Goal: Information Seeking & Learning: Learn about a topic

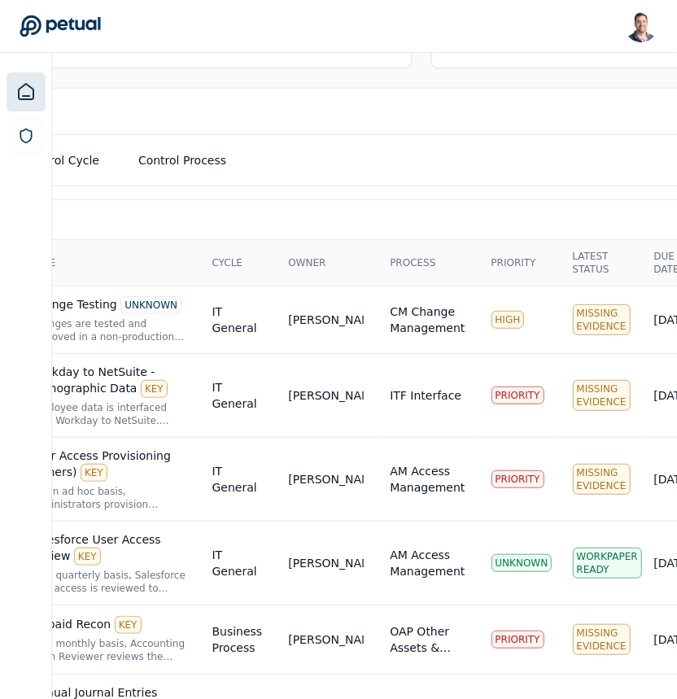
scroll to position [417, 512]
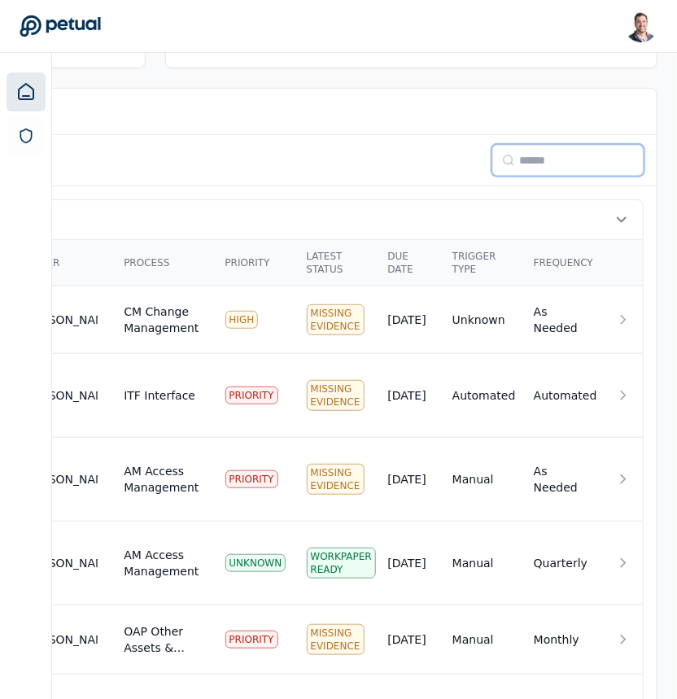
click at [553, 153] on input at bounding box center [567, 160] width 151 height 31
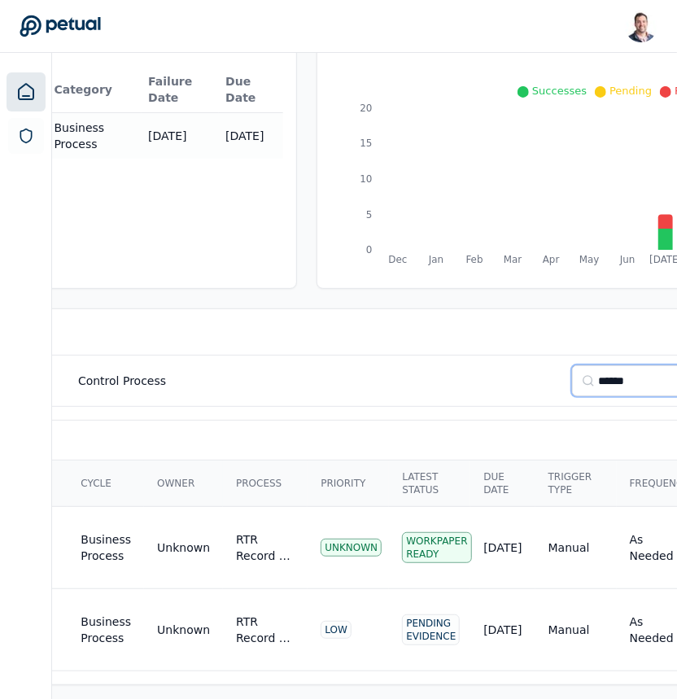
scroll to position [197, 0]
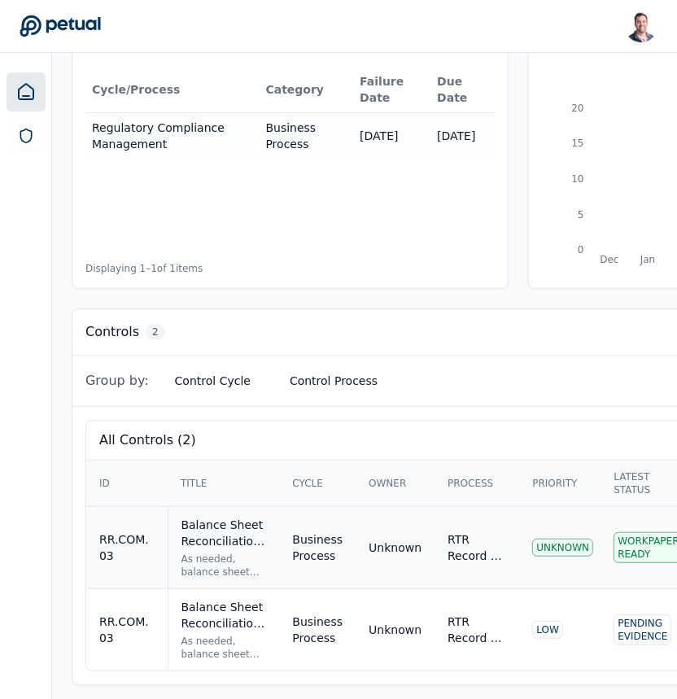
type input "******"
click at [212, 537] on div "Balance Sheet Reconciliations - Preparation and Review KEY" at bounding box center [223, 533] width 85 height 33
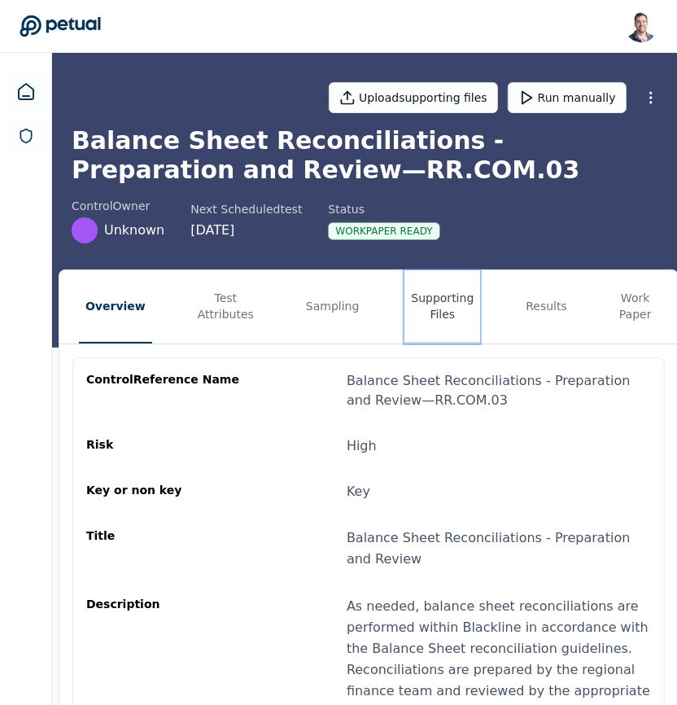
click at [431, 308] on button "Supporting Files" at bounding box center [442, 306] width 76 height 73
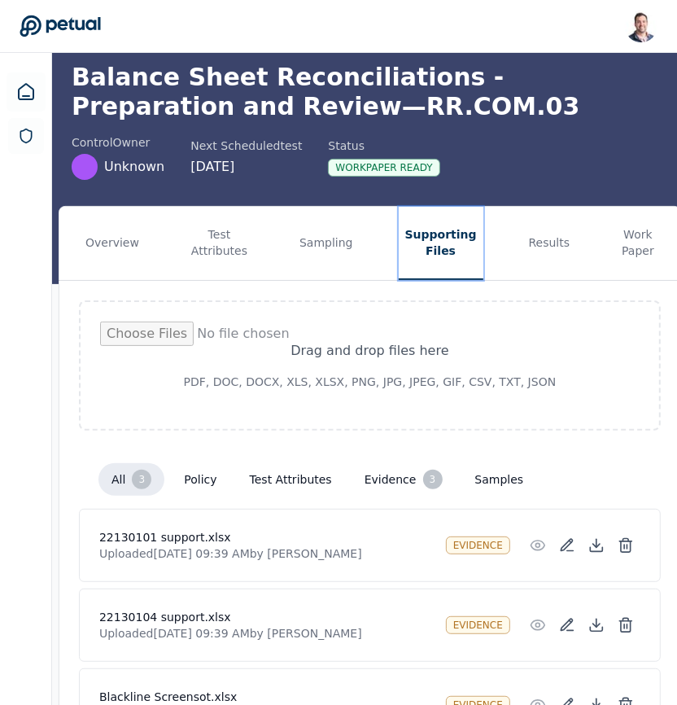
scroll to position [167, 0]
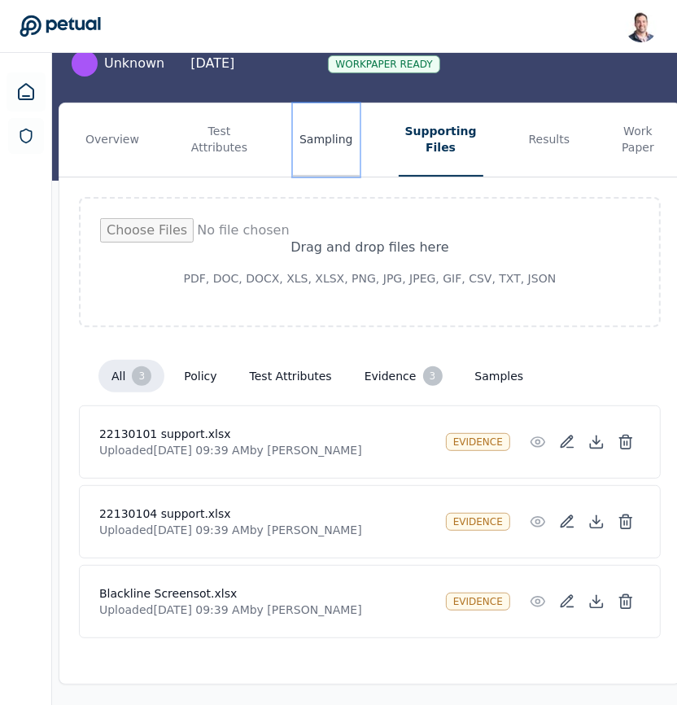
click at [335, 146] on button "Sampling" at bounding box center [326, 139] width 67 height 73
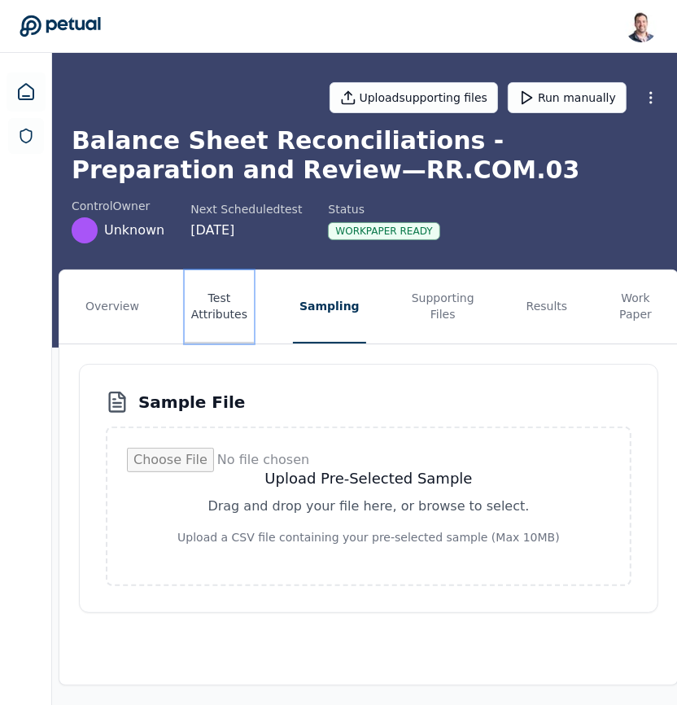
click at [197, 305] on button "Test Attributes" at bounding box center [219, 306] width 69 height 73
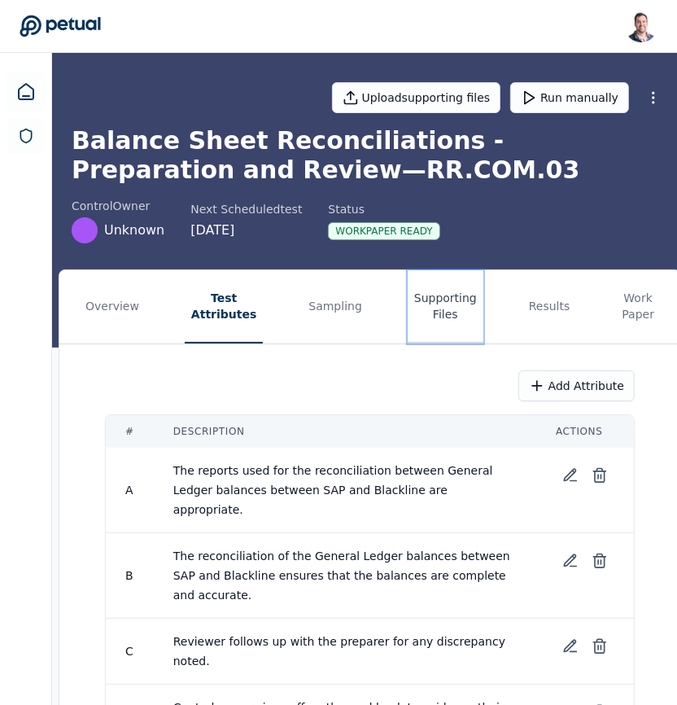
click at [421, 295] on button "Supporting Files" at bounding box center [446, 306] width 76 height 73
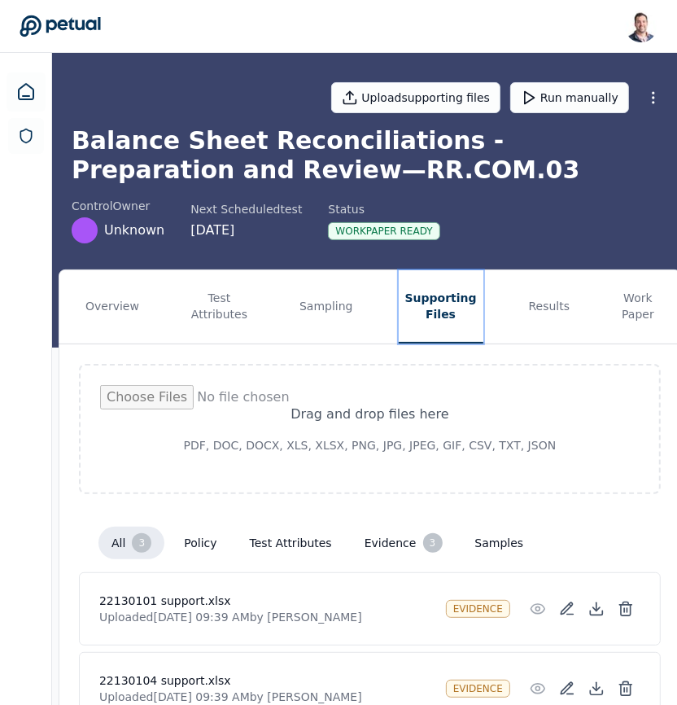
scroll to position [167, 0]
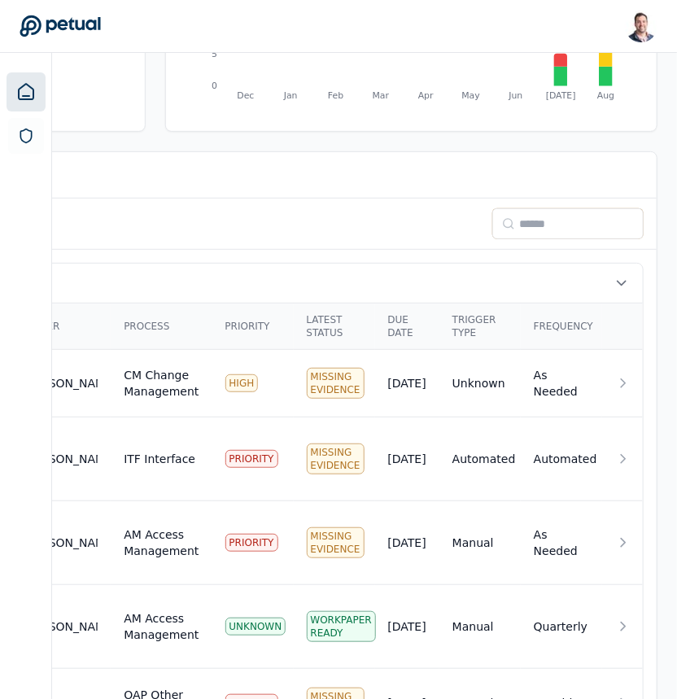
scroll to position [354, 512]
click at [539, 217] on input at bounding box center [567, 223] width 151 height 31
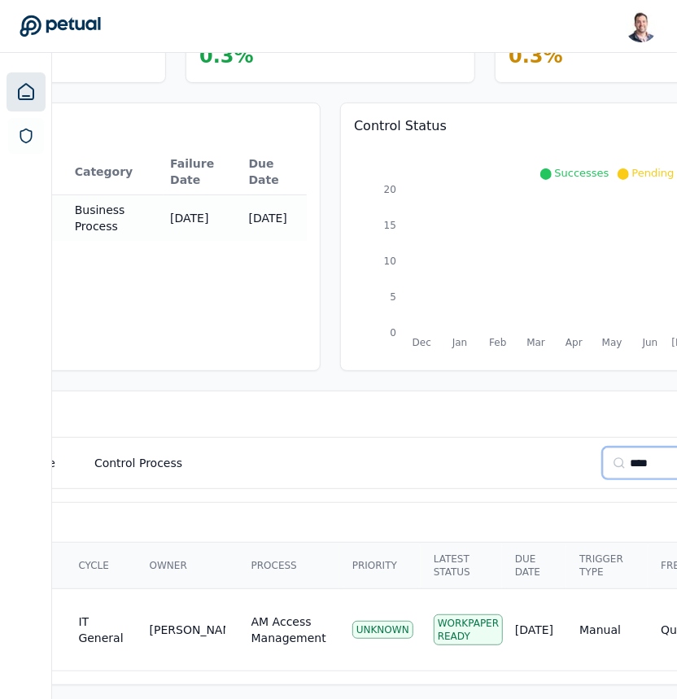
scroll to position [115, 0]
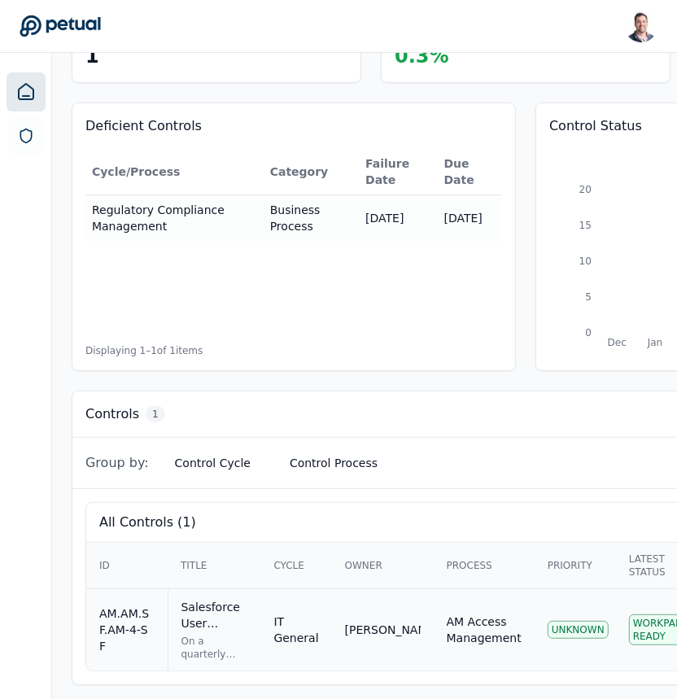
type input "****"
click at [203, 607] on div "Salesforce User Access Review KEY" at bounding box center [214, 615] width 67 height 33
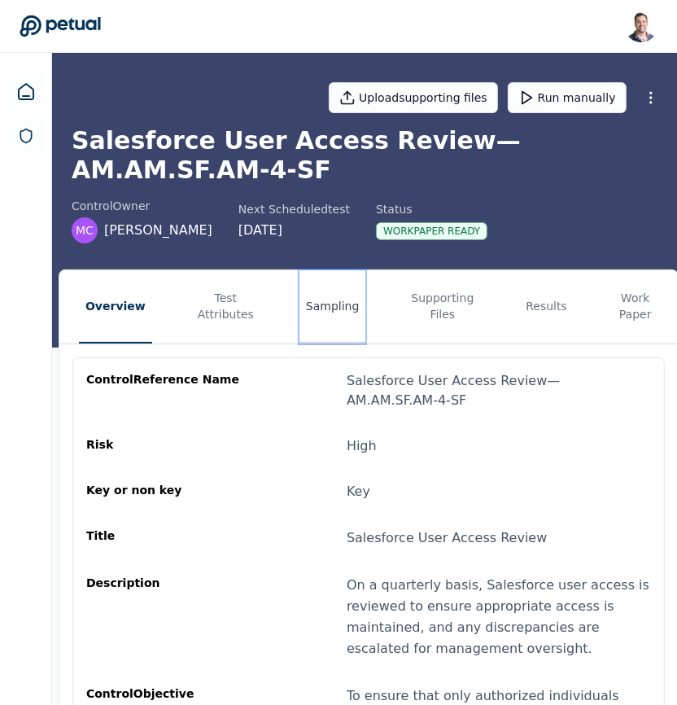
click at [313, 317] on button "Sampling" at bounding box center [332, 306] width 67 height 73
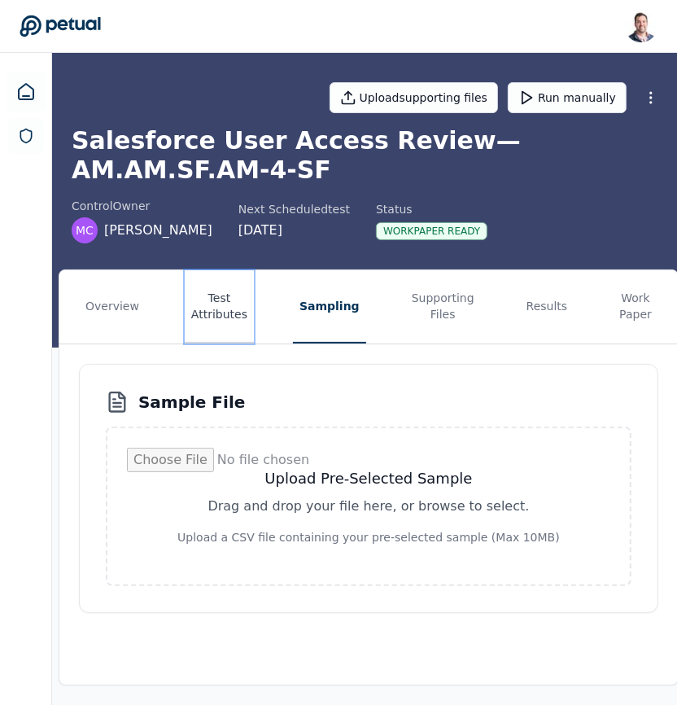
click at [216, 317] on button "Test Attributes" at bounding box center [219, 306] width 69 height 73
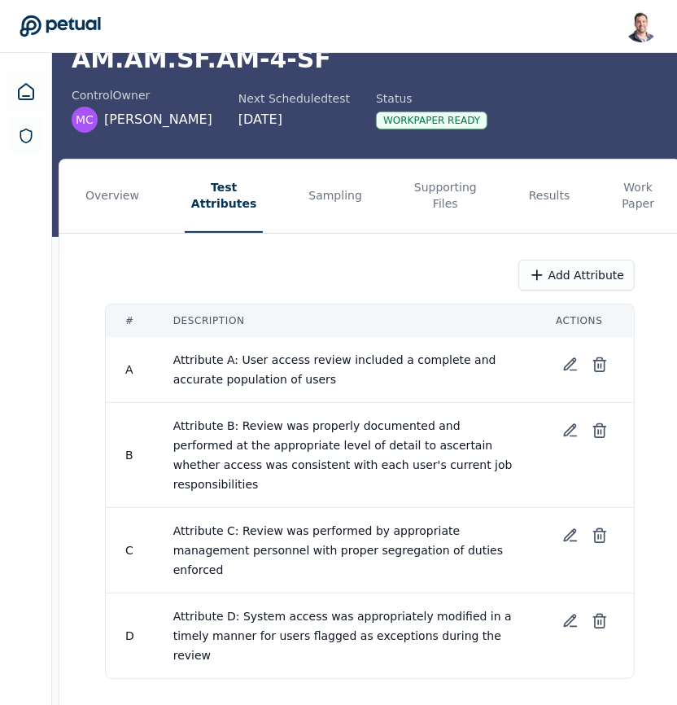
scroll to position [119, 0]
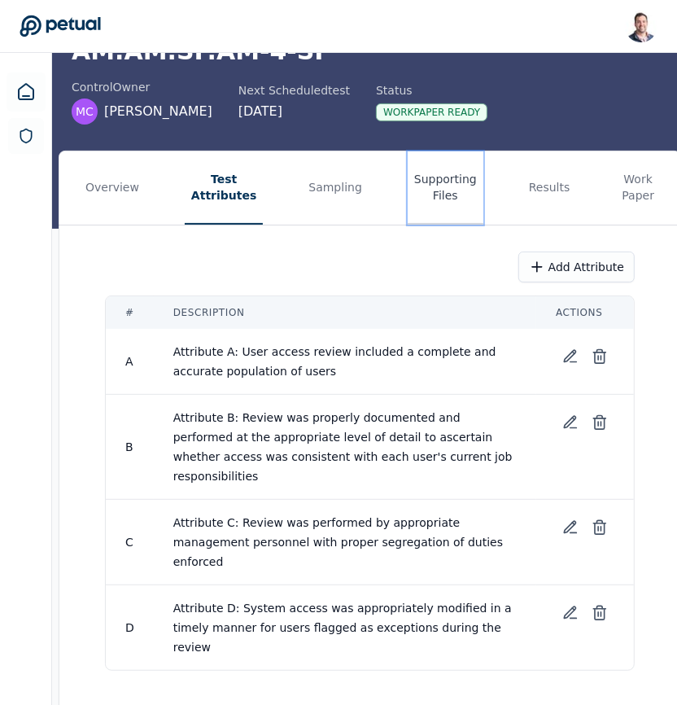
click at [432, 194] on button "Supporting Files" at bounding box center [446, 187] width 76 height 73
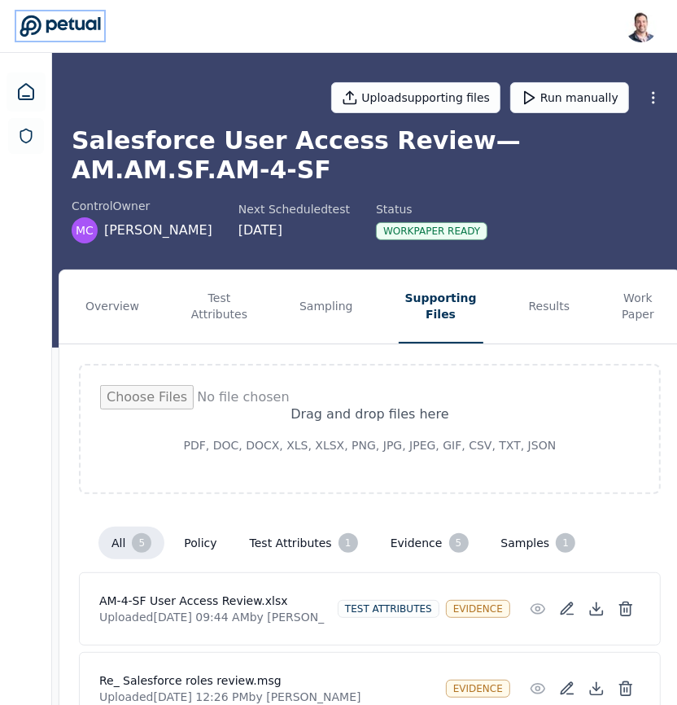
click at [90, 22] on icon at bounding box center [60, 26] width 81 height 23
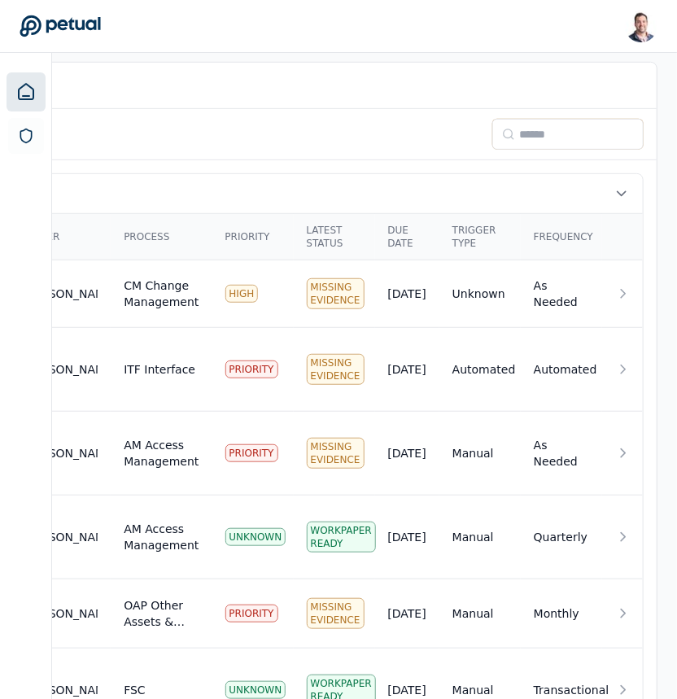
scroll to position [436, 512]
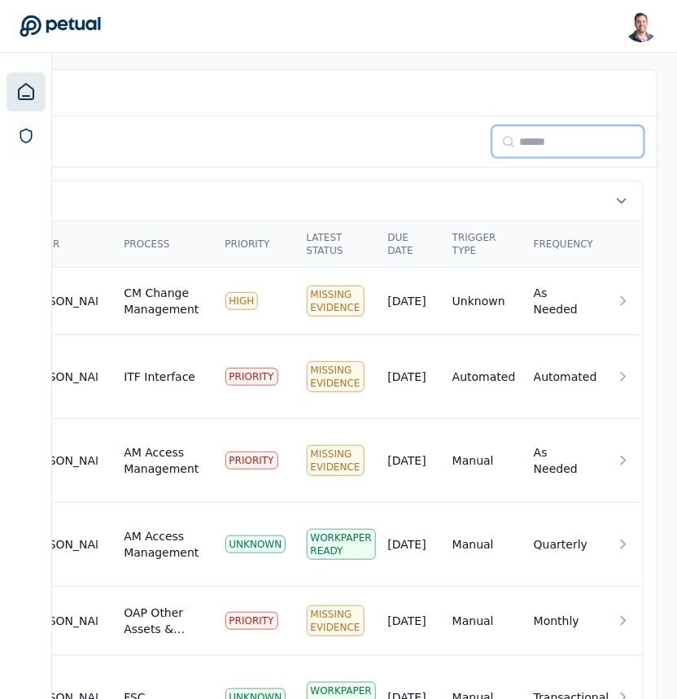
click at [542, 136] on input at bounding box center [567, 141] width 151 height 31
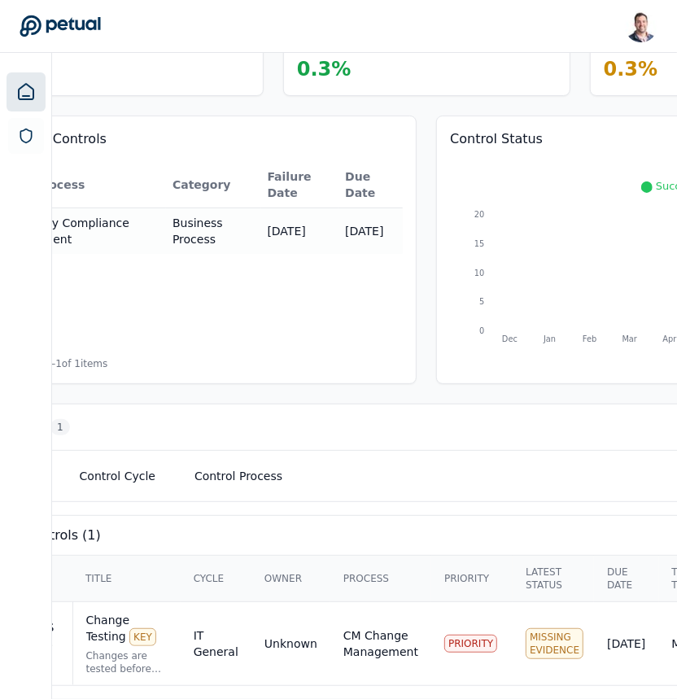
scroll to position [102, 0]
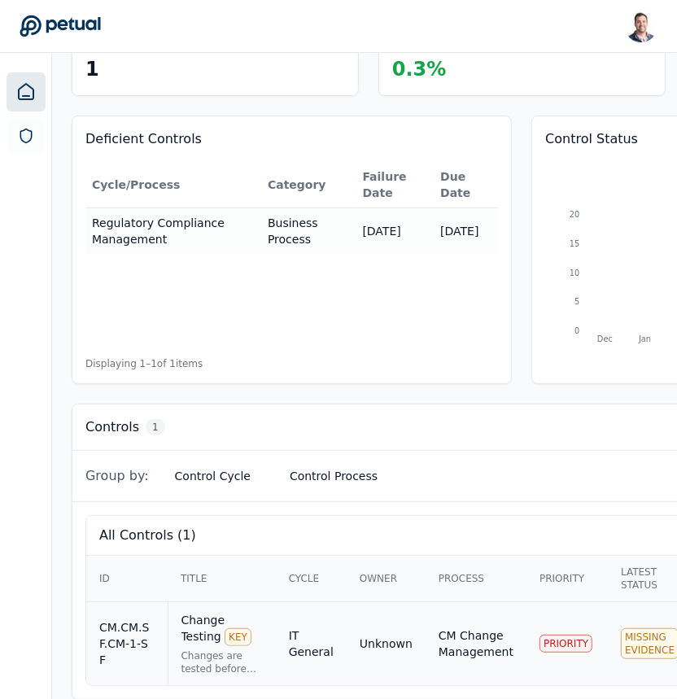
type input "*******"
click at [242, 616] on div "Change Testing KEY" at bounding box center [221, 629] width 81 height 34
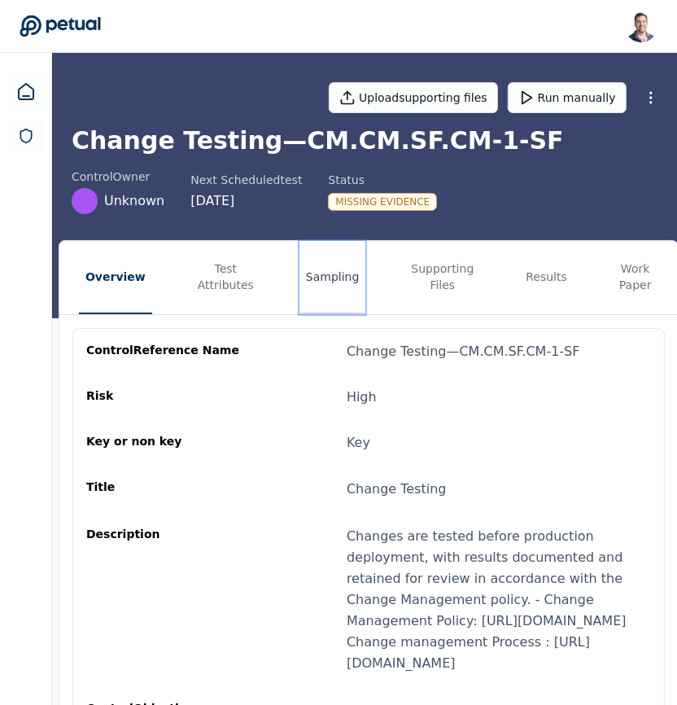
click at [321, 282] on button "Sampling" at bounding box center [332, 277] width 67 height 73
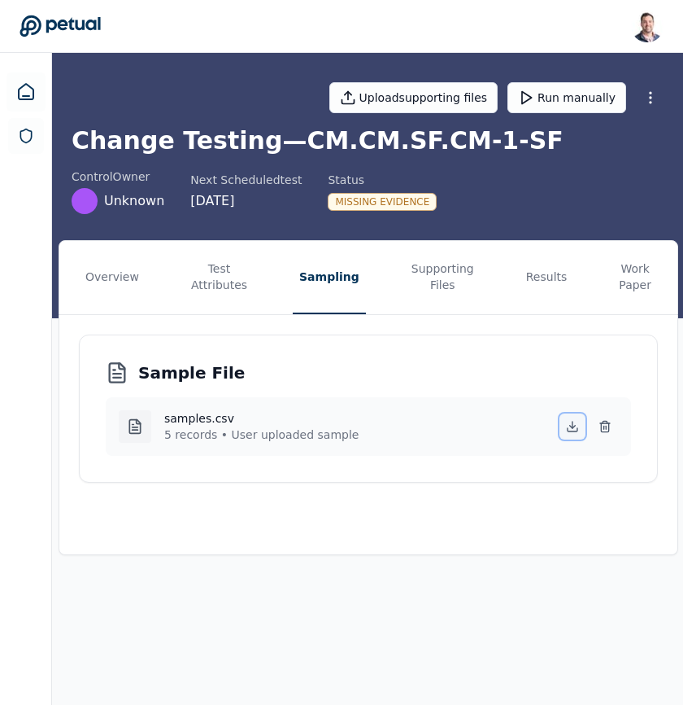
click at [570, 428] on icon at bounding box center [572, 426] width 13 height 13
click at [428, 267] on button "Supporting Files" at bounding box center [443, 277] width 76 height 73
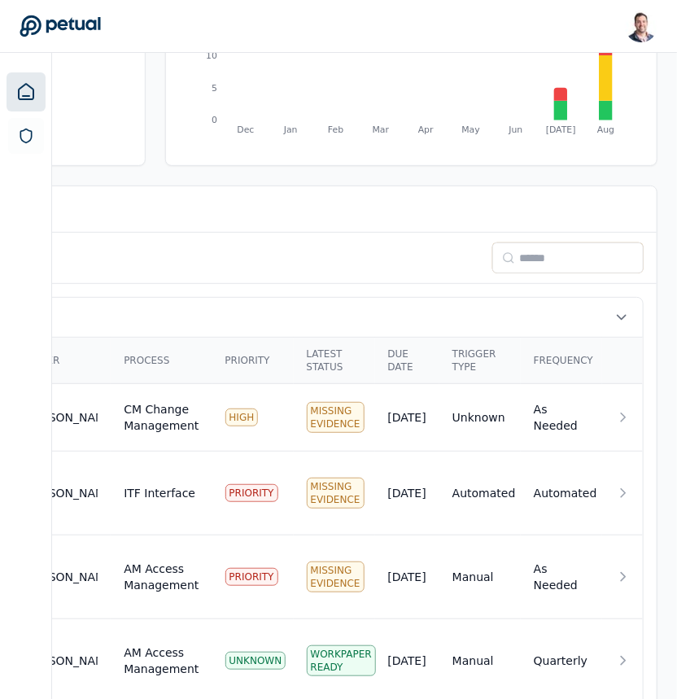
scroll to position [320, 512]
click at [544, 261] on input at bounding box center [567, 257] width 151 height 31
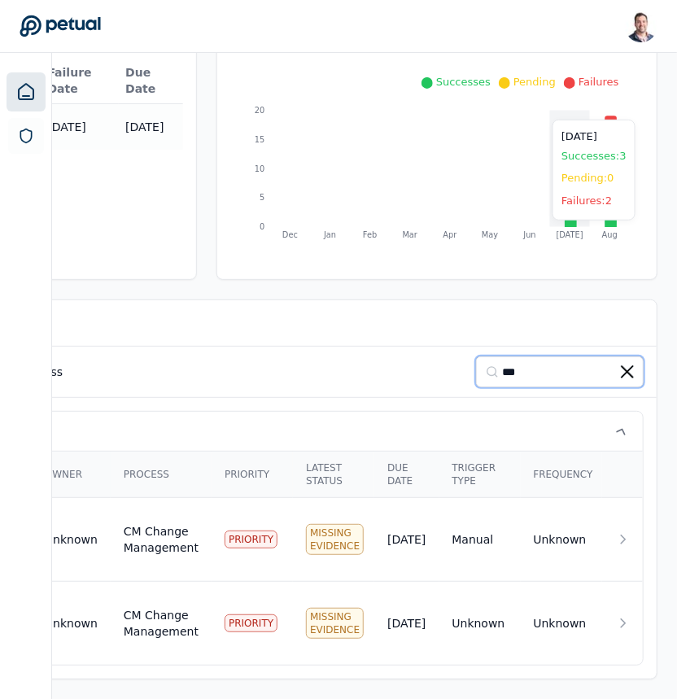
scroll to position [102, 498]
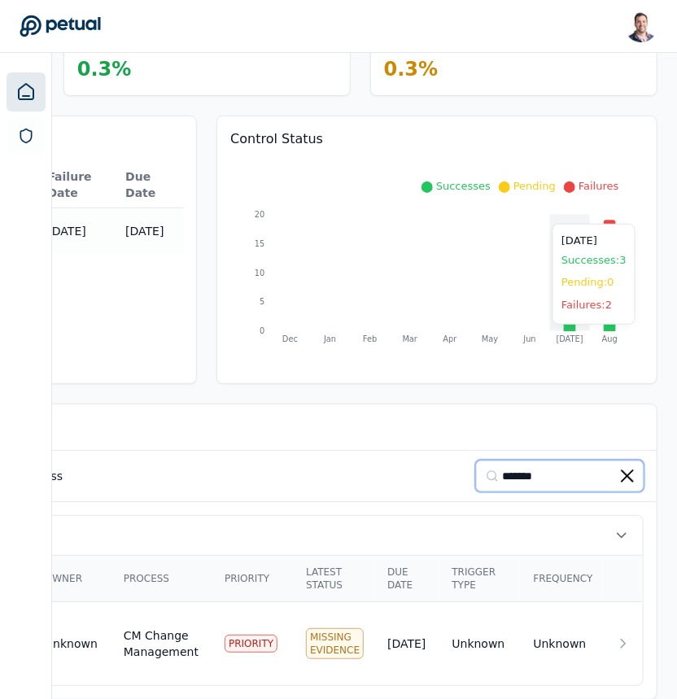
type input "*******"
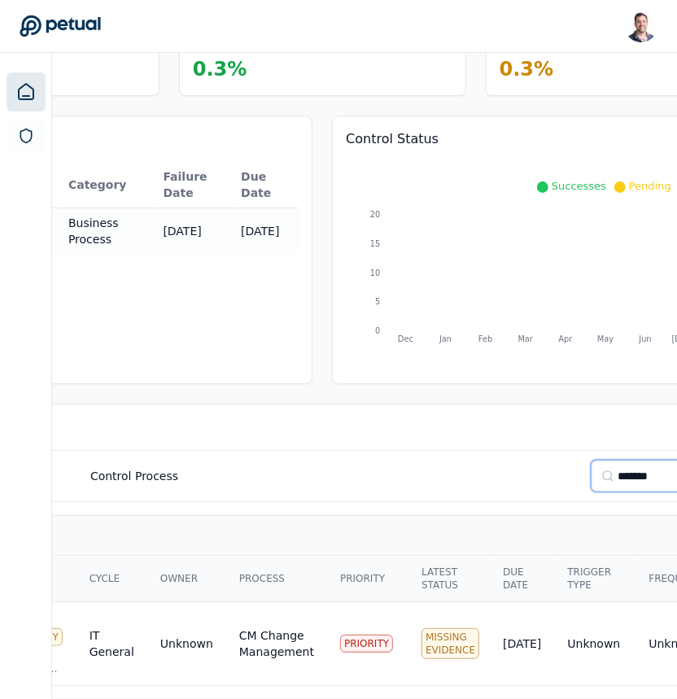
scroll to position [102, 0]
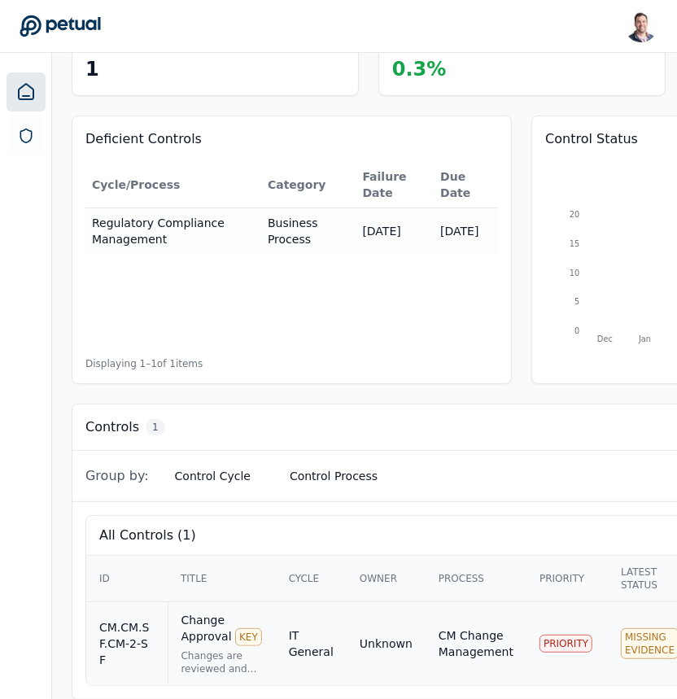
click at [225, 625] on div "Change Approval KEY Changes are reviewed and approved prior to implementation t…" at bounding box center [221, 643] width 81 height 63
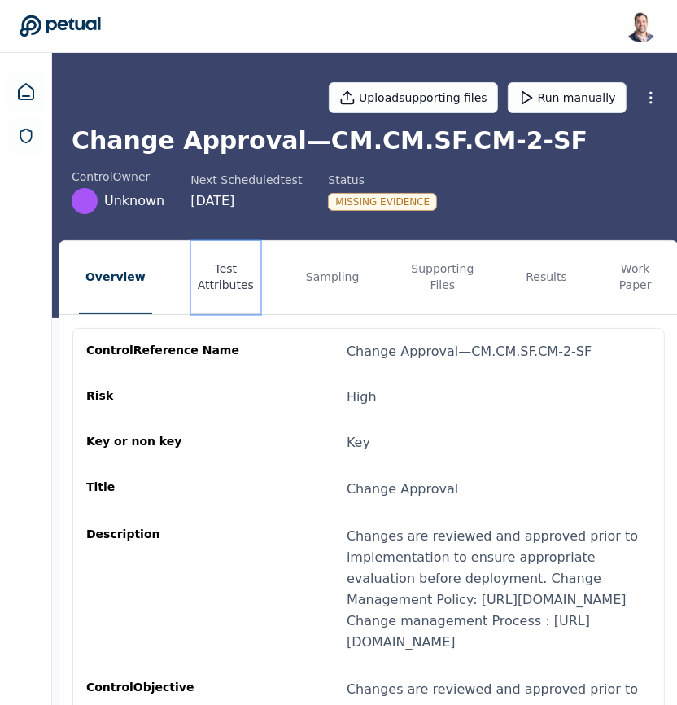
click at [229, 298] on button "Test Attributes" at bounding box center [225, 277] width 69 height 73
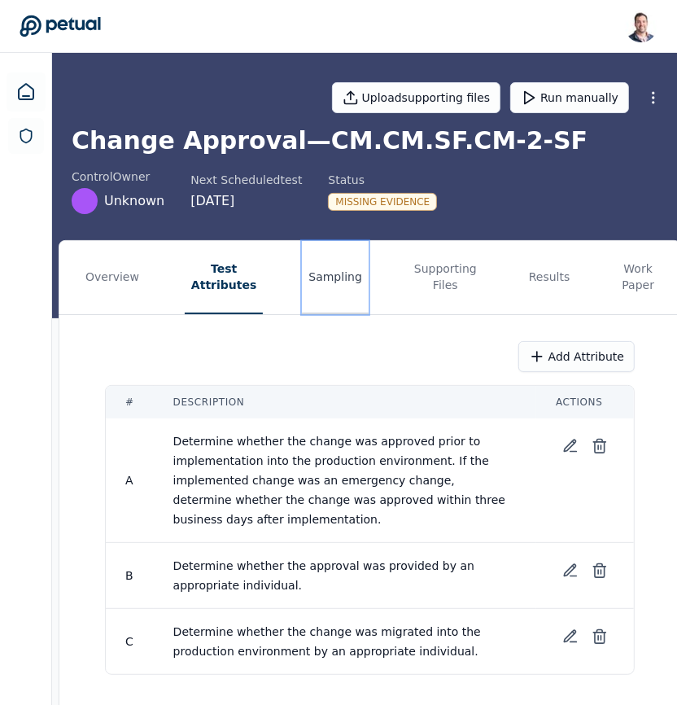
click at [326, 297] on button "Sampling" at bounding box center [335, 277] width 67 height 73
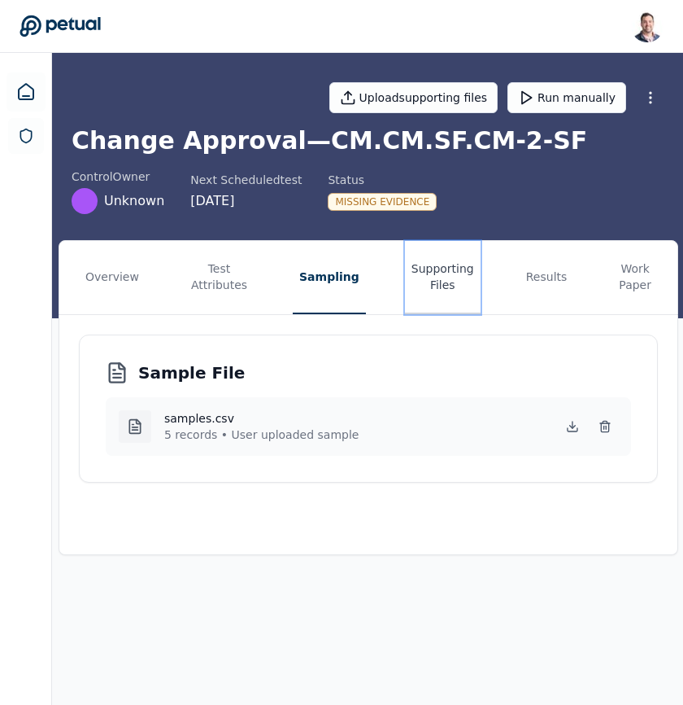
click at [423, 274] on button "Supporting Files" at bounding box center [443, 277] width 76 height 73
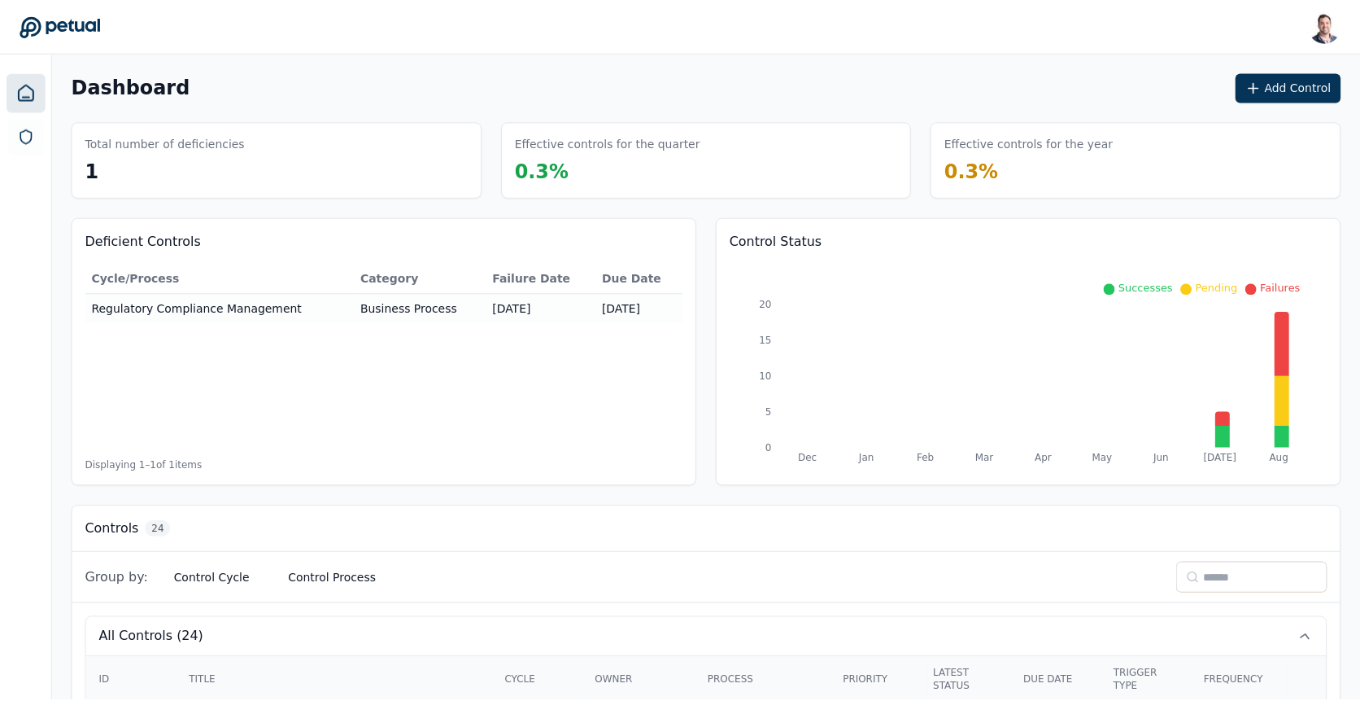
scroll to position [13, 0]
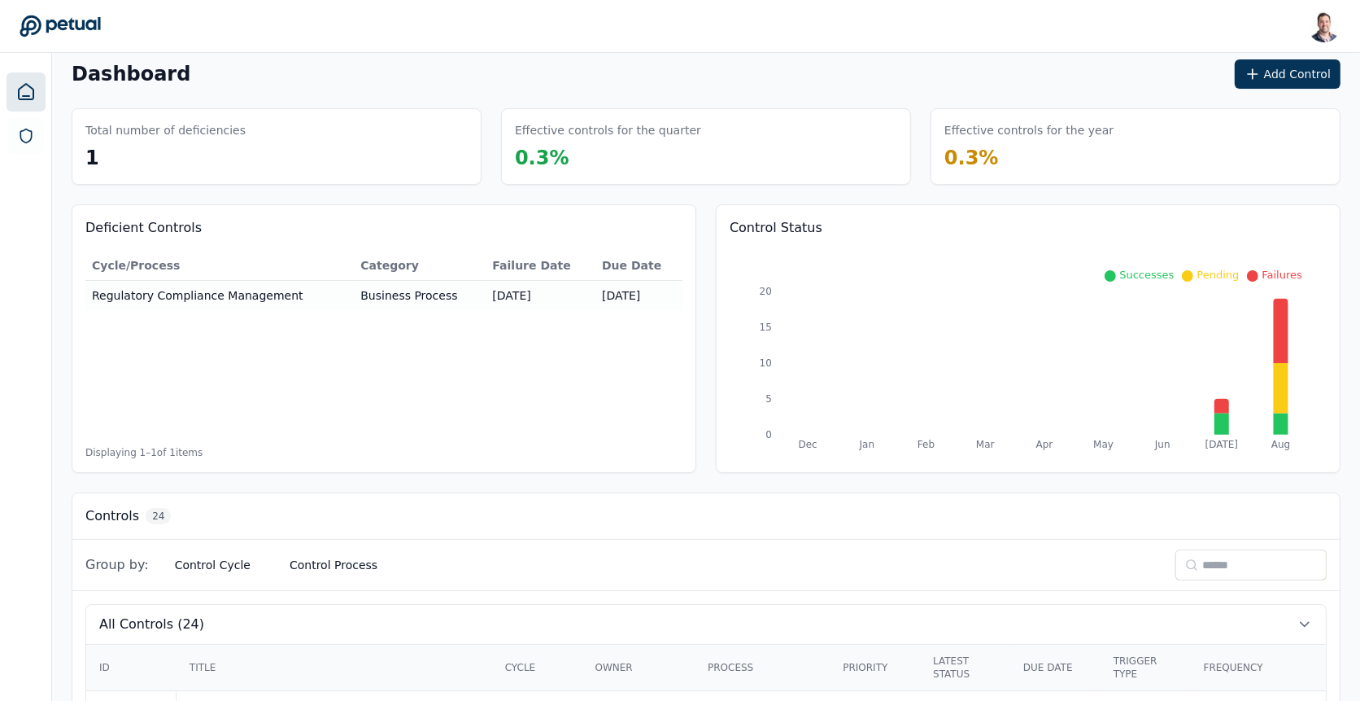
click at [1211, 543] on div "Group by: Control Cycle Control Process" at bounding box center [706, 564] width 1268 height 51
click at [1218, 549] on input at bounding box center [1251, 564] width 151 height 31
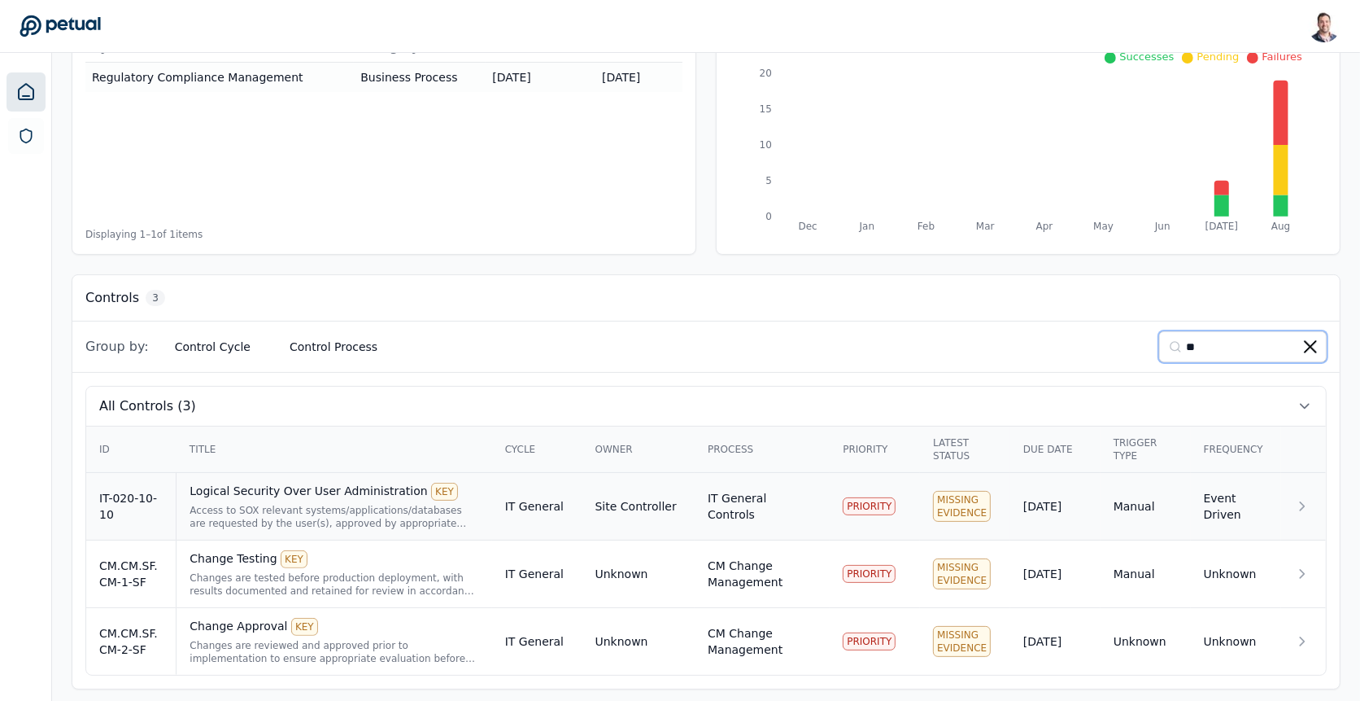
type input "**"
click at [347, 505] on div "Access to SOX relevant systems/applications/databases are requested by the user…" at bounding box center [334, 517] width 289 height 26
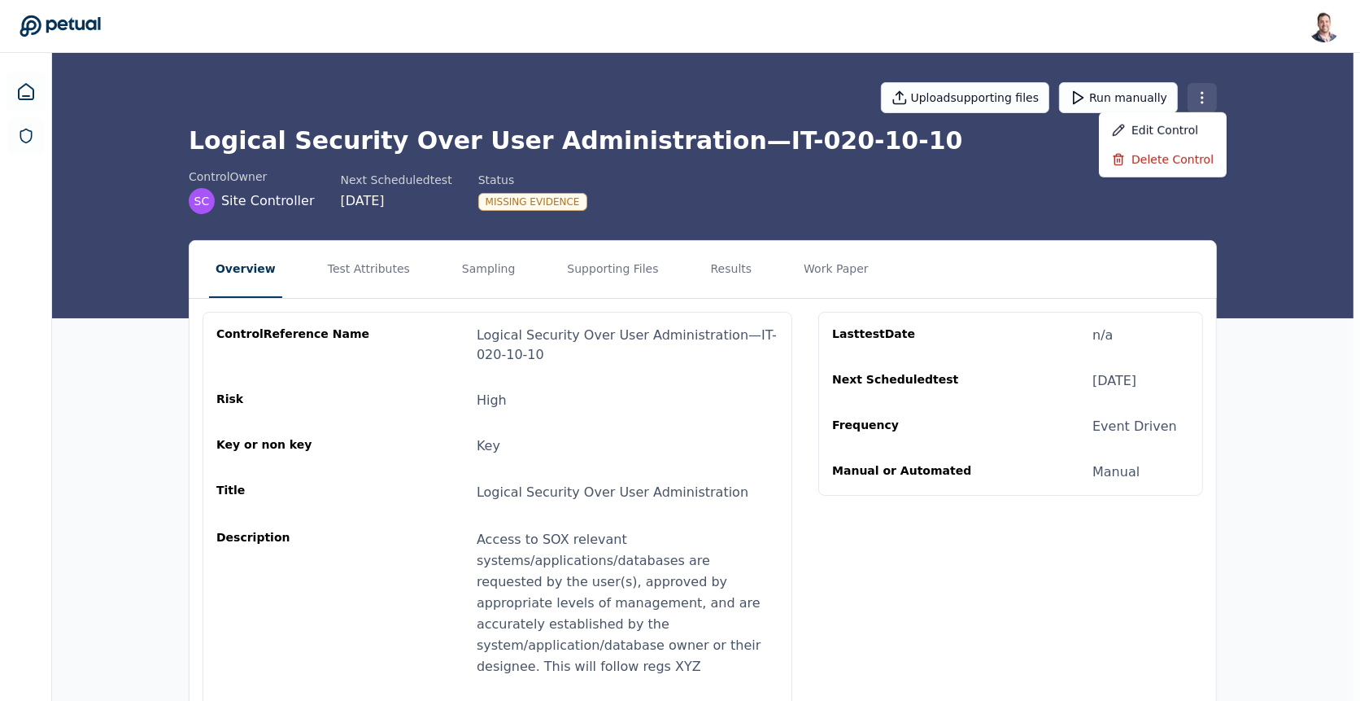
click at [1212, 106] on html "[PERSON_NAME] [EMAIL_ADDRESS] Sign out Upload supporting files Run manually Log…" at bounding box center [680, 550] width 1360 height 1100
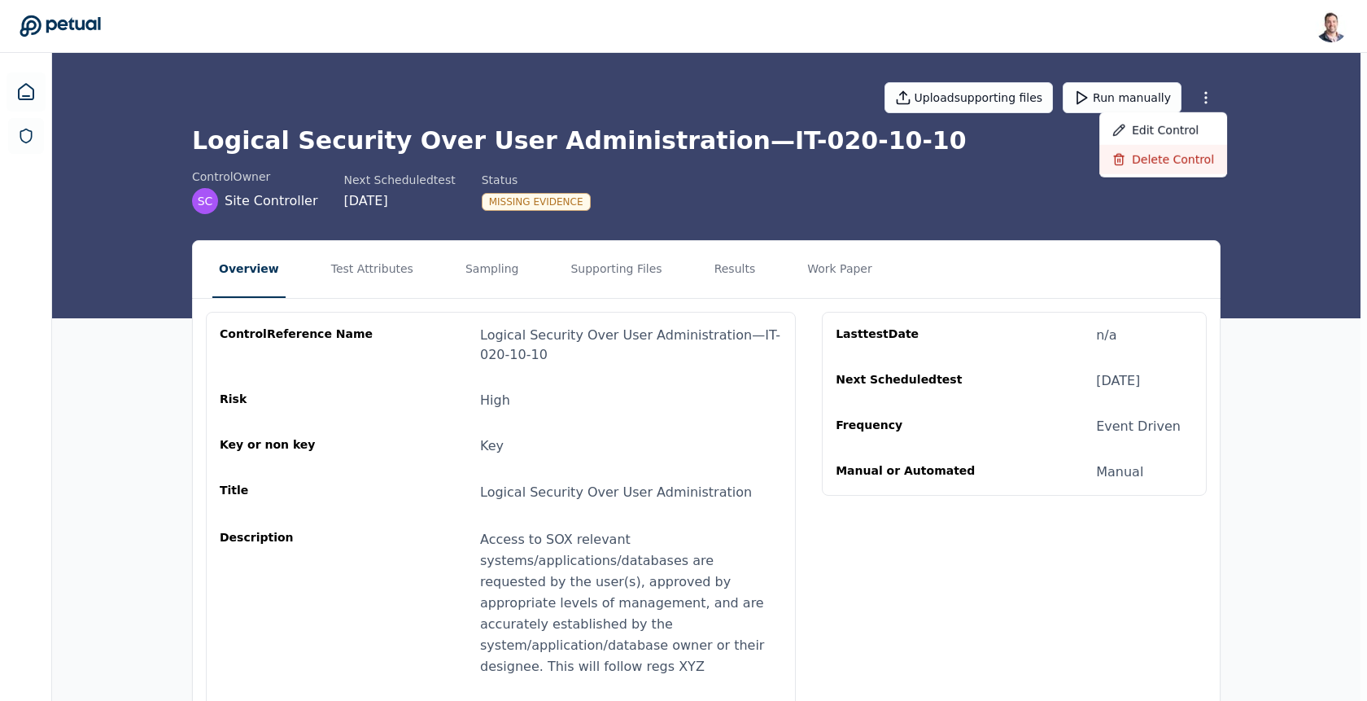
click at [1198, 155] on div "Delete control" at bounding box center [1163, 159] width 128 height 29
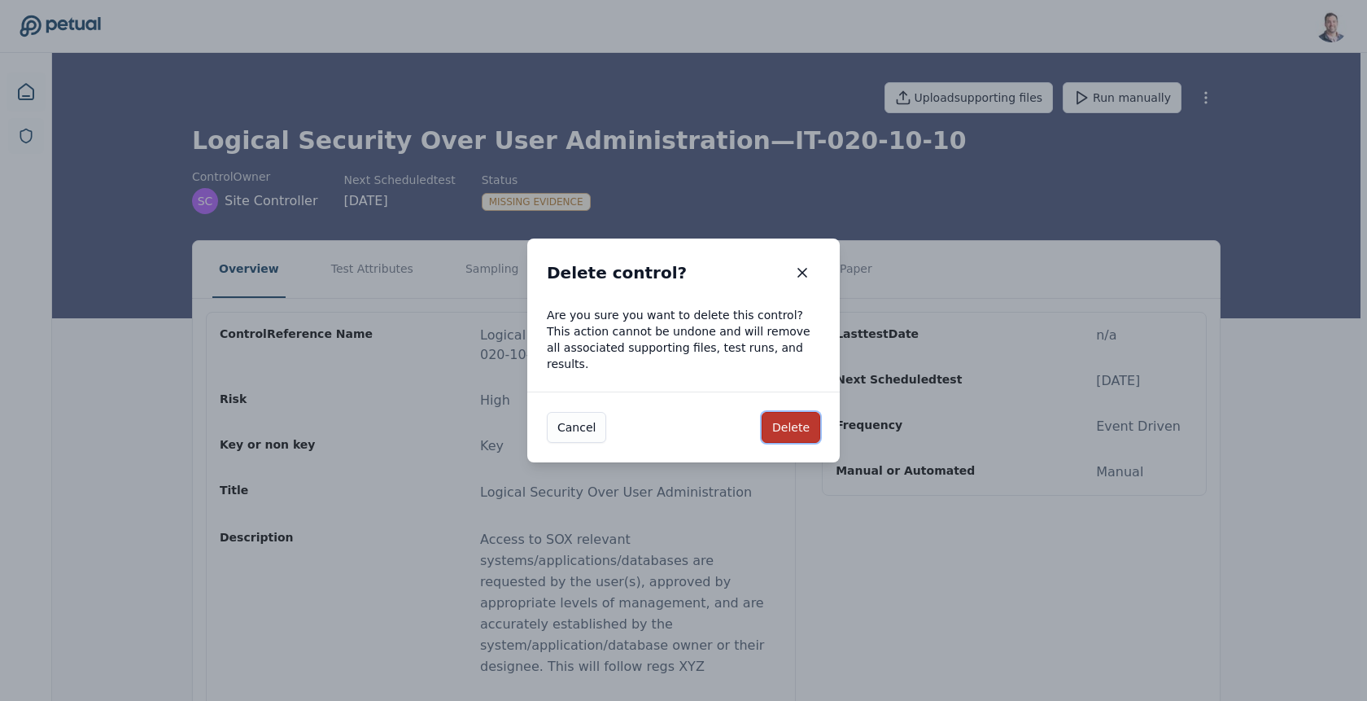
click at [794, 420] on button "Delete" at bounding box center [791, 427] width 59 height 31
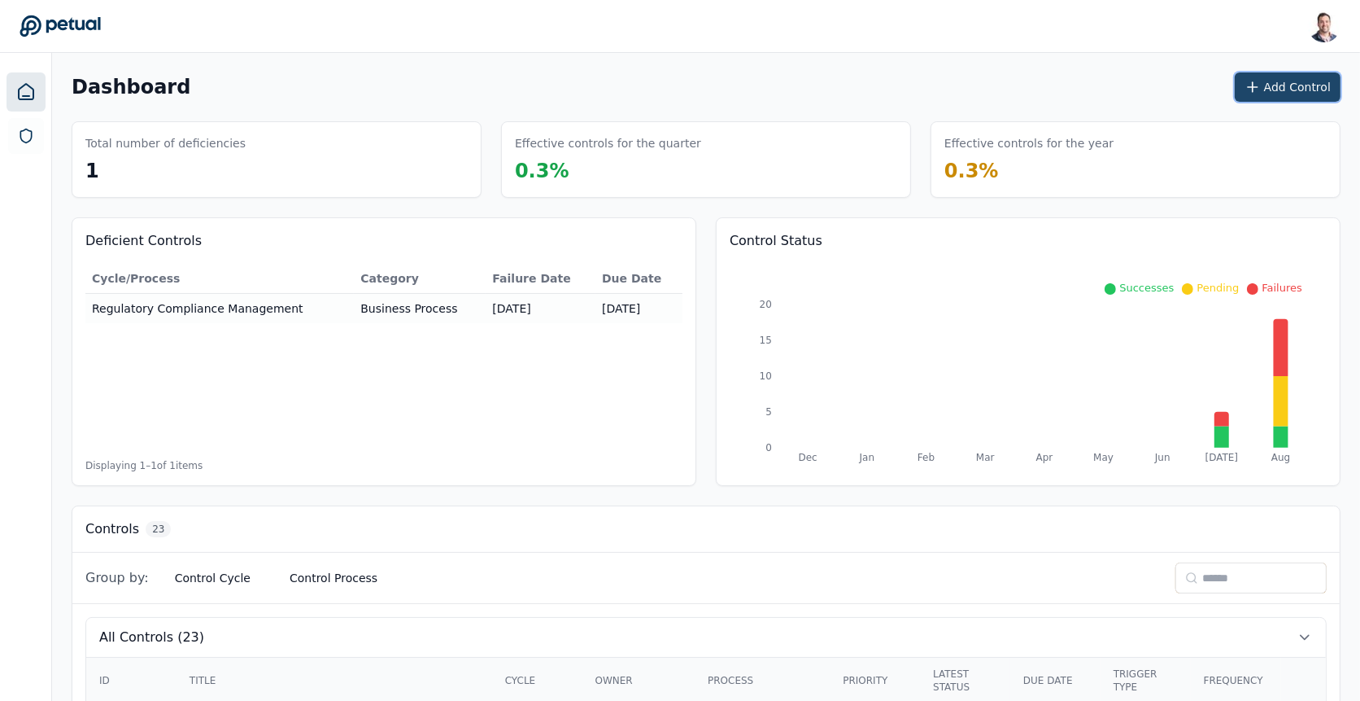
click at [1247, 86] on button "Add Control" at bounding box center [1288, 86] width 106 height 29
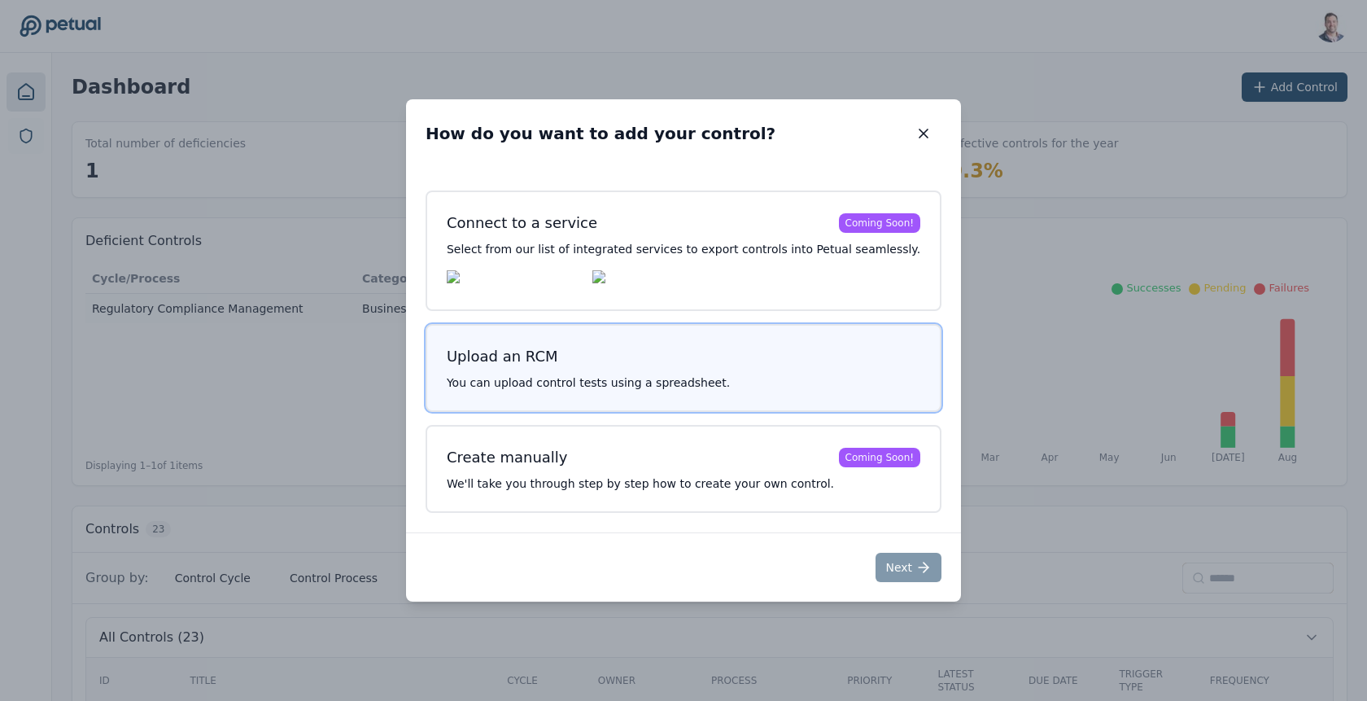
click at [537, 373] on button "Upload an RCM You can upload control tests using a spreadsheet." at bounding box center [684, 368] width 516 height 88
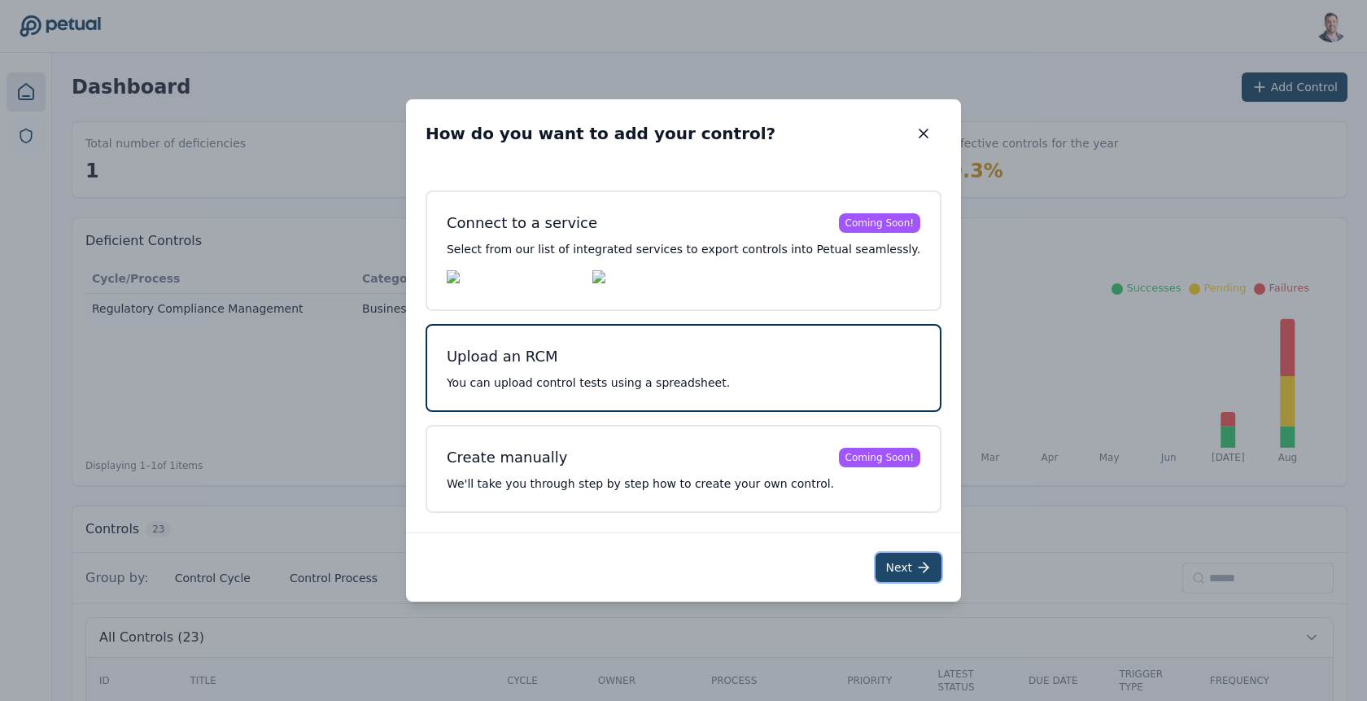
click at [876, 567] on button "Next" at bounding box center [909, 566] width 66 height 29
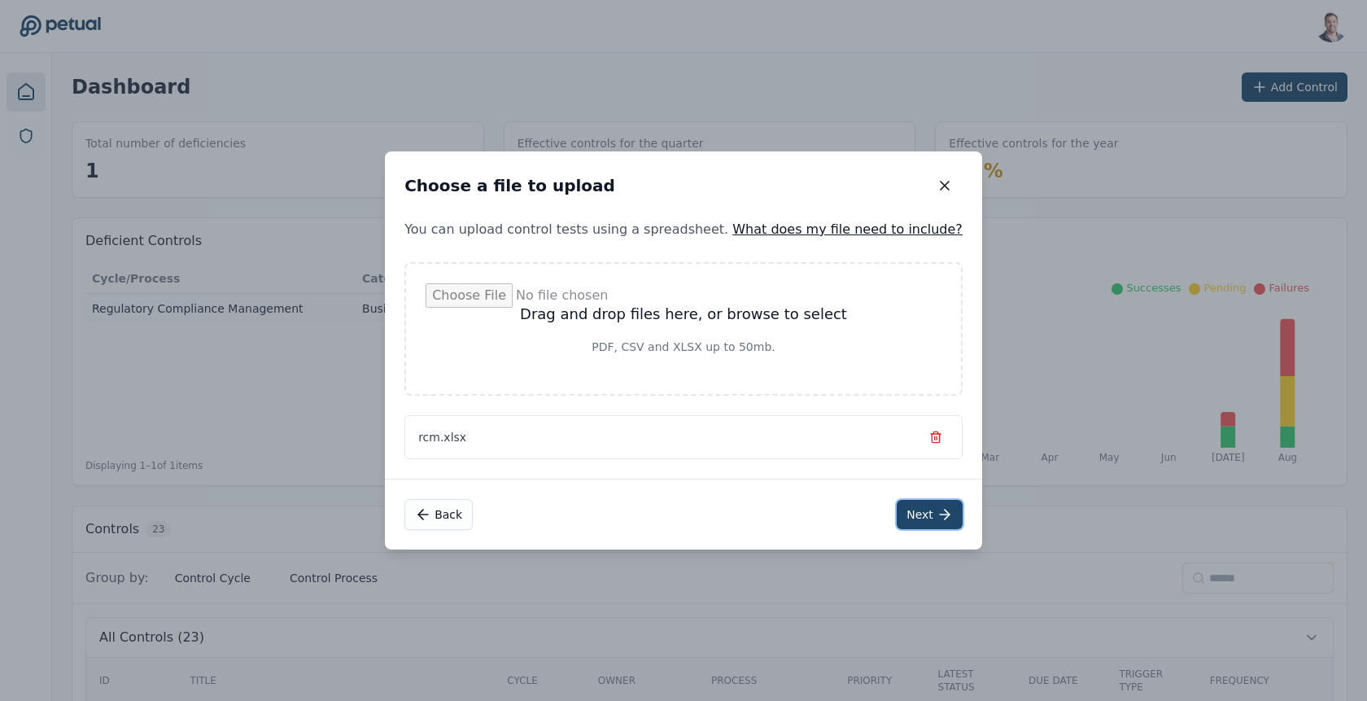
click at [937, 518] on icon at bounding box center [945, 514] width 16 height 16
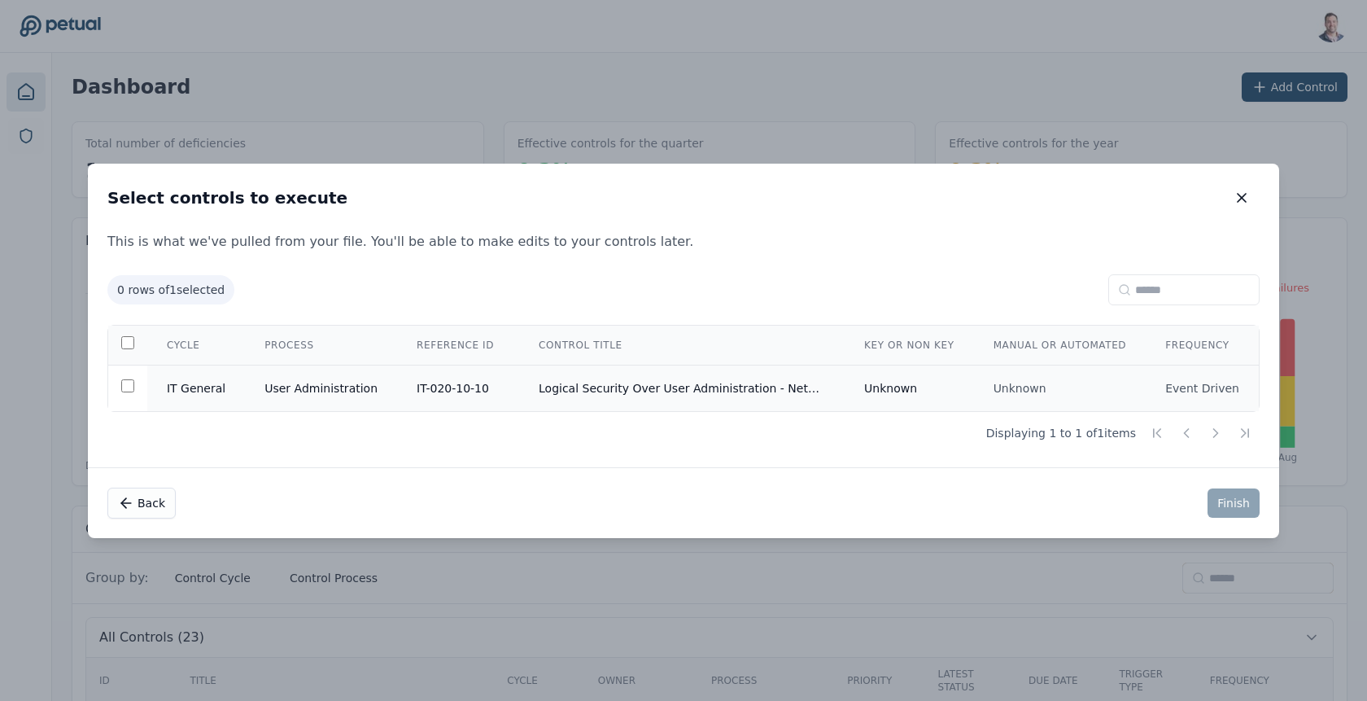
click at [338, 393] on td "User Administration" at bounding box center [321, 388] width 152 height 46
click at [1208, 492] on button "Finish" at bounding box center [1234, 502] width 52 height 29
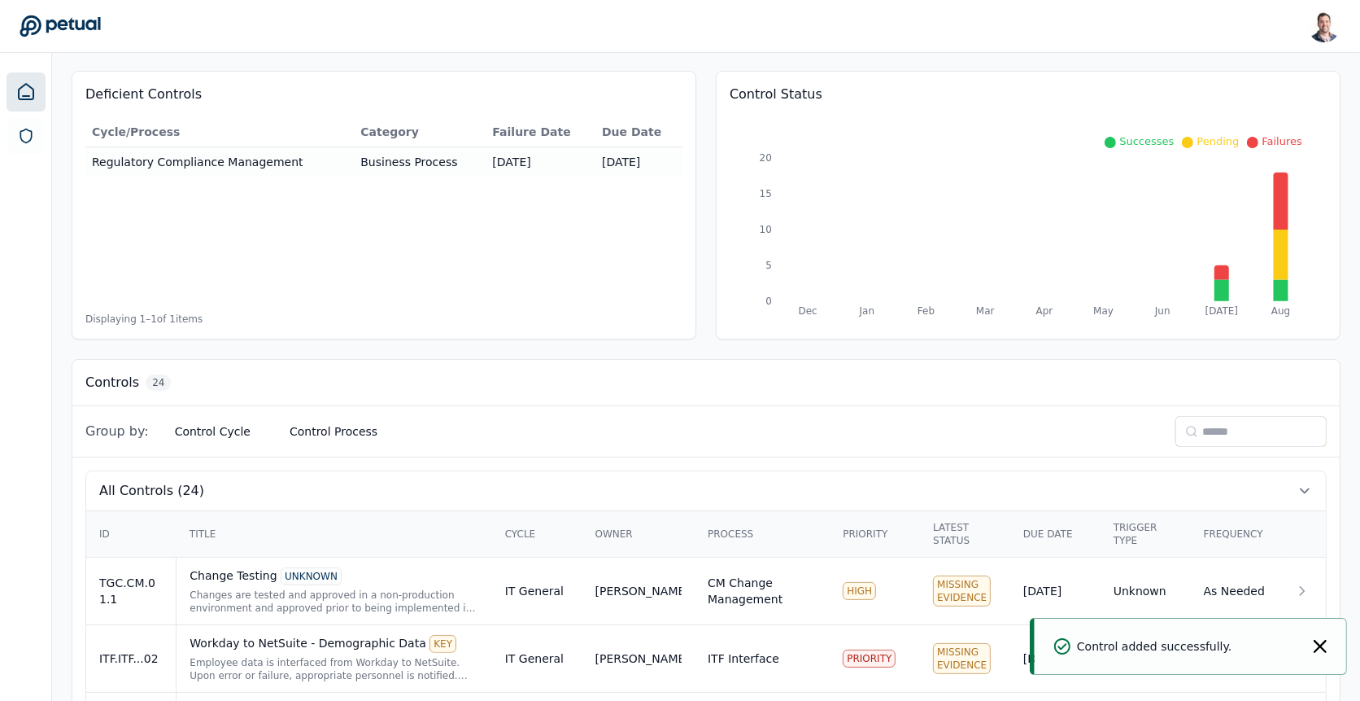
scroll to position [164, 0]
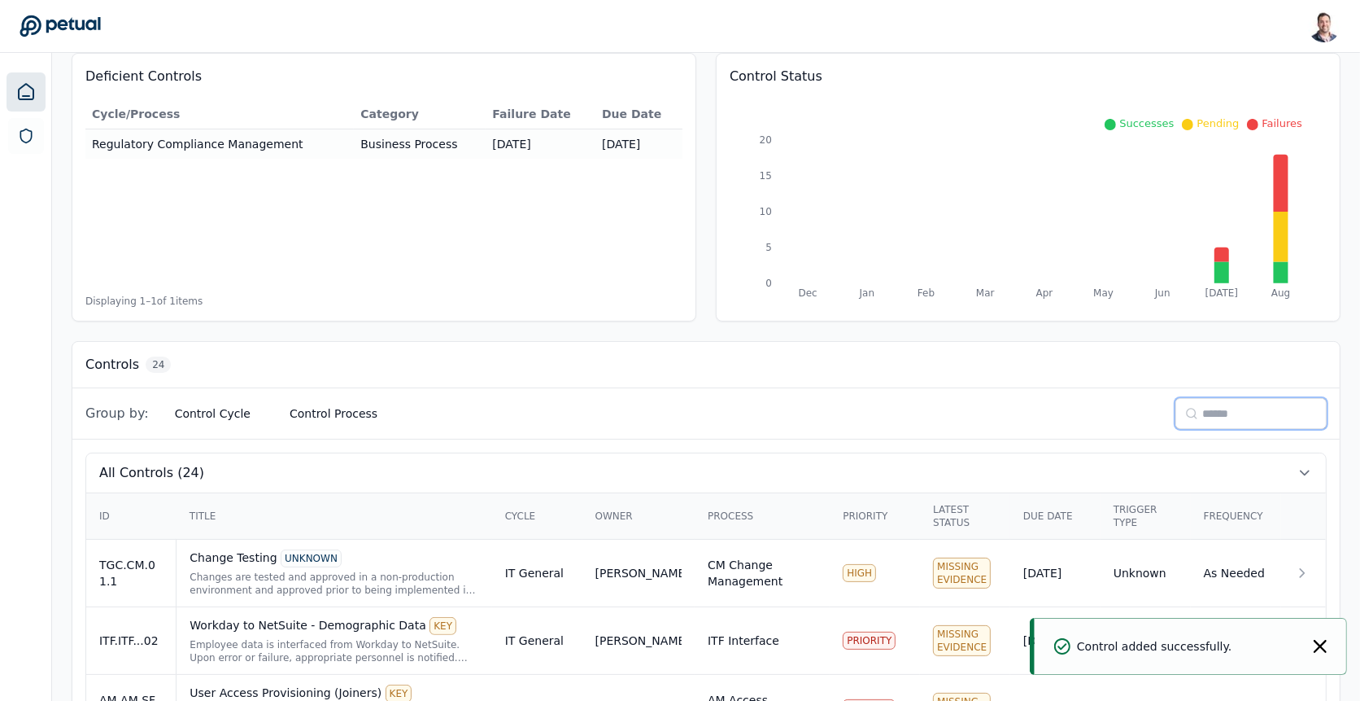
click at [1208, 405] on input at bounding box center [1251, 413] width 151 height 31
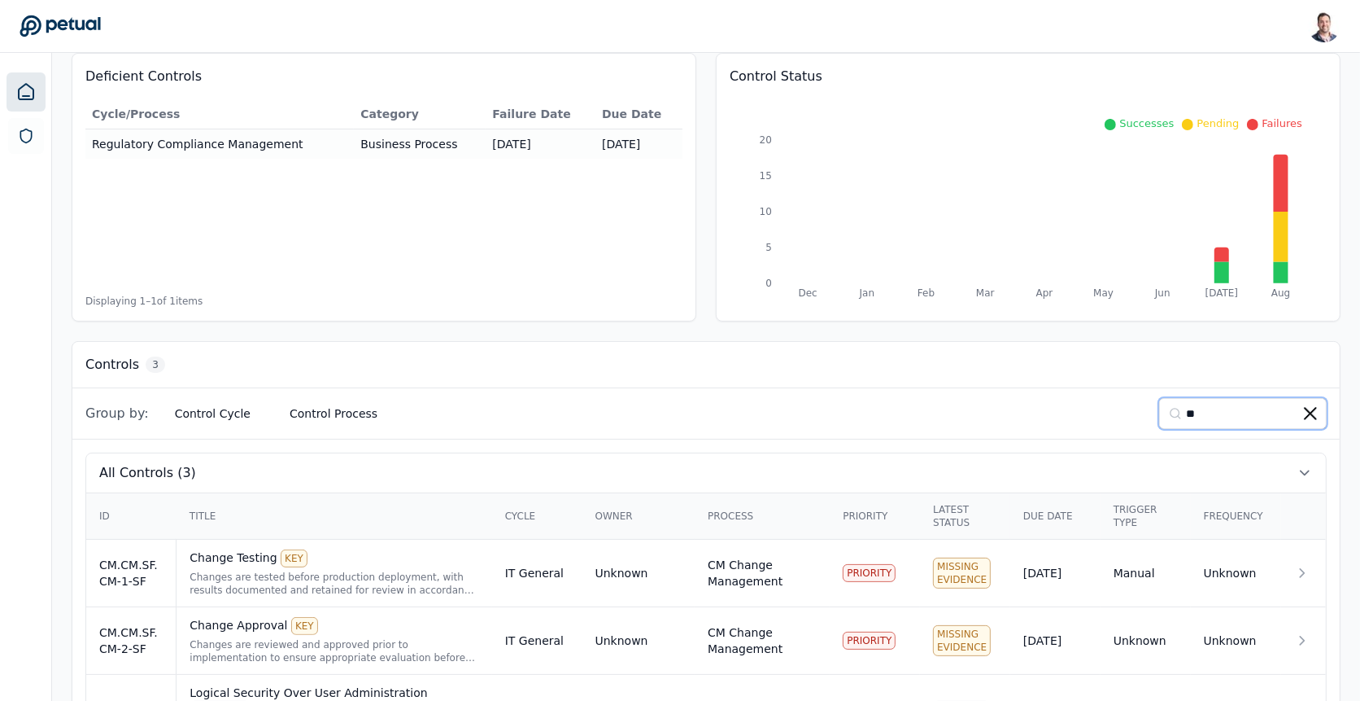
scroll to position [231, 0]
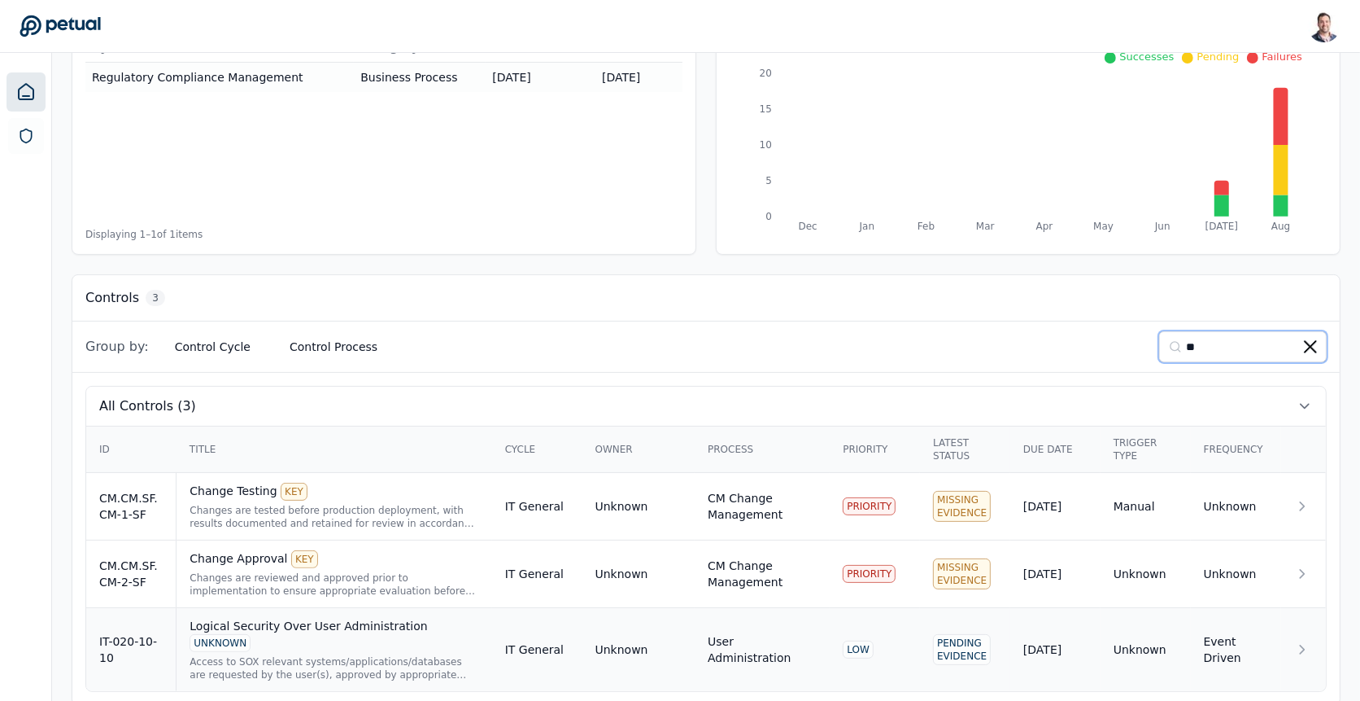
type input "**"
click at [279, 627] on div "Logical Security Over User Administration UNKNOWN" at bounding box center [334, 635] width 289 height 34
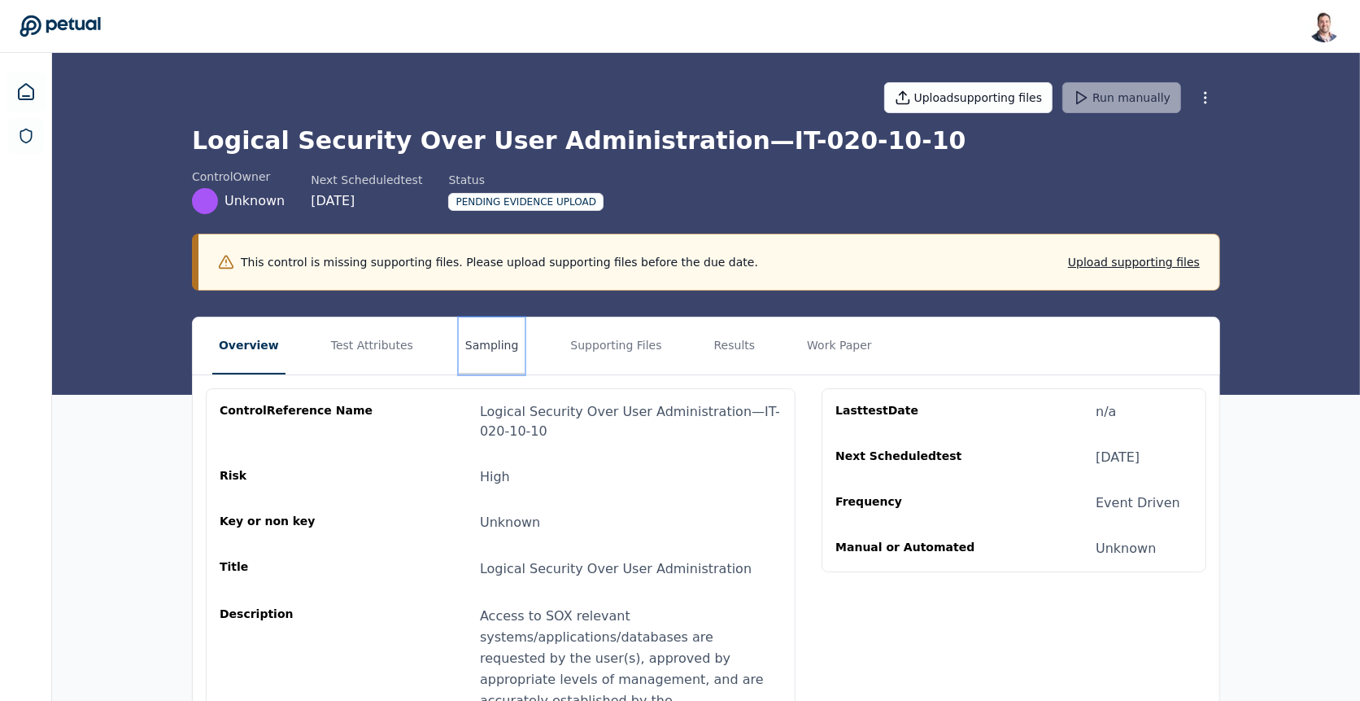
click at [465, 356] on button "Sampling" at bounding box center [492, 345] width 67 height 57
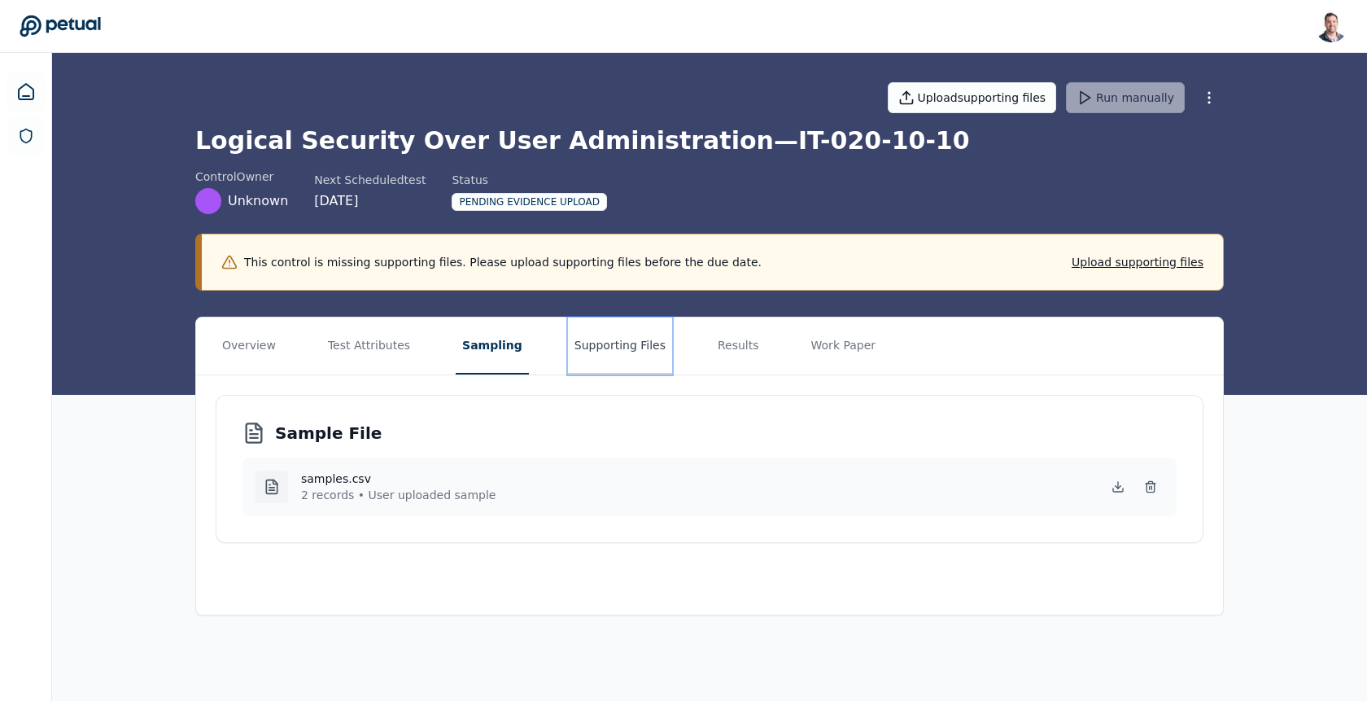
click at [594, 352] on button "Supporting Files" at bounding box center [620, 345] width 104 height 57
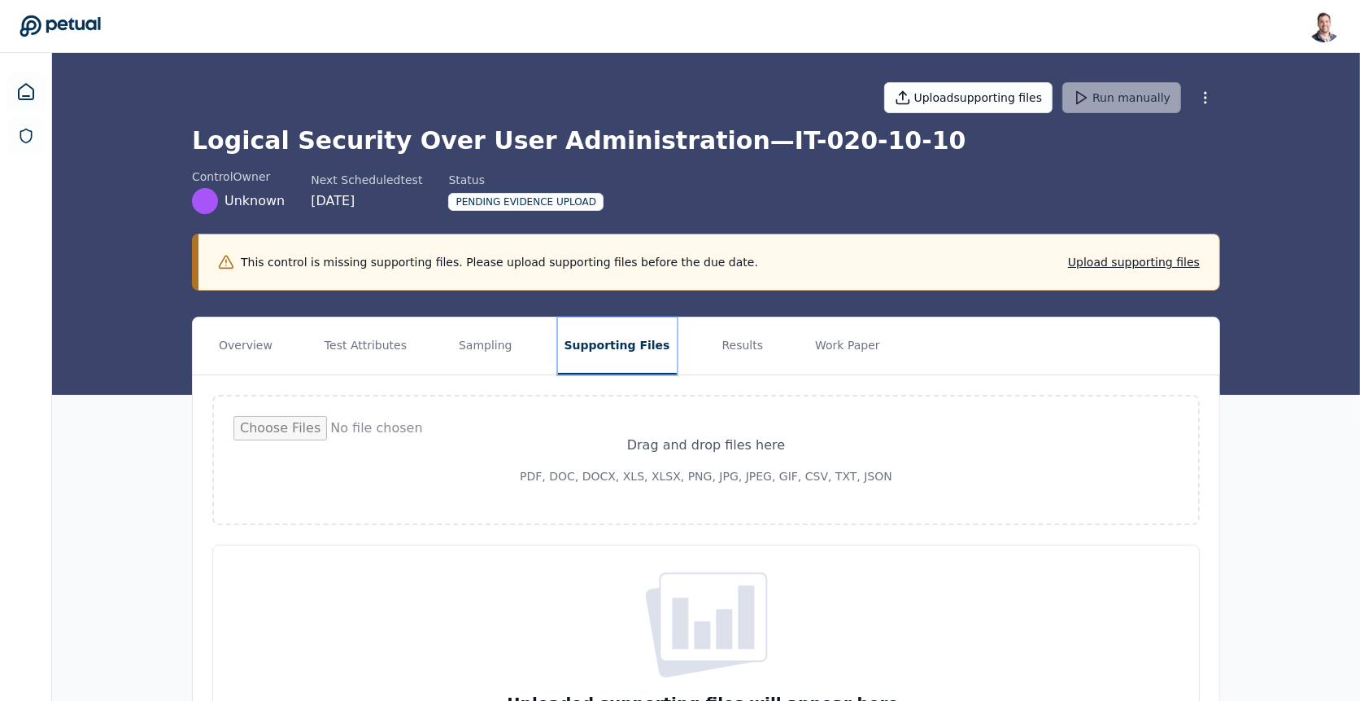
scroll to position [17, 0]
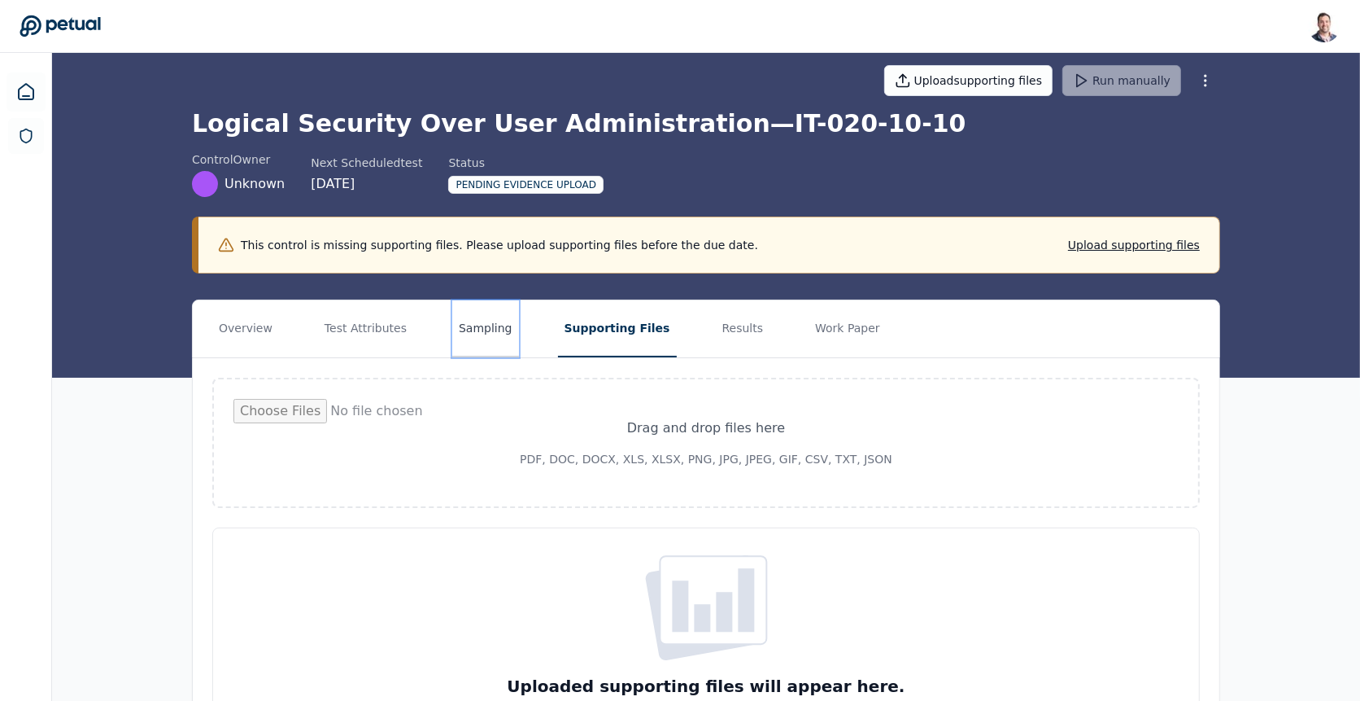
click at [488, 338] on button "Sampling" at bounding box center [485, 328] width 67 height 57
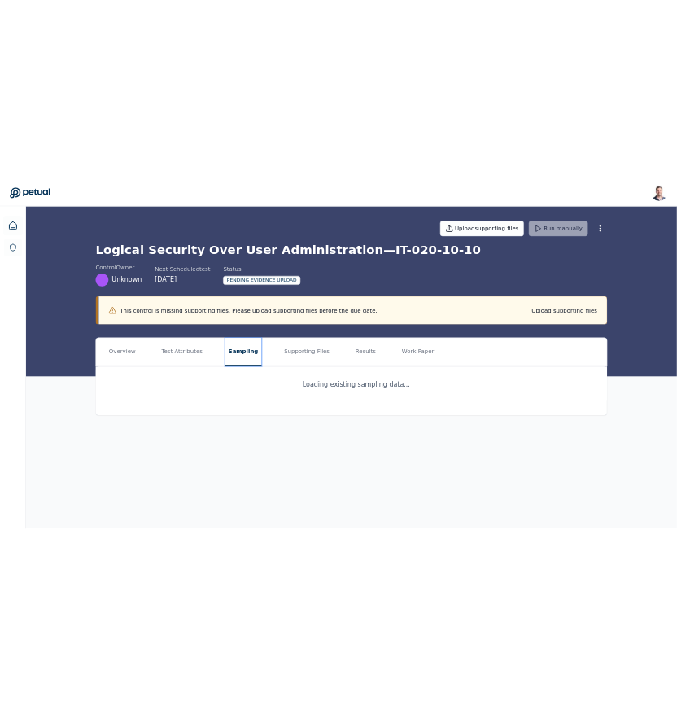
scroll to position [0, 0]
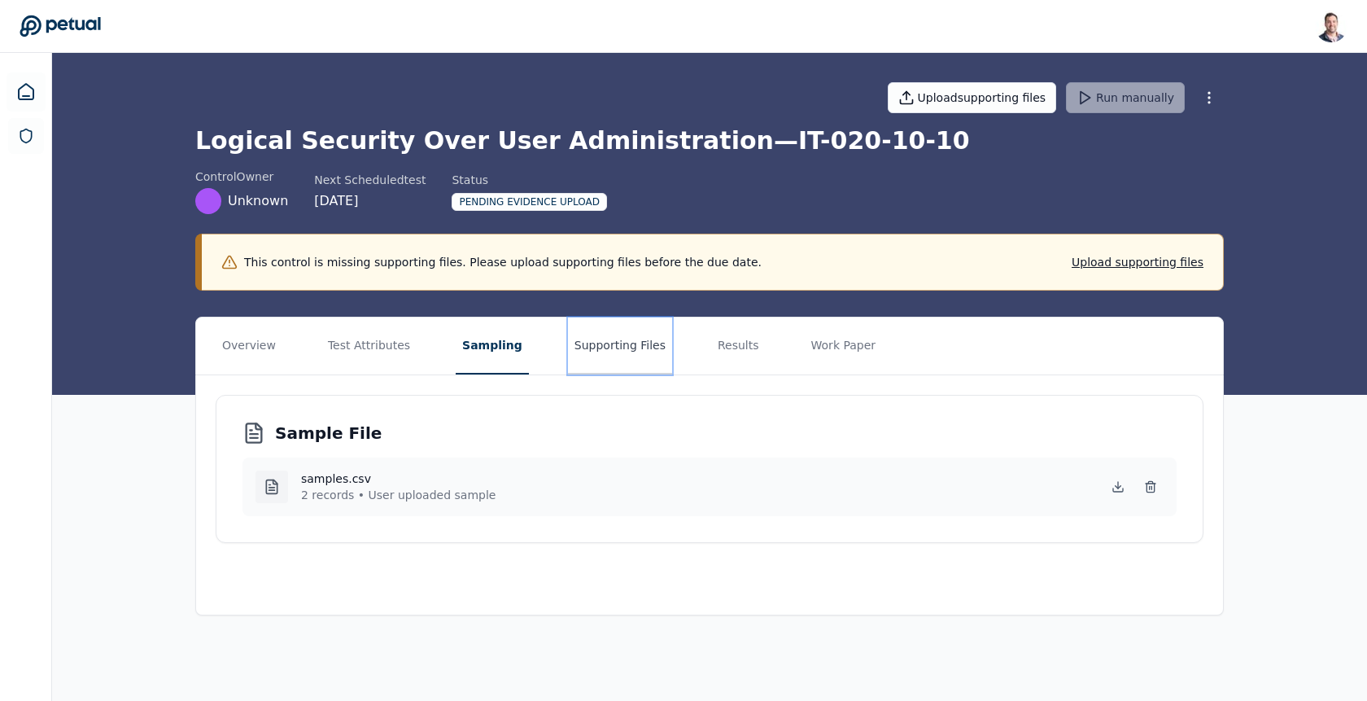
click at [594, 358] on button "Supporting Files" at bounding box center [620, 345] width 104 height 57
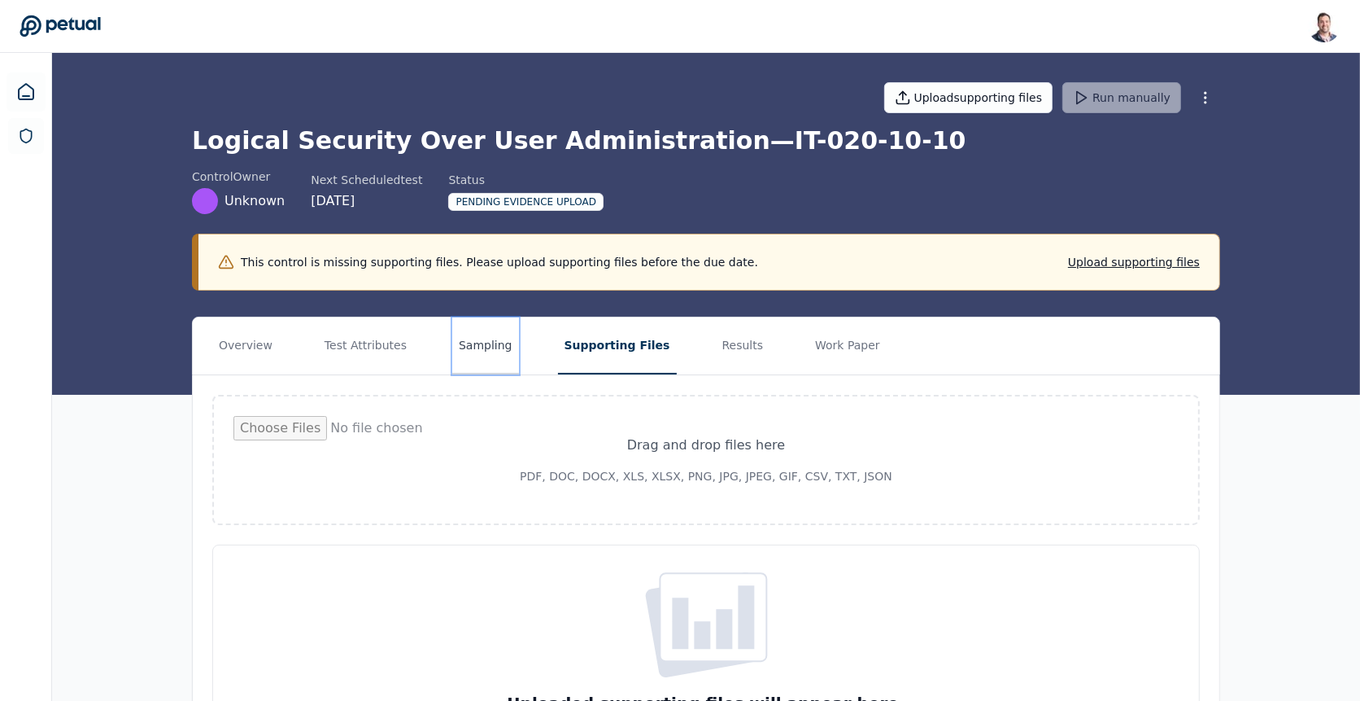
click at [495, 336] on button "Sampling" at bounding box center [485, 345] width 67 height 57
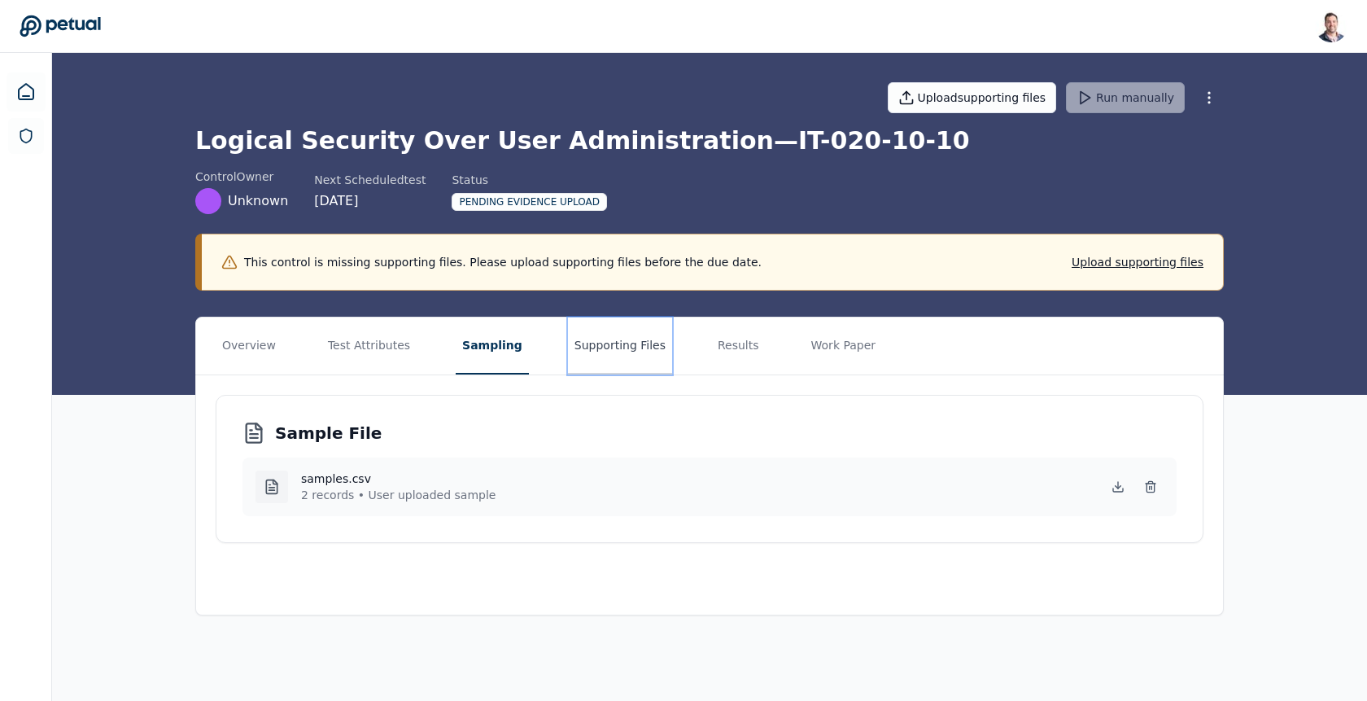
click at [607, 365] on button "Supporting Files" at bounding box center [620, 345] width 104 height 57
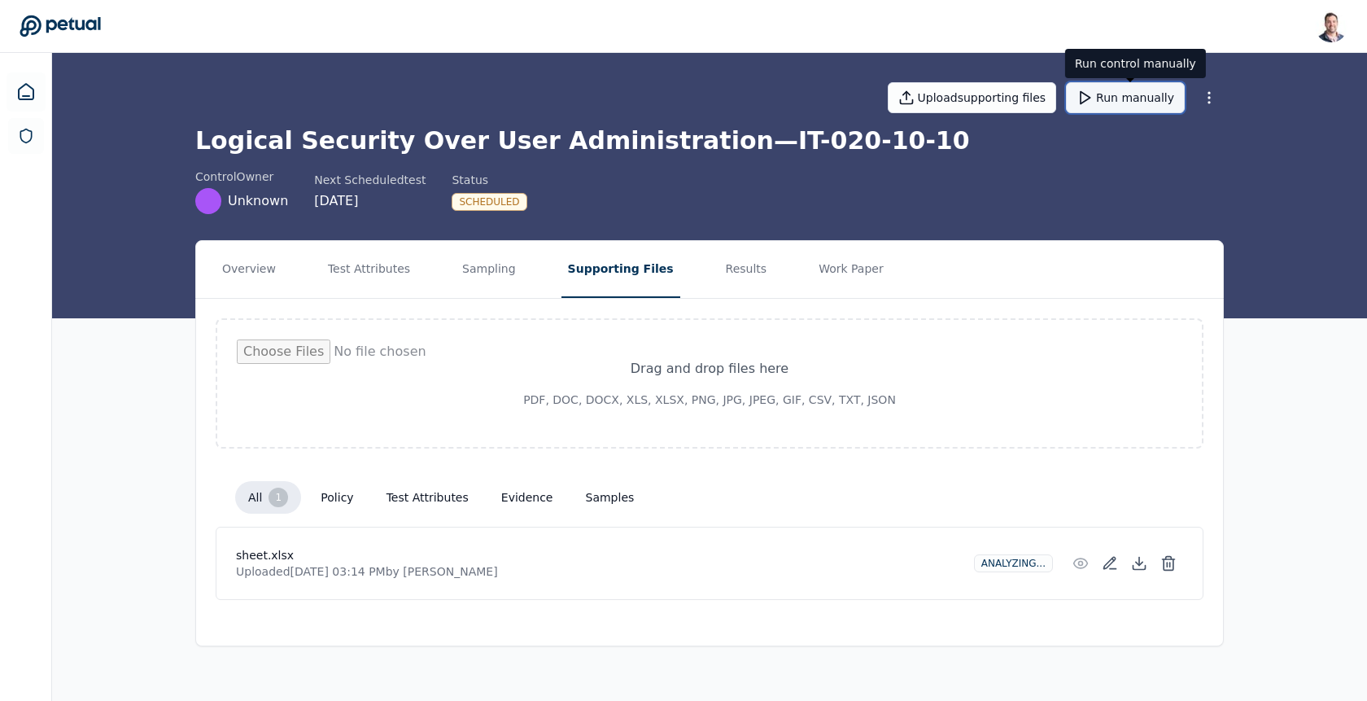
click at [1146, 105] on button "Run manually" at bounding box center [1125, 97] width 119 height 31
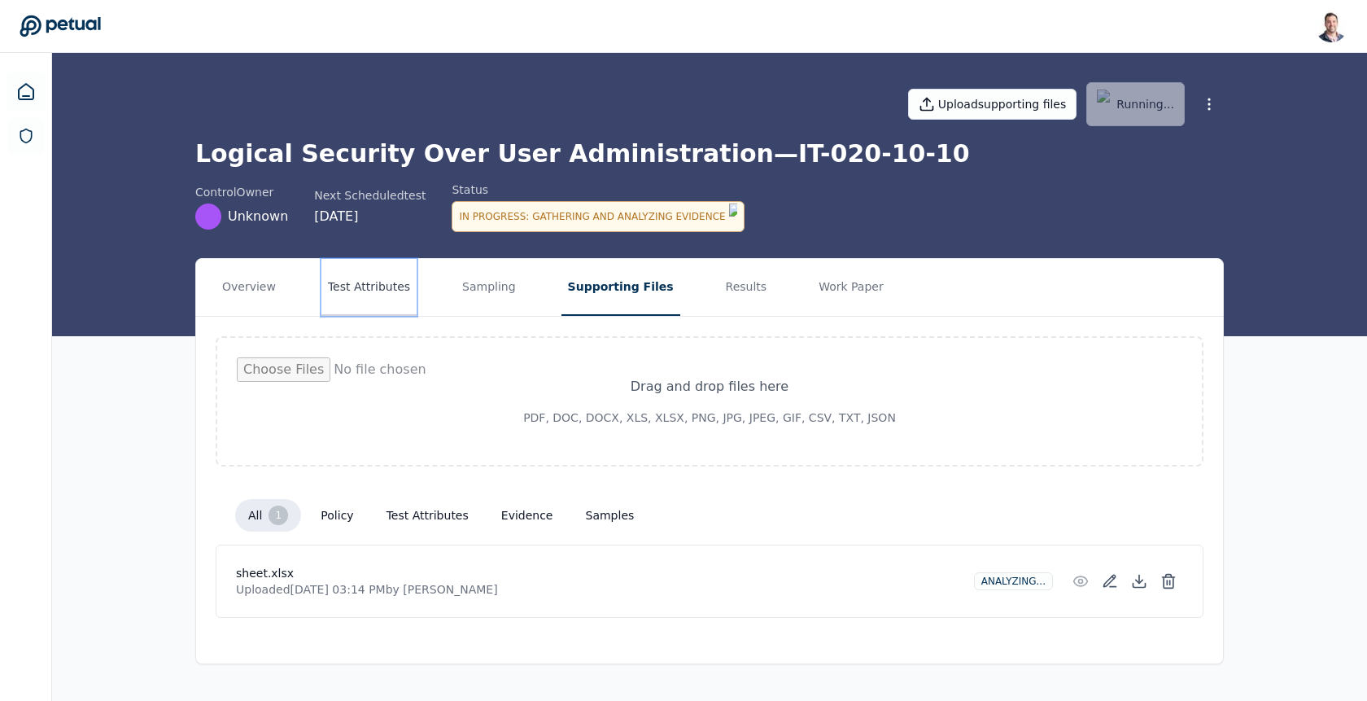
click at [361, 285] on button "Test Attributes" at bounding box center [368, 287] width 95 height 57
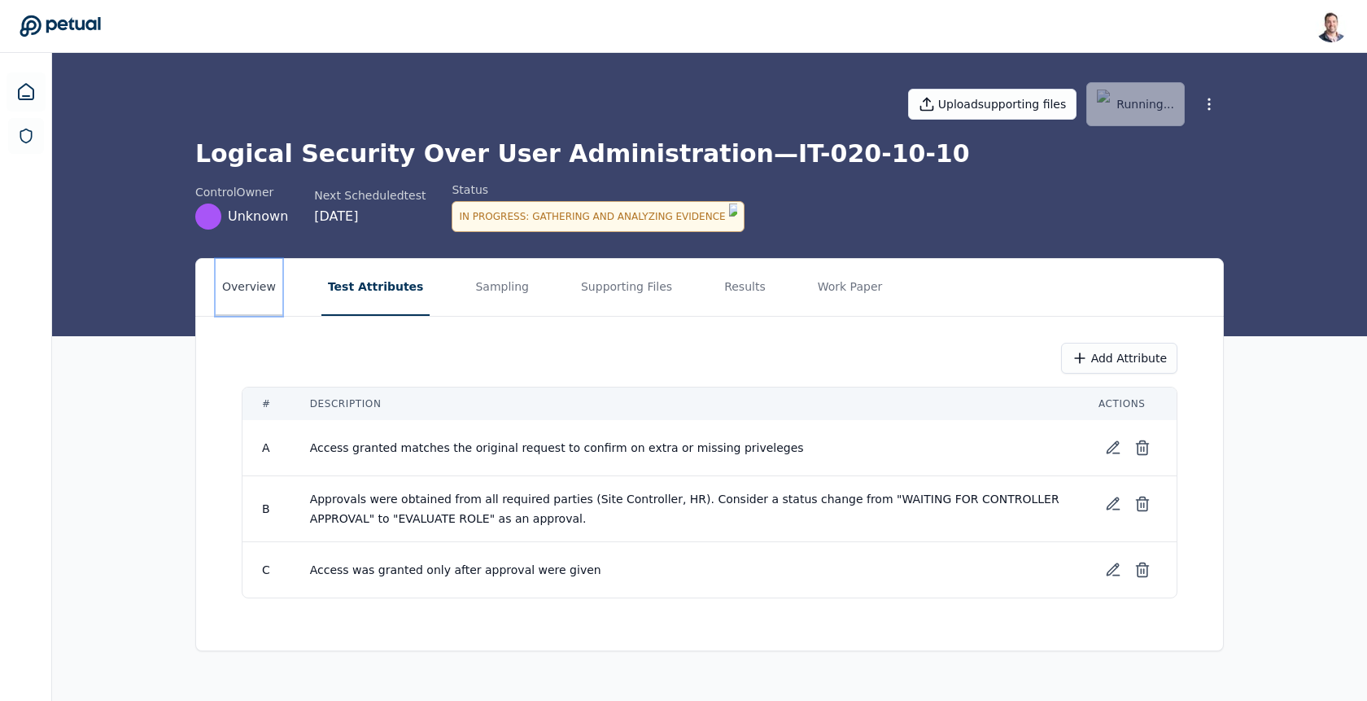
click at [261, 267] on button "Overview" at bounding box center [249, 287] width 67 height 57
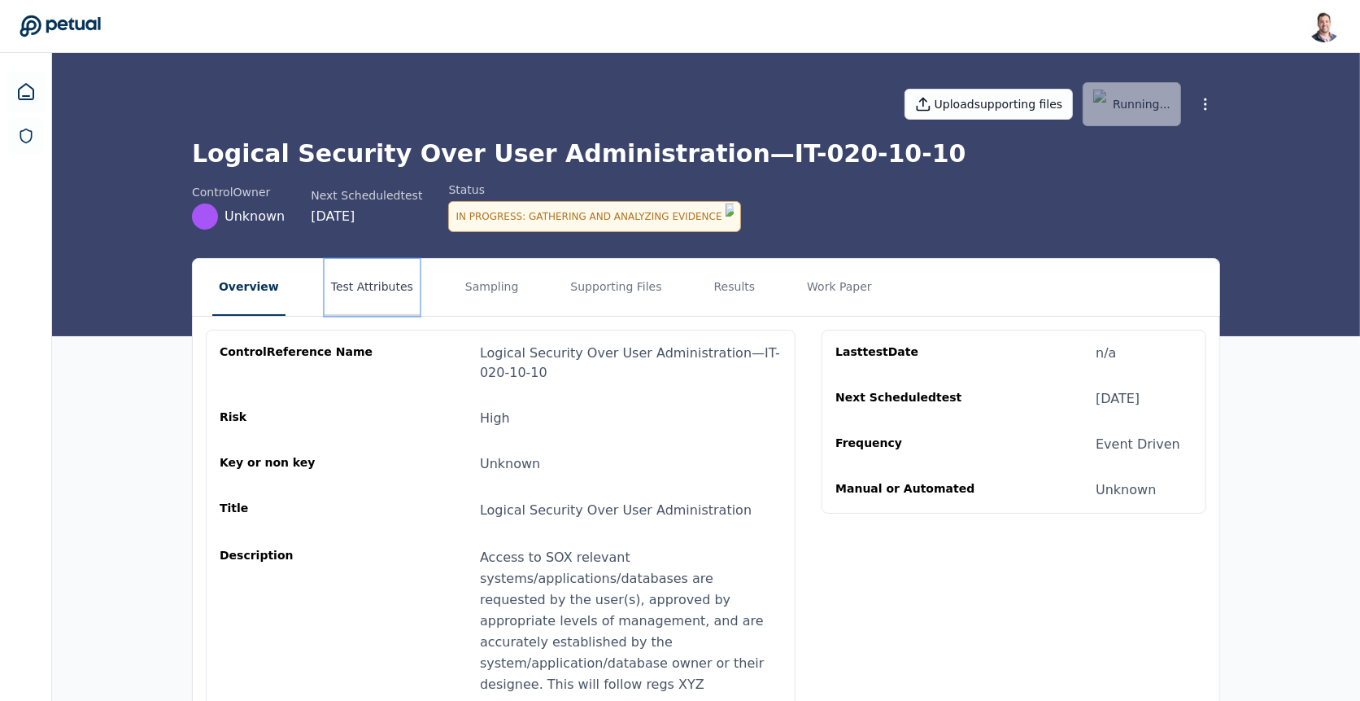
click at [397, 273] on button "Test Attributes" at bounding box center [372, 287] width 95 height 57
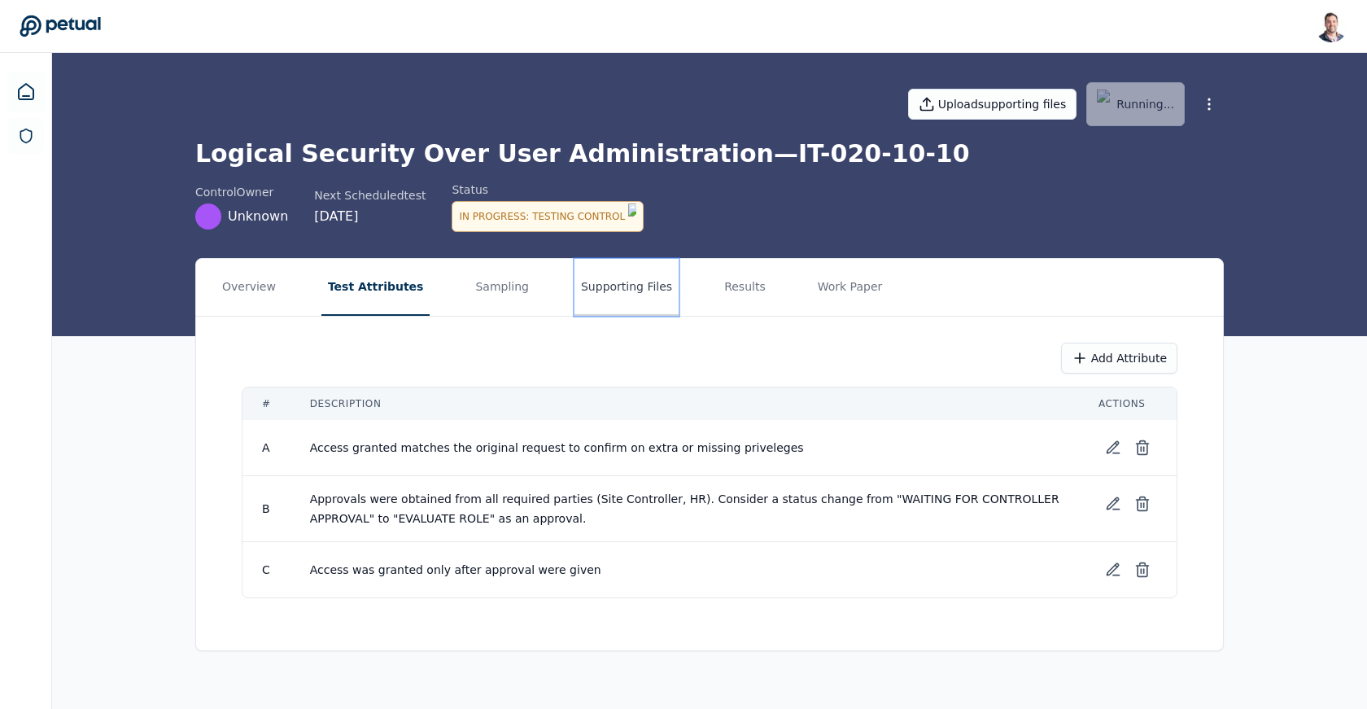
click at [599, 274] on button "Supporting Files" at bounding box center [626, 287] width 104 height 57
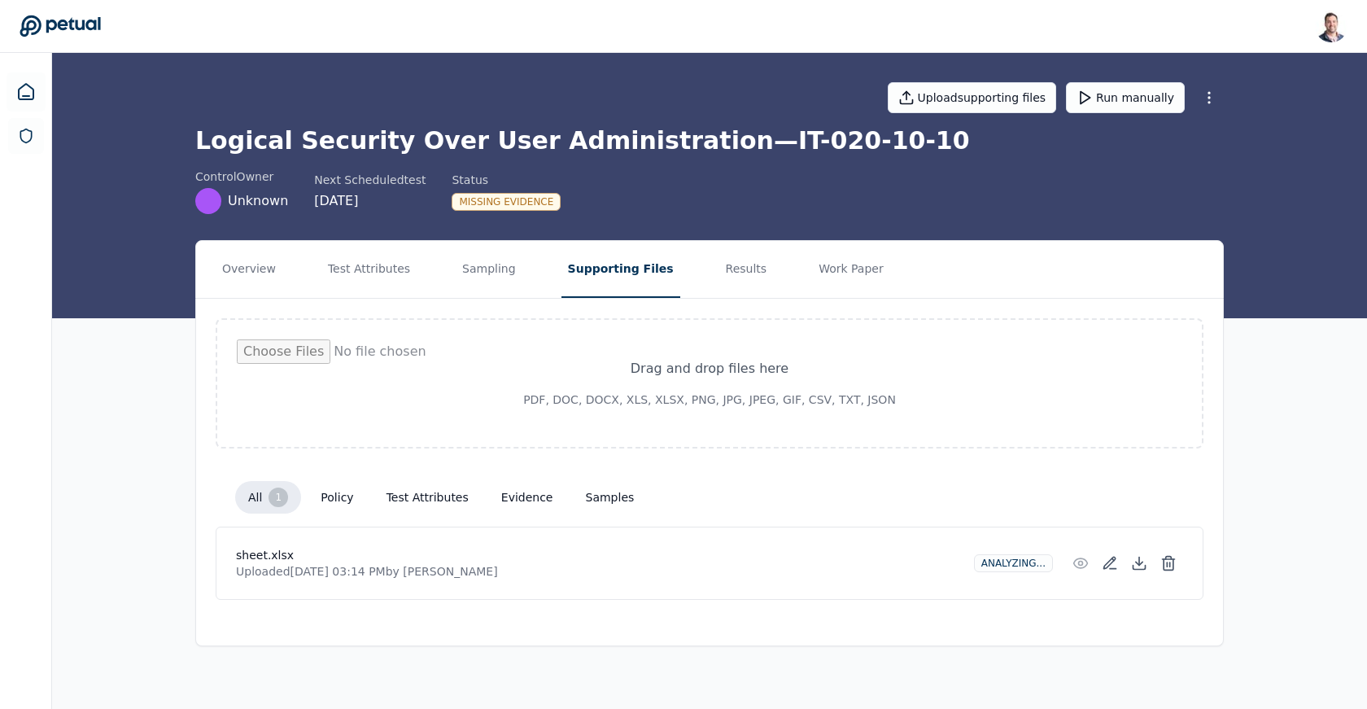
click at [615, 149] on h1 "Logical Security Over User Administration — IT-020-10-10" at bounding box center [709, 140] width 1029 height 29
click at [740, 279] on button "Results" at bounding box center [746, 269] width 55 height 57
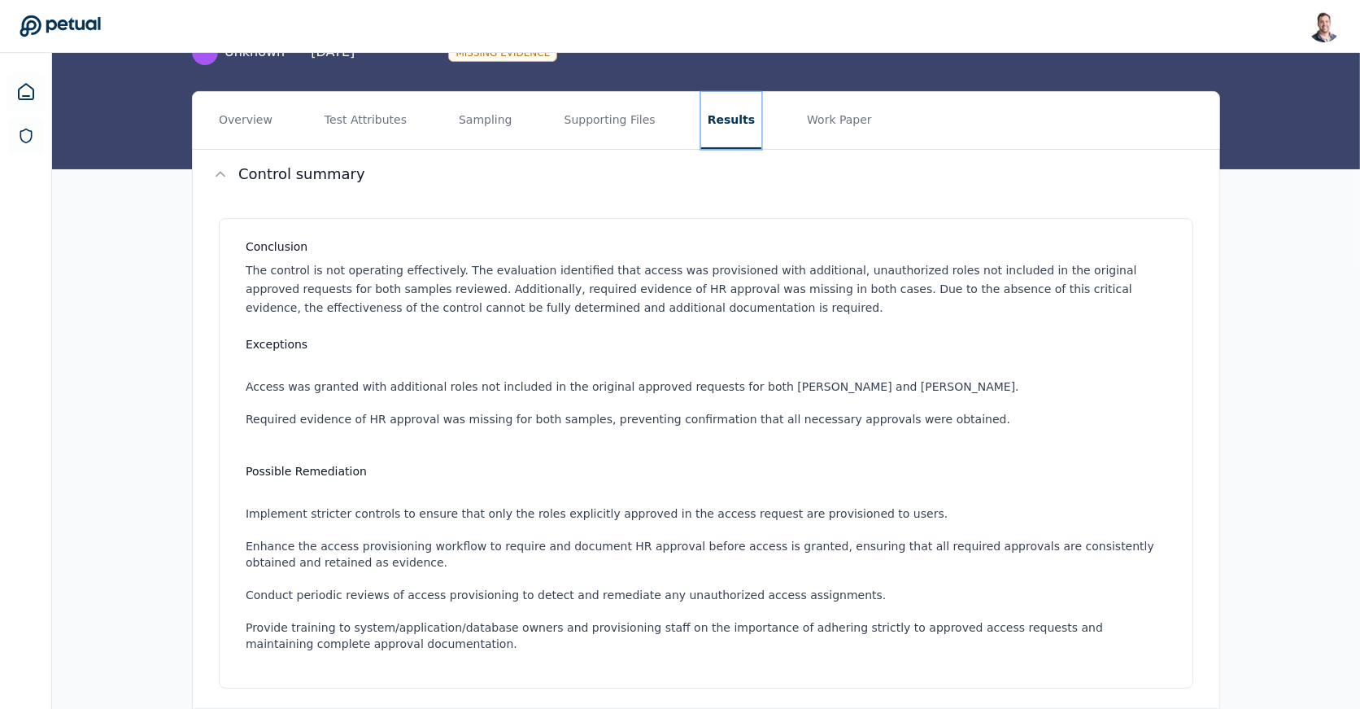
scroll to position [146, 0]
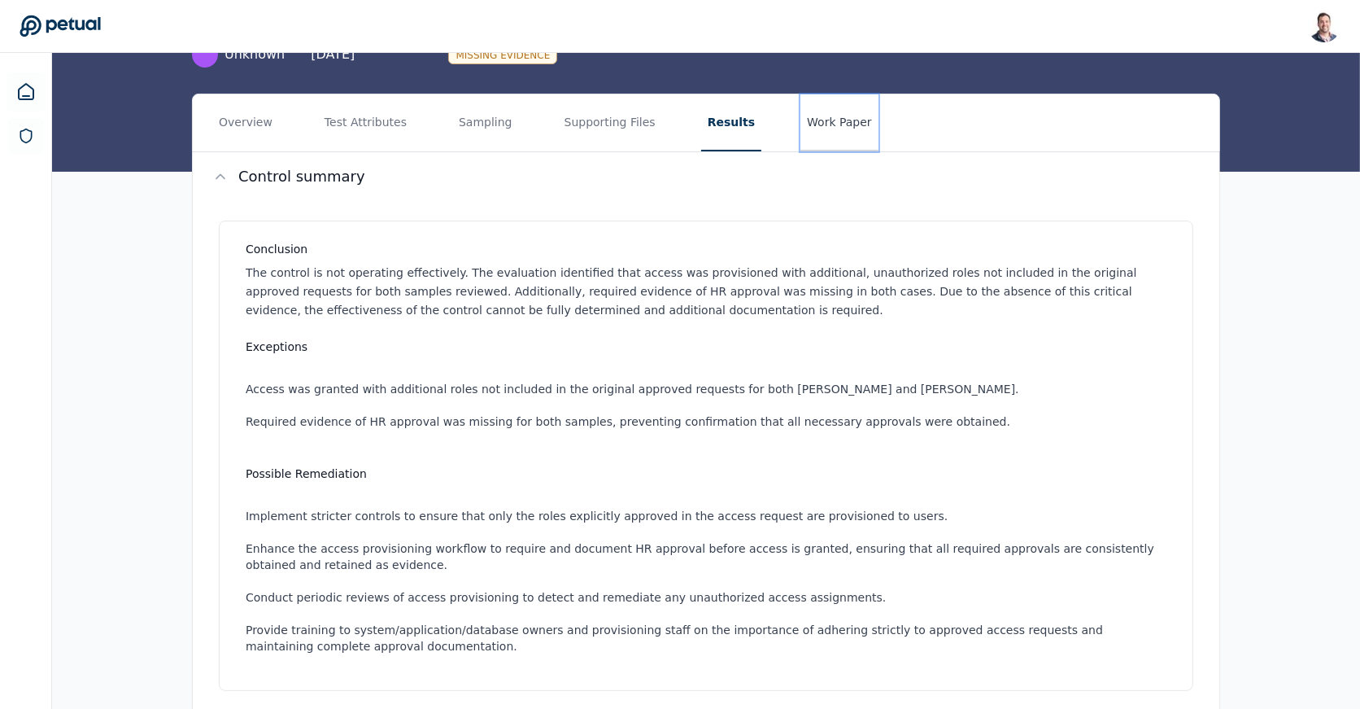
click at [813, 133] on button "Work Paper" at bounding box center [840, 122] width 78 height 57
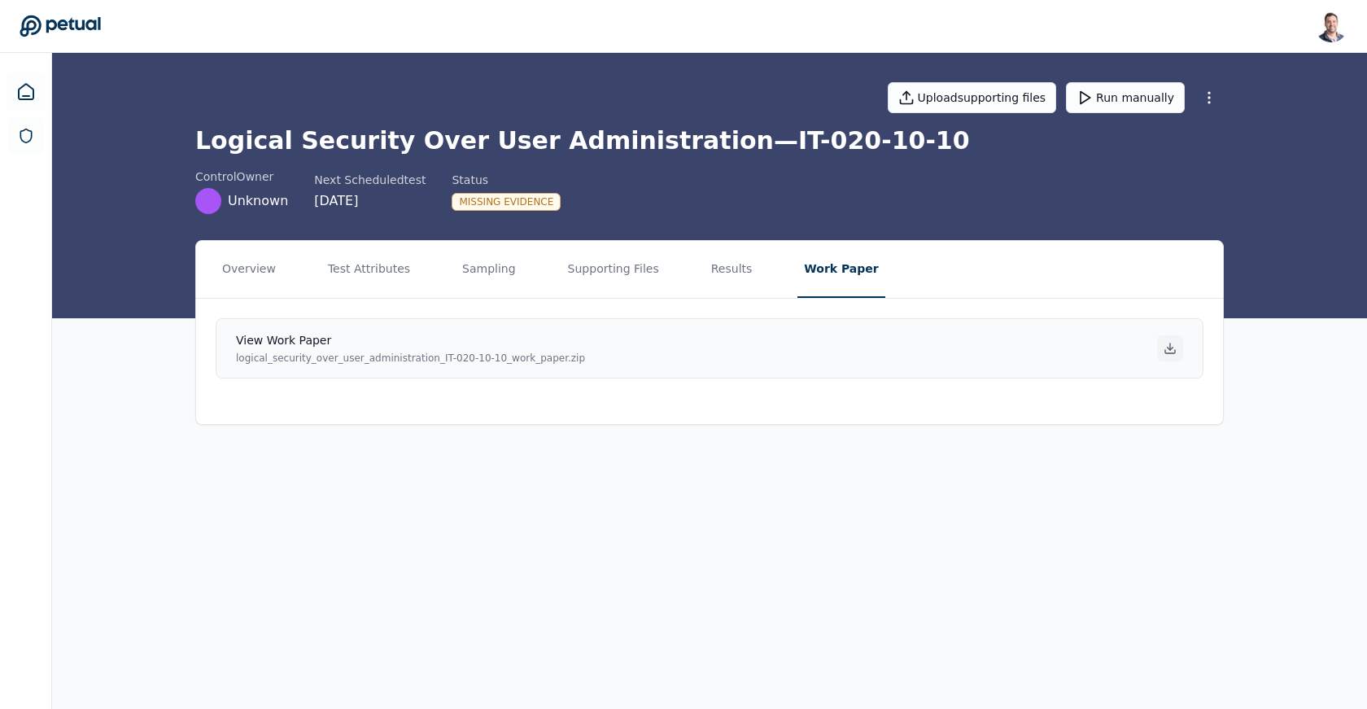
click at [1169, 350] on icon at bounding box center [1170, 348] width 13 height 13
click at [726, 281] on button "Results" at bounding box center [732, 269] width 55 height 57
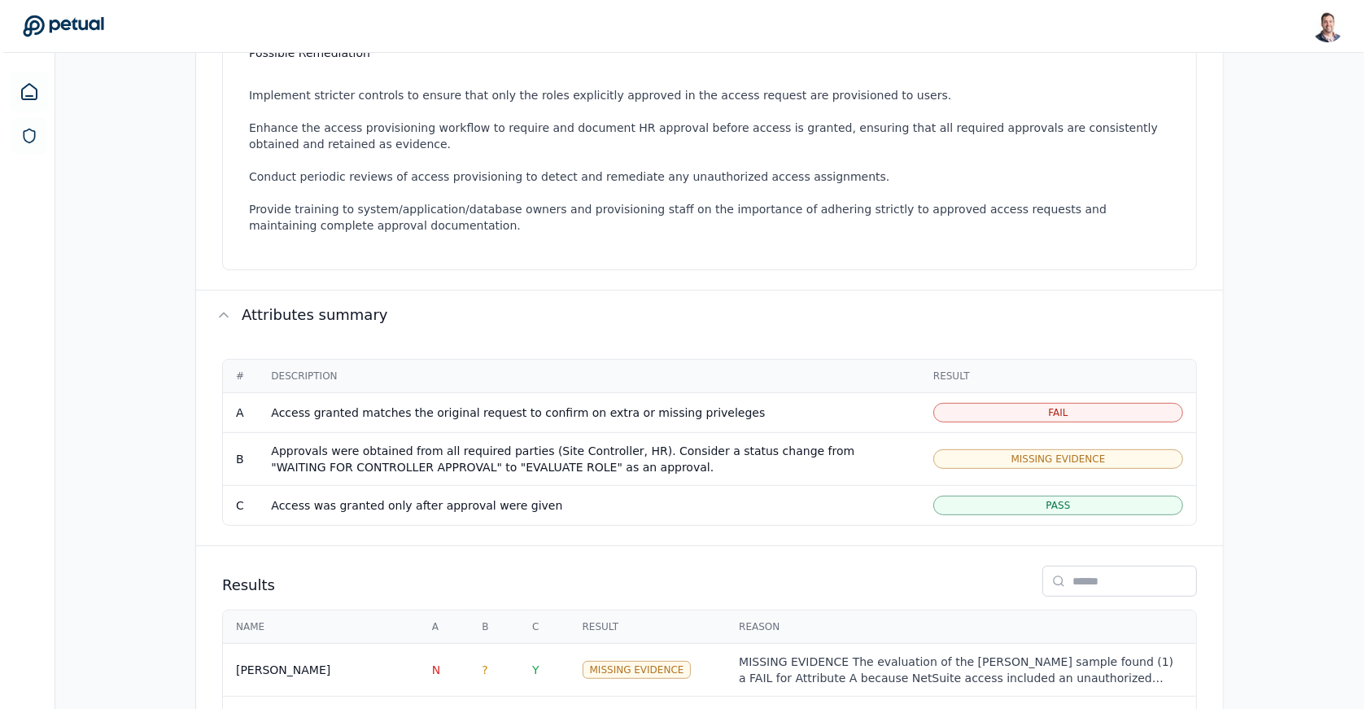
scroll to position [672, 0]
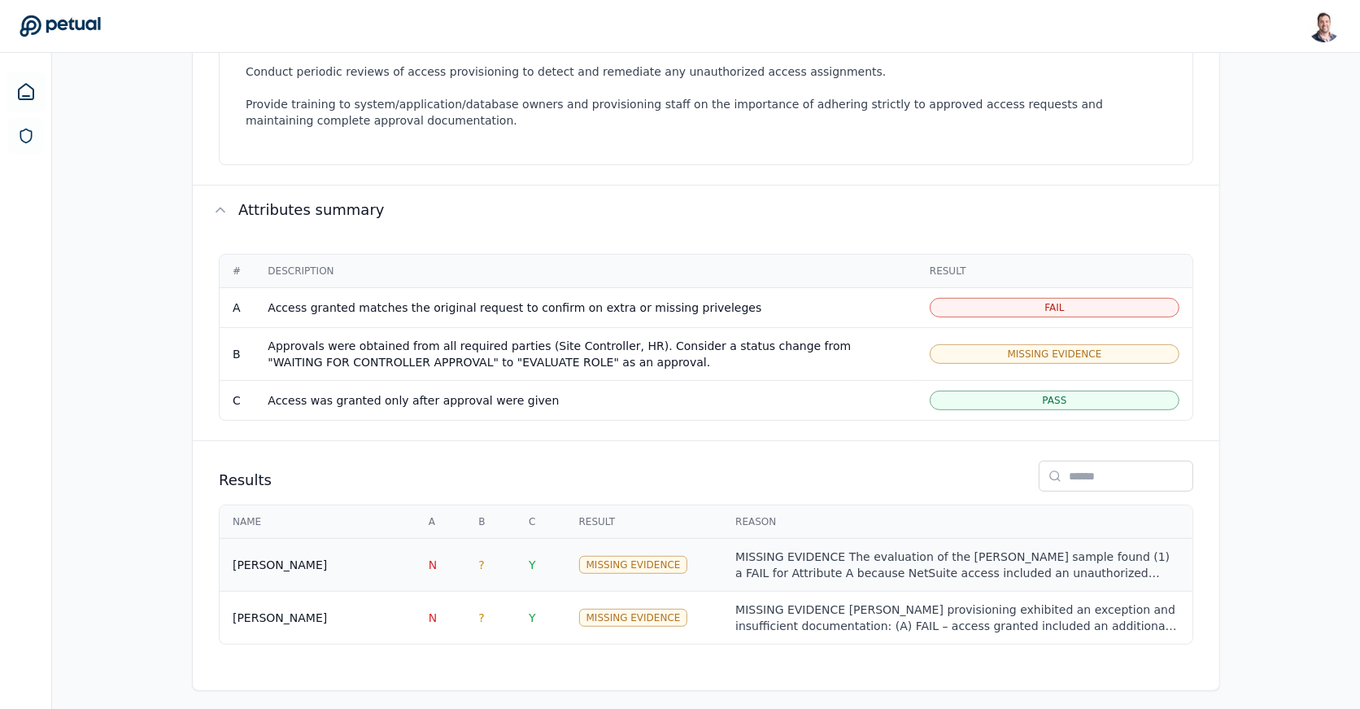
click at [827, 562] on div "MISSING EVIDENCE The evaluation of the [PERSON_NAME] sample found (1) a FAIL fo…" at bounding box center [958, 564] width 444 height 33
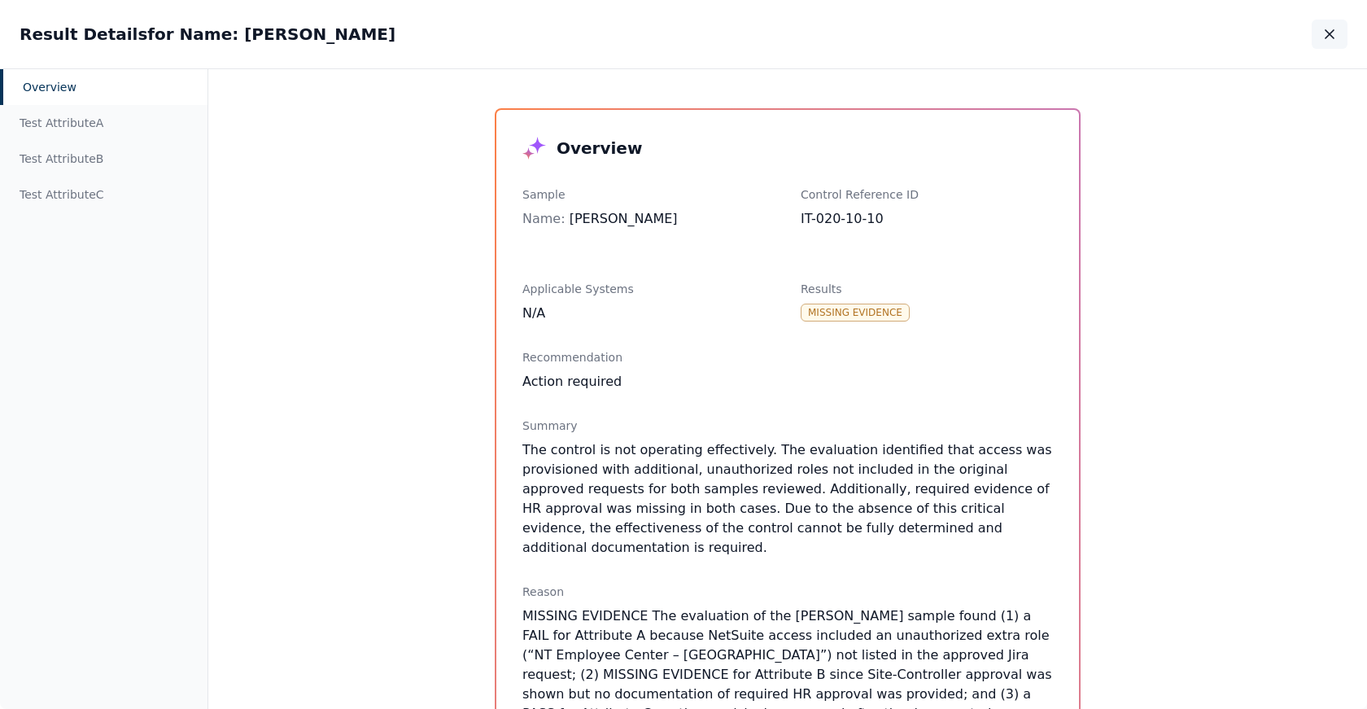
click at [1323, 39] on icon "button" at bounding box center [1329, 34] width 16 height 16
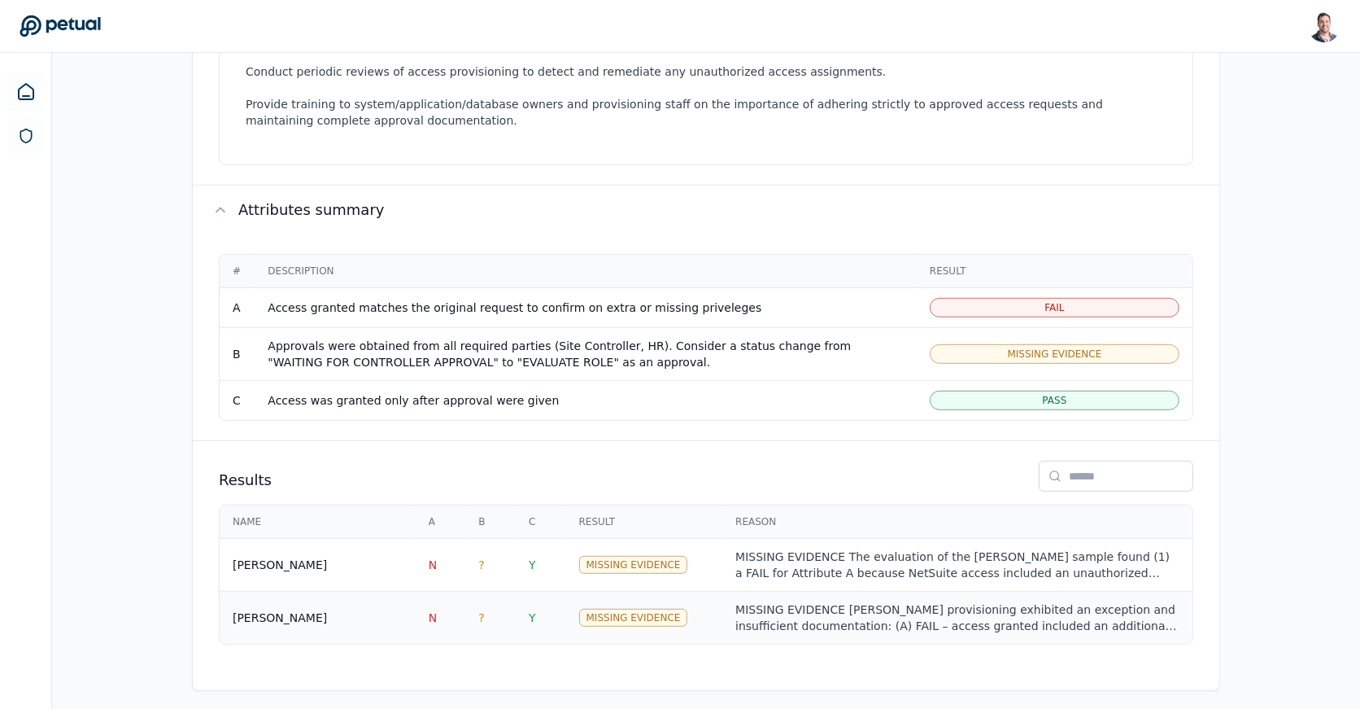
click at [1066, 605] on div "MISSING EVIDENCE [PERSON_NAME] provisioning exhibited an exception and insuffic…" at bounding box center [958, 617] width 444 height 33
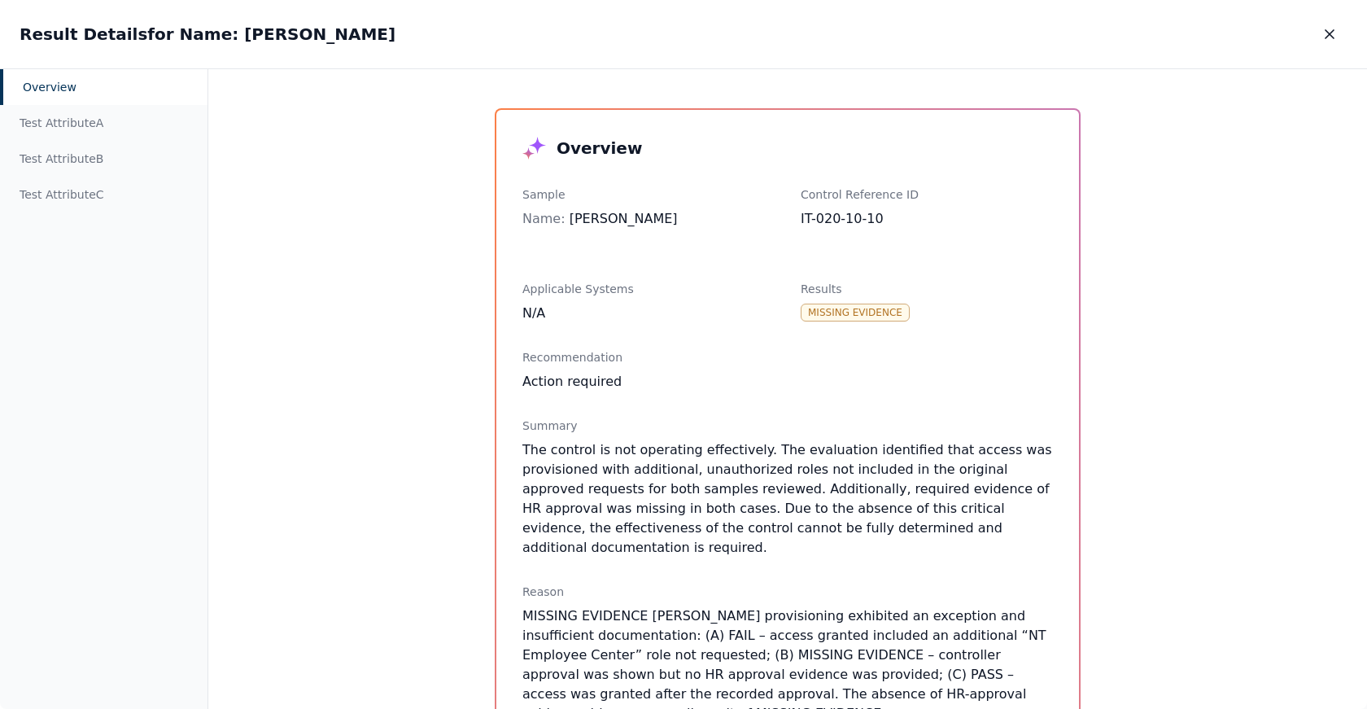
scroll to position [28, 0]
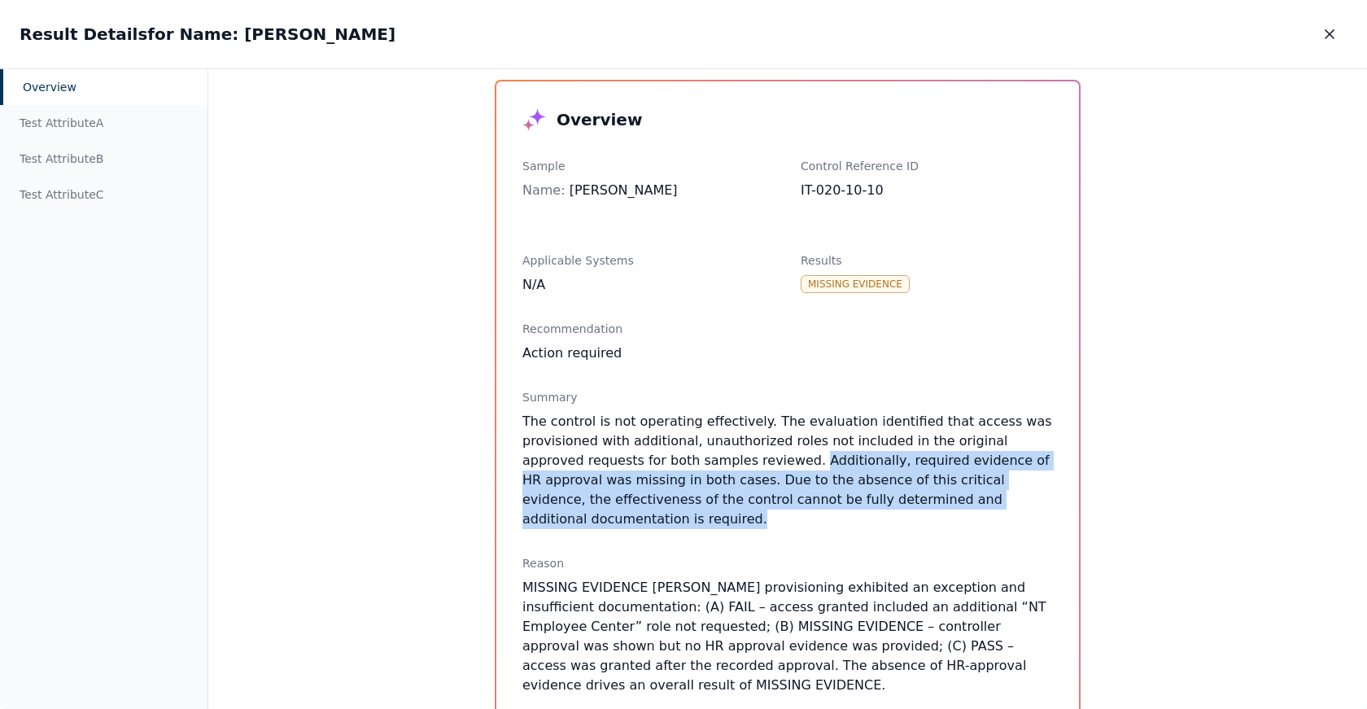
drag, startPoint x: 1028, startPoint y: 496, endPoint x: 736, endPoint y: 464, distance: 293.9
click at [736, 464] on p "The control is not operating effectively. The evaluation identified that access…" at bounding box center [787, 470] width 531 height 117
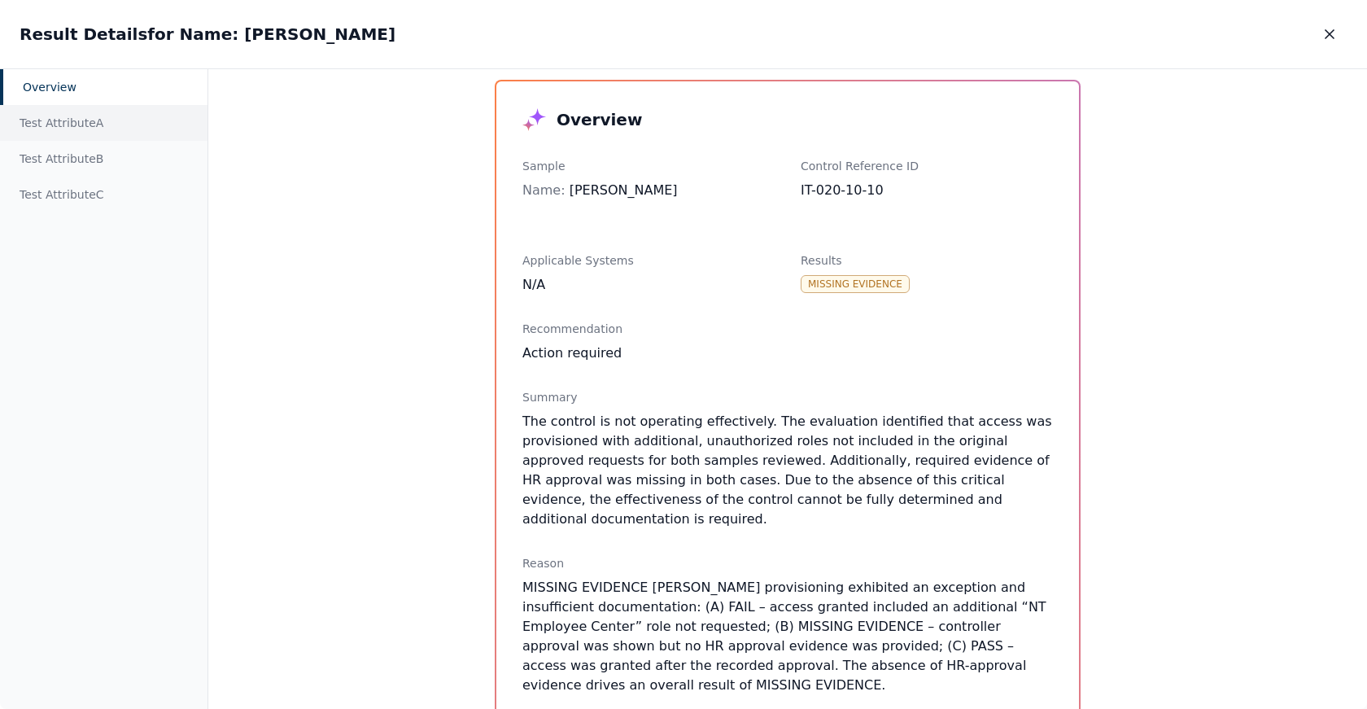
click at [63, 115] on div "Test Attribute A" at bounding box center [103, 123] width 207 height 36
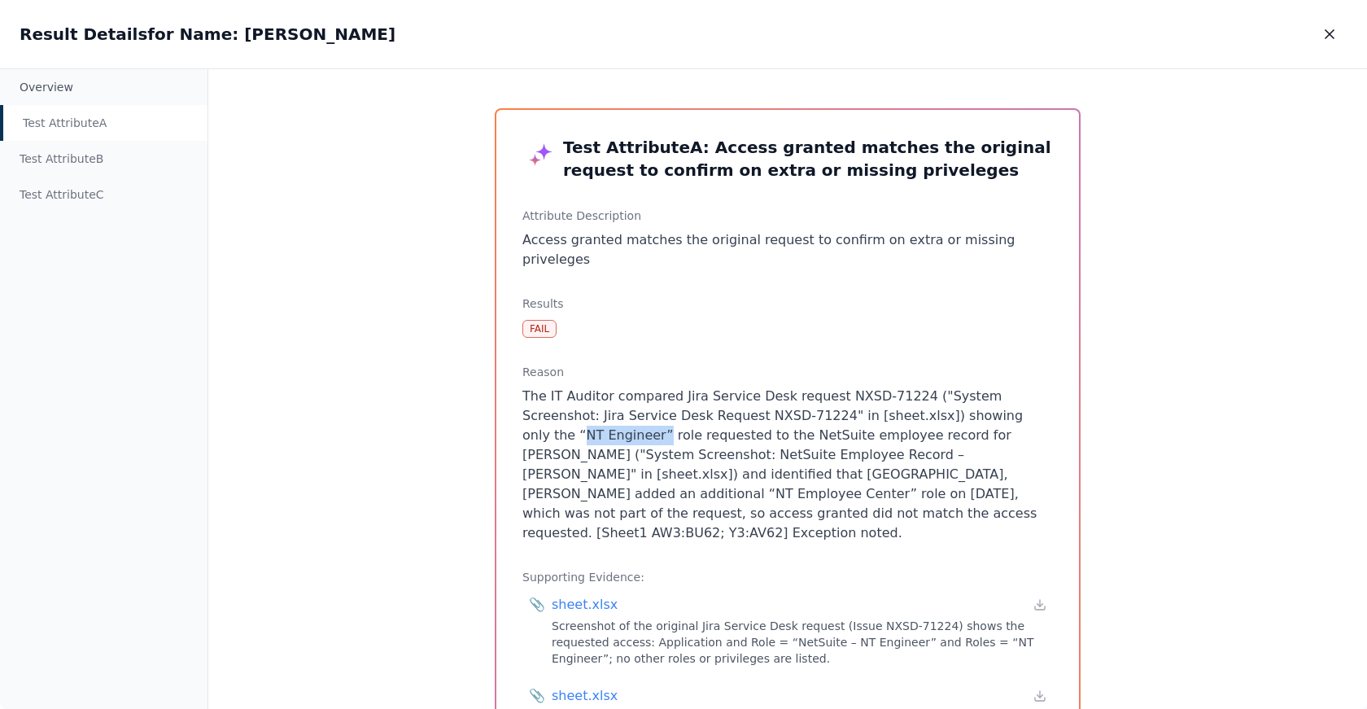
drag, startPoint x: 963, startPoint y: 393, endPoint x: 1047, endPoint y: 391, distance: 84.7
click at [1047, 391] on p "The IT Auditor compared Jira Service Desk request NXSD-71224 ("System Screensho…" at bounding box center [787, 465] width 531 height 156
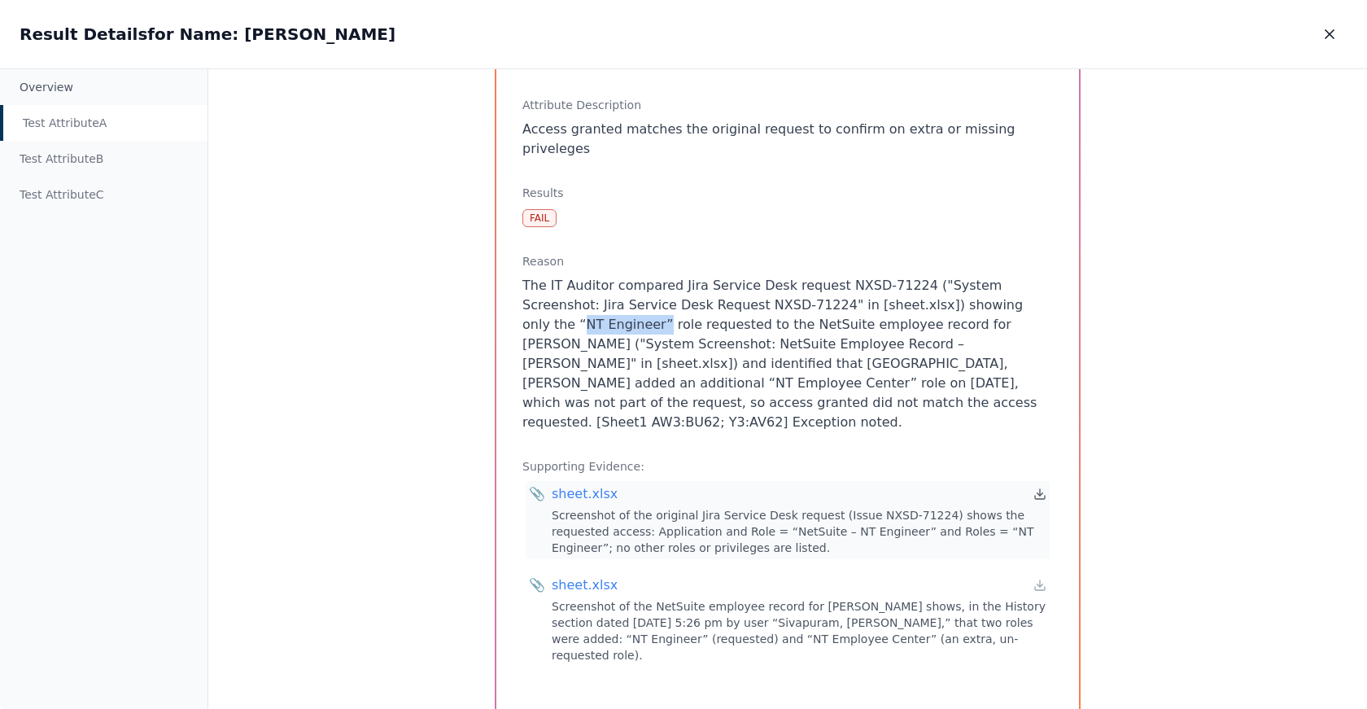
click at [1035, 487] on icon at bounding box center [1039, 493] width 13 height 13
click at [1033, 579] on icon at bounding box center [1039, 585] width 13 height 13
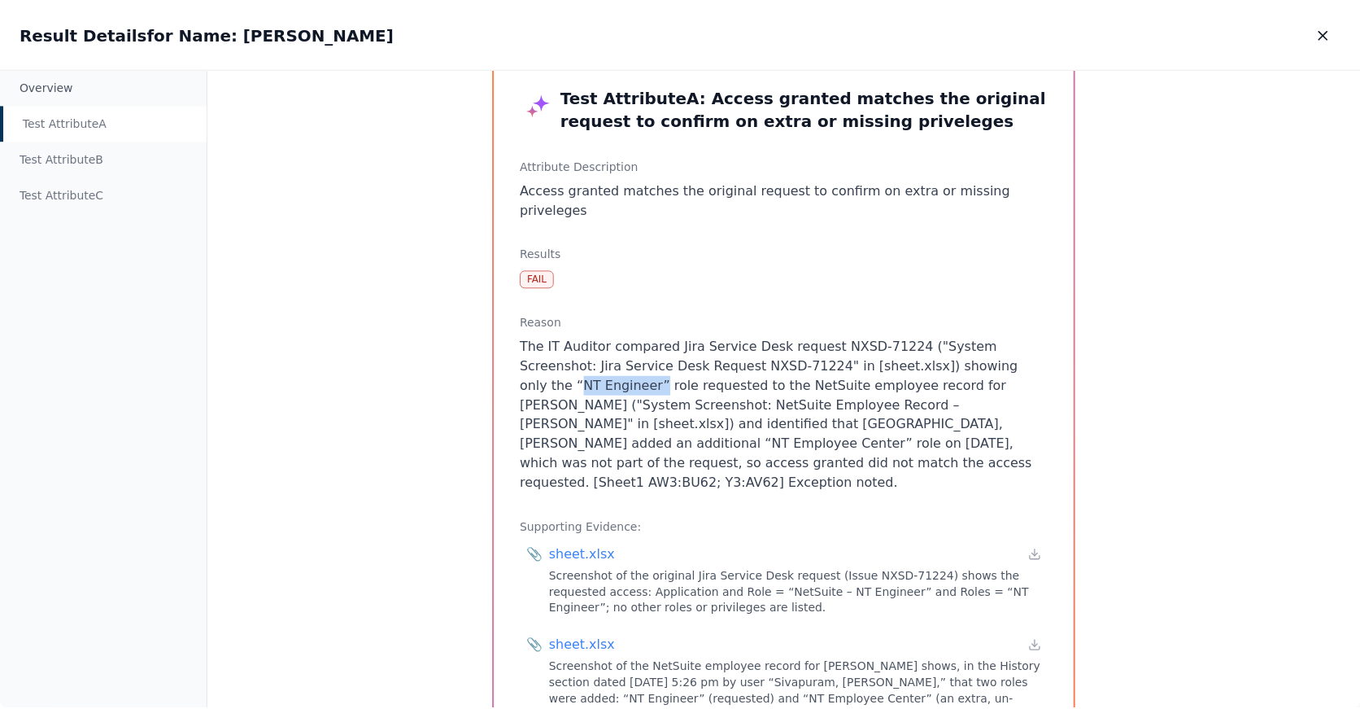
scroll to position [0, 0]
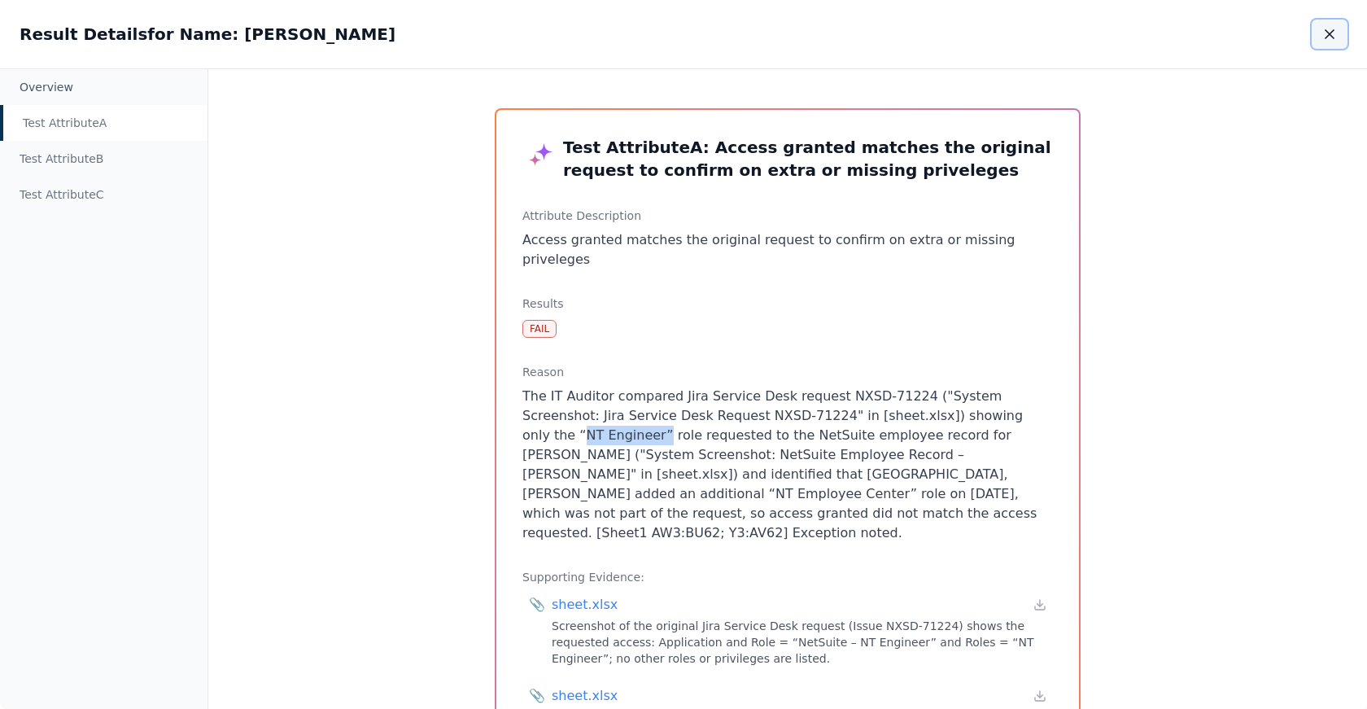
click at [1325, 39] on icon "button" at bounding box center [1329, 34] width 16 height 16
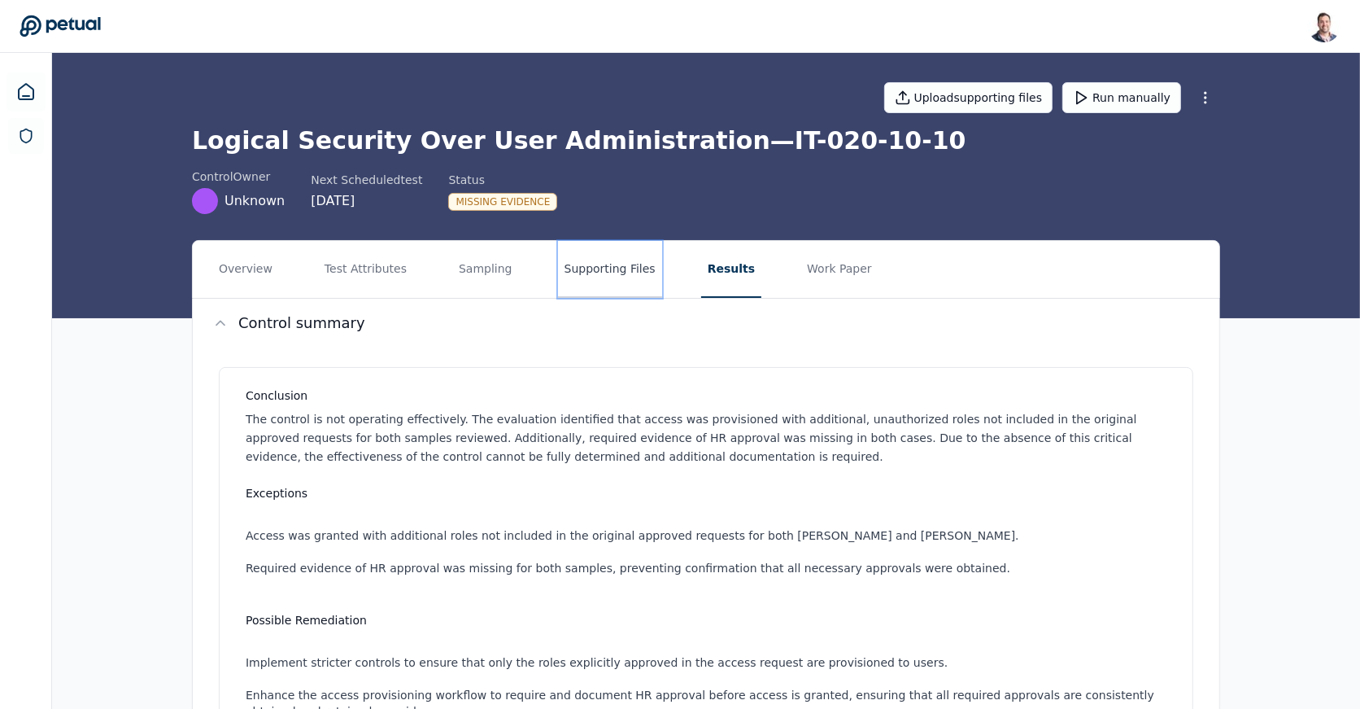
click at [570, 277] on button "Supporting Files" at bounding box center [610, 269] width 104 height 57
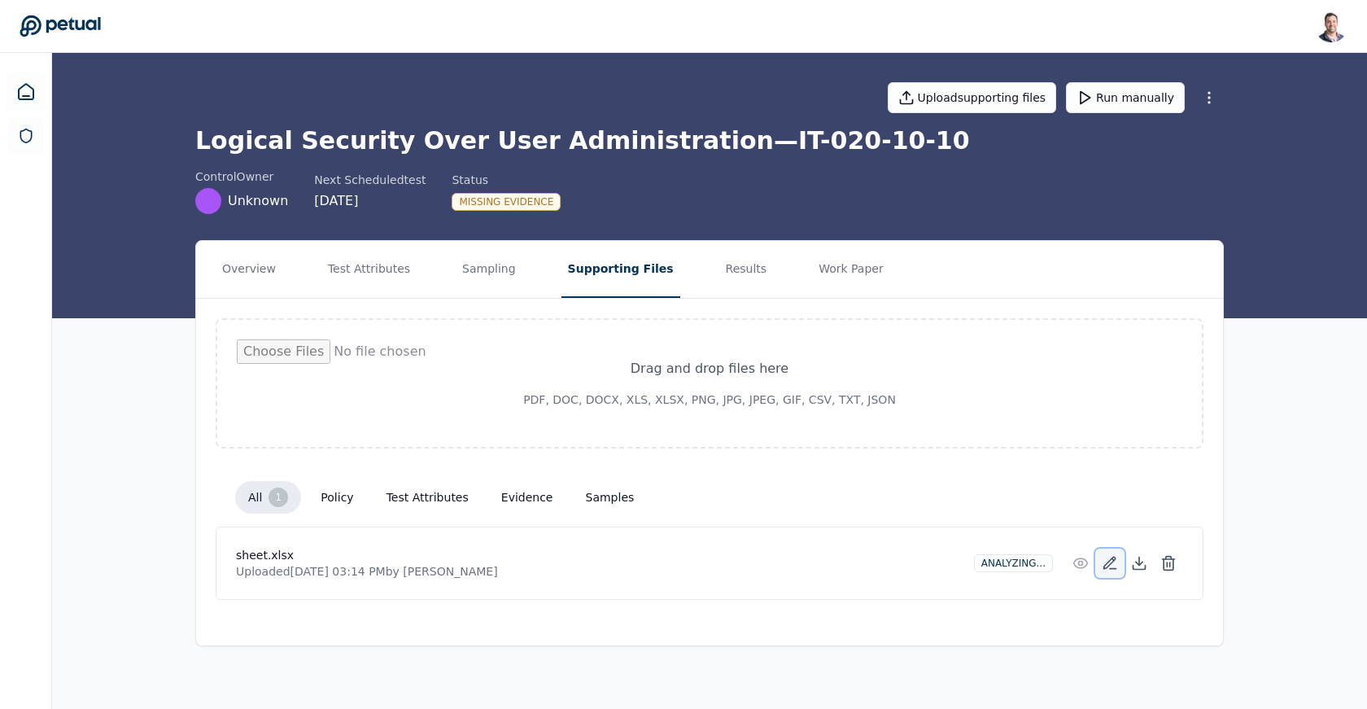
click at [1108, 555] on icon at bounding box center [1110, 563] width 16 height 16
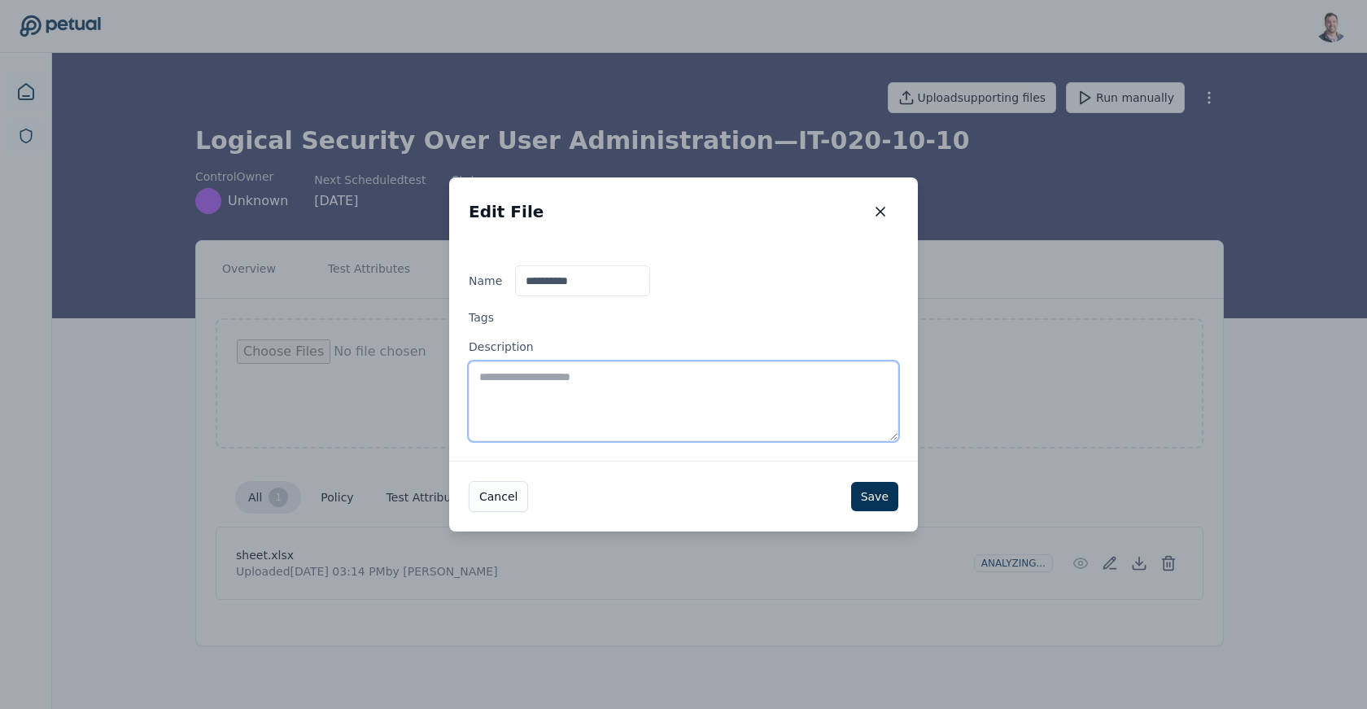
click at [769, 404] on textarea "Description" at bounding box center [684, 401] width 430 height 80
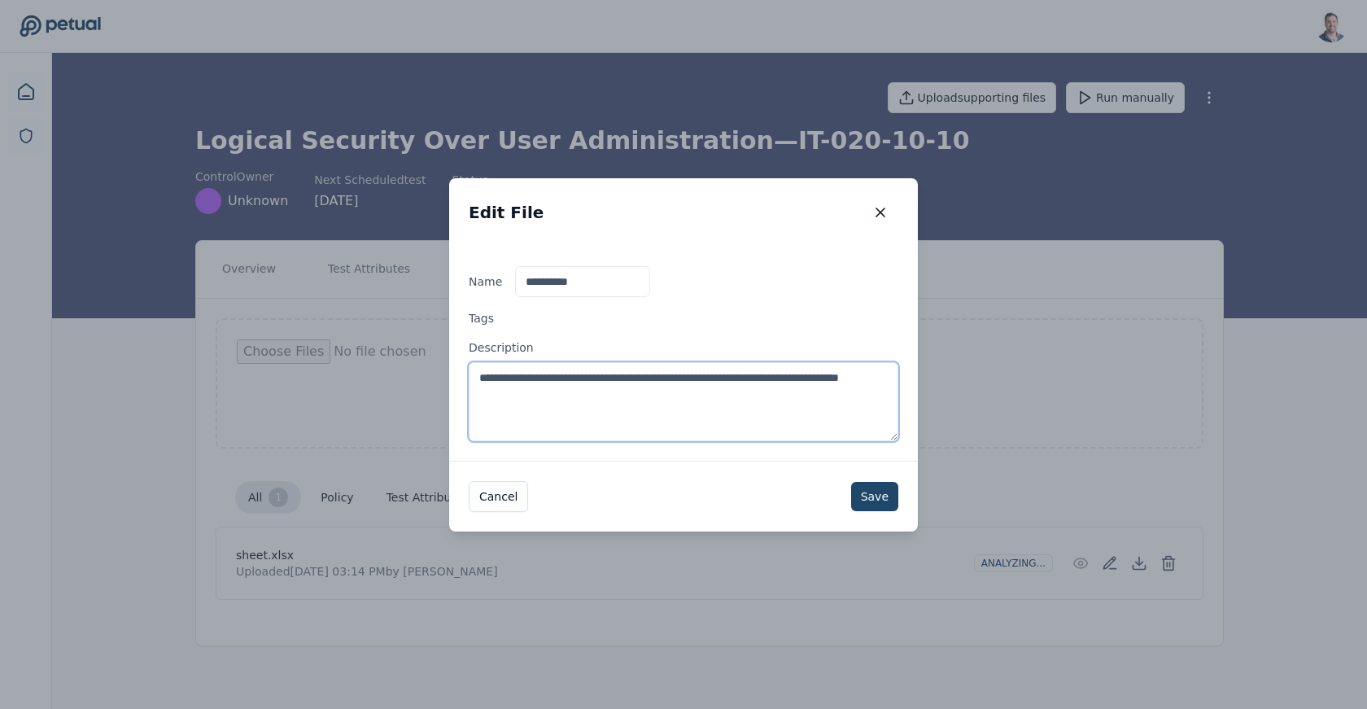
type textarea "**********"
click at [874, 497] on button "Save" at bounding box center [874, 496] width 47 height 29
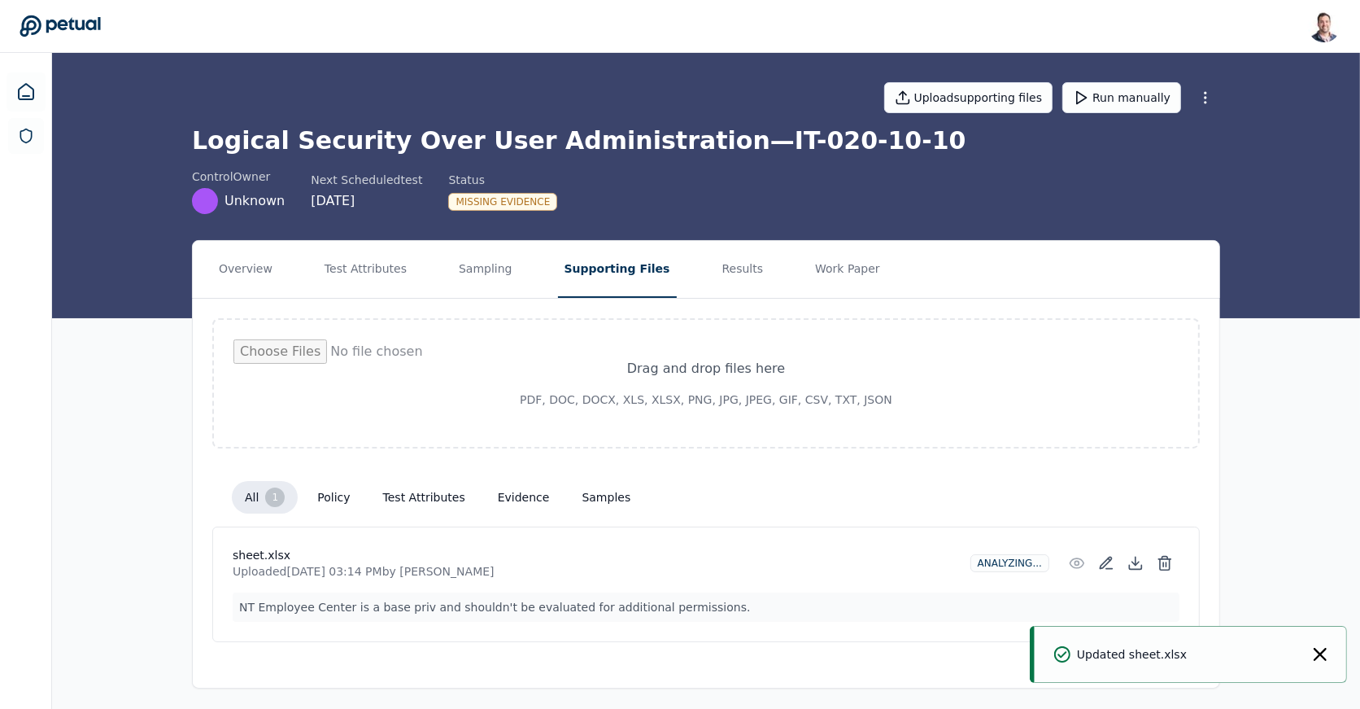
scroll to position [2, 0]
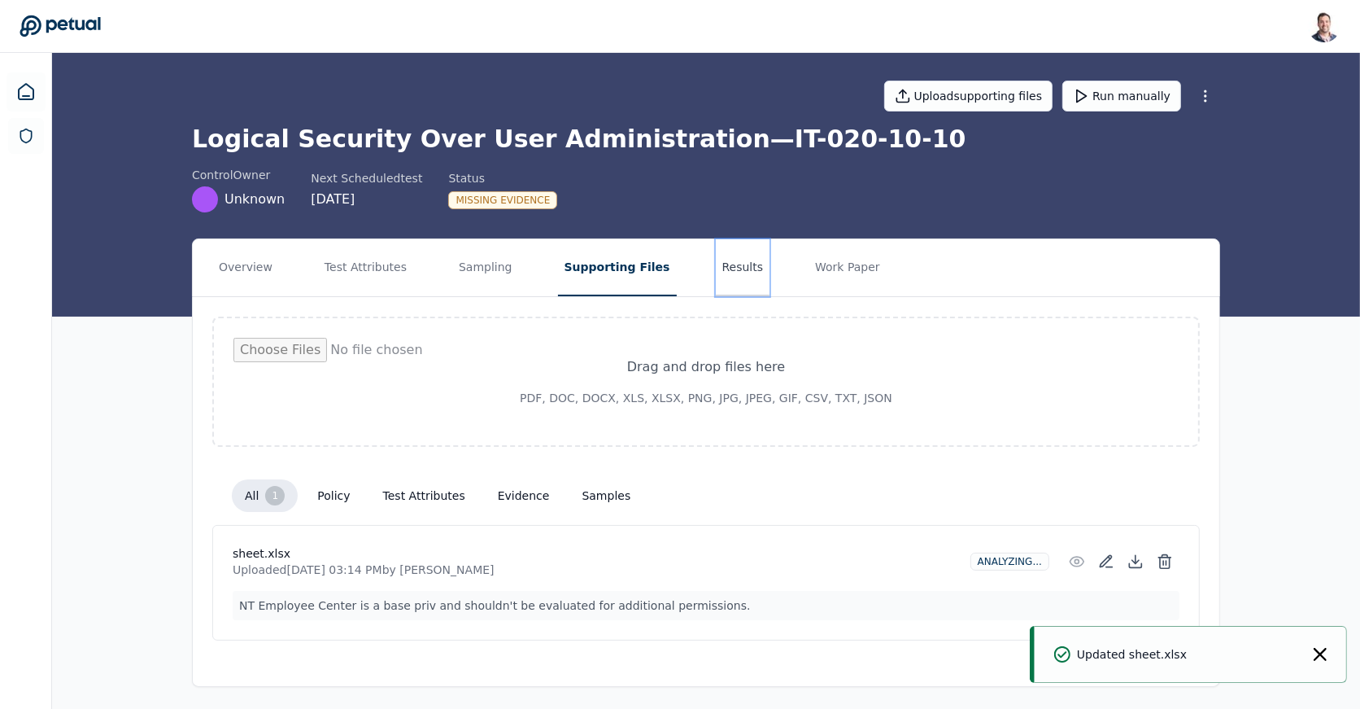
click at [716, 259] on button "Results" at bounding box center [743, 267] width 55 height 57
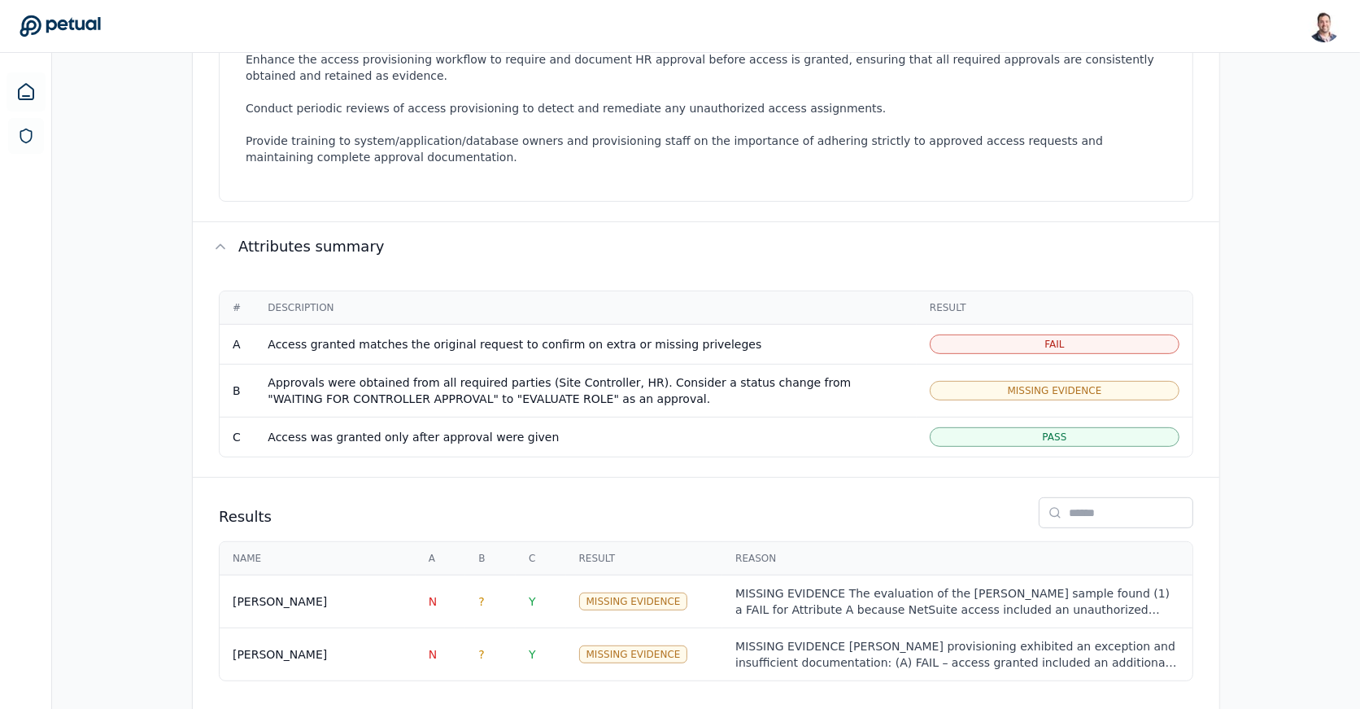
scroll to position [657, 0]
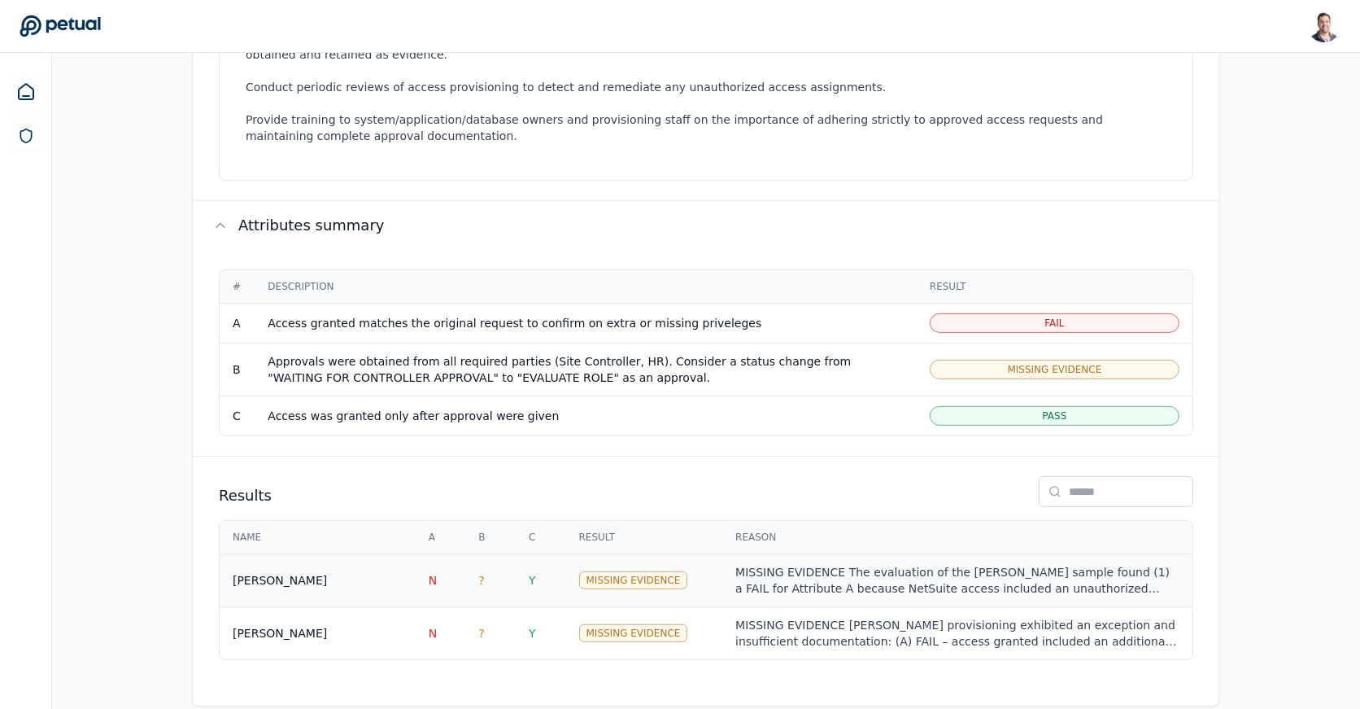
click at [504, 566] on td "?" at bounding box center [490, 580] width 50 height 53
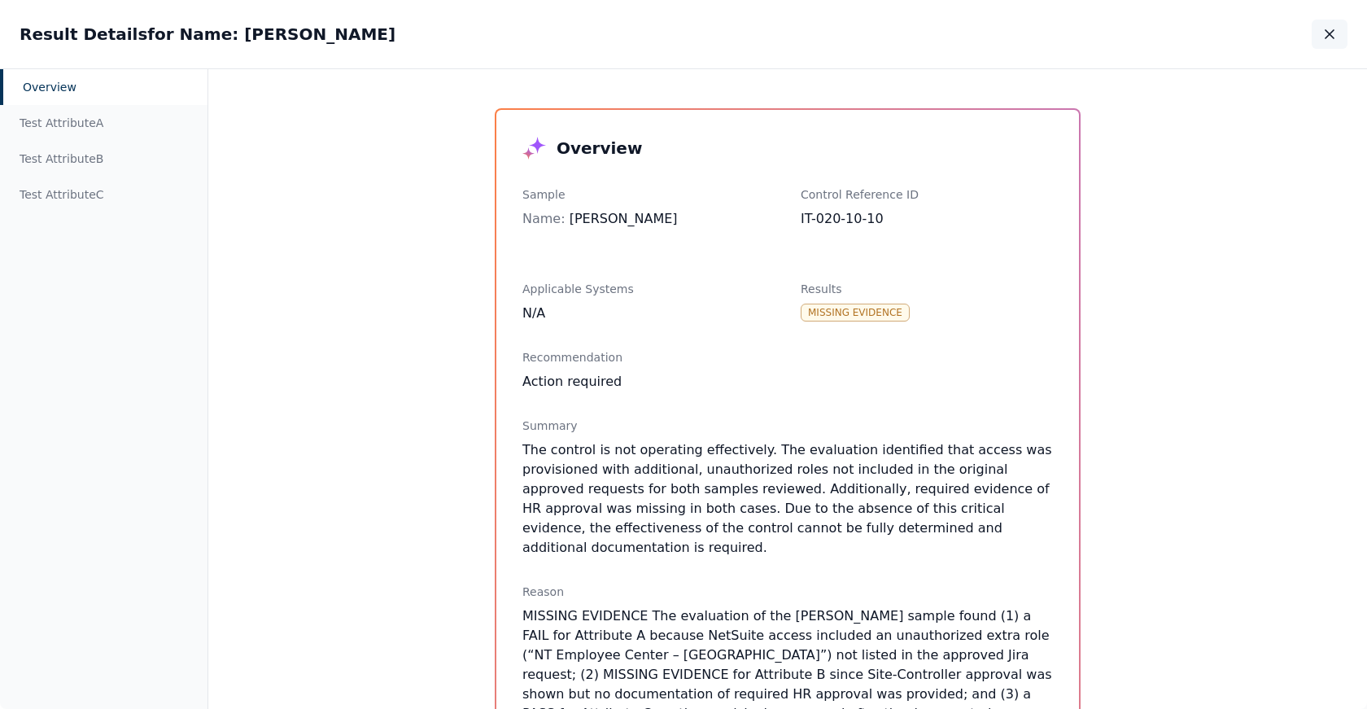
click at [1333, 37] on icon "button" at bounding box center [1330, 34] width 8 height 8
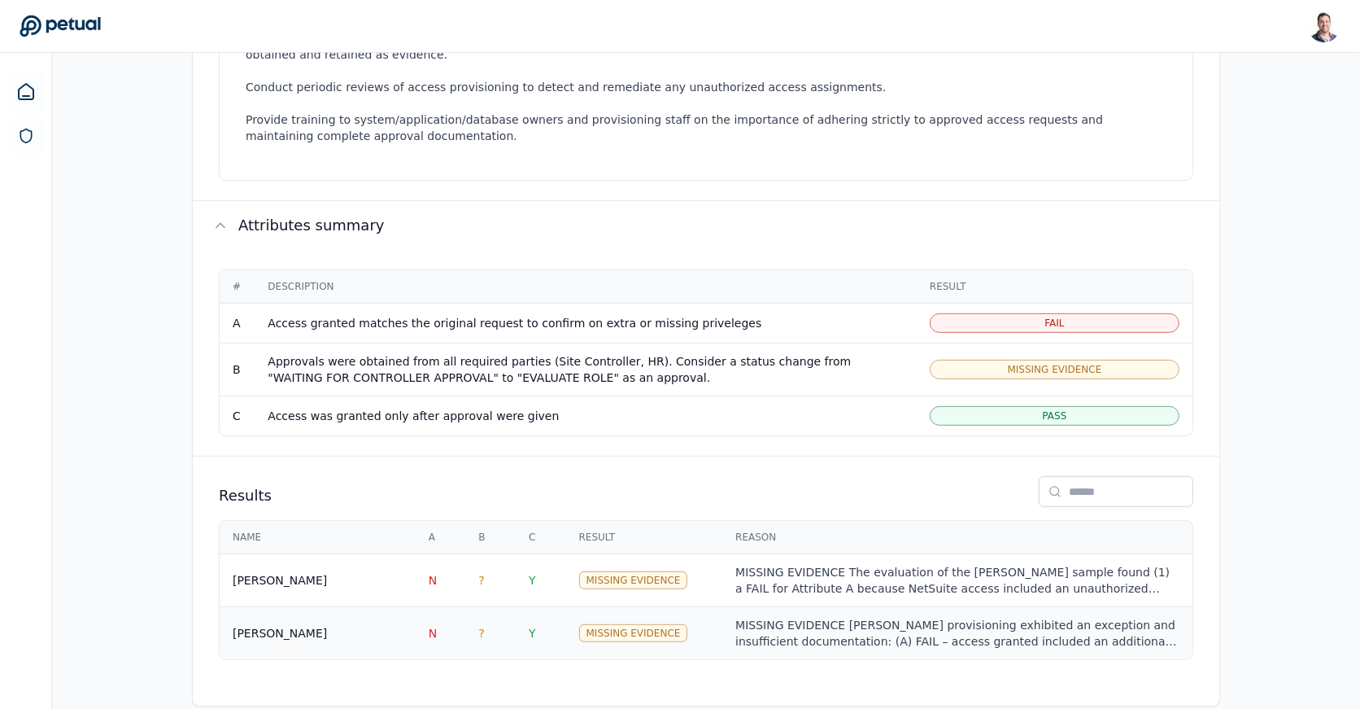
click at [368, 625] on div "[PERSON_NAME]" at bounding box center [318, 633] width 170 height 16
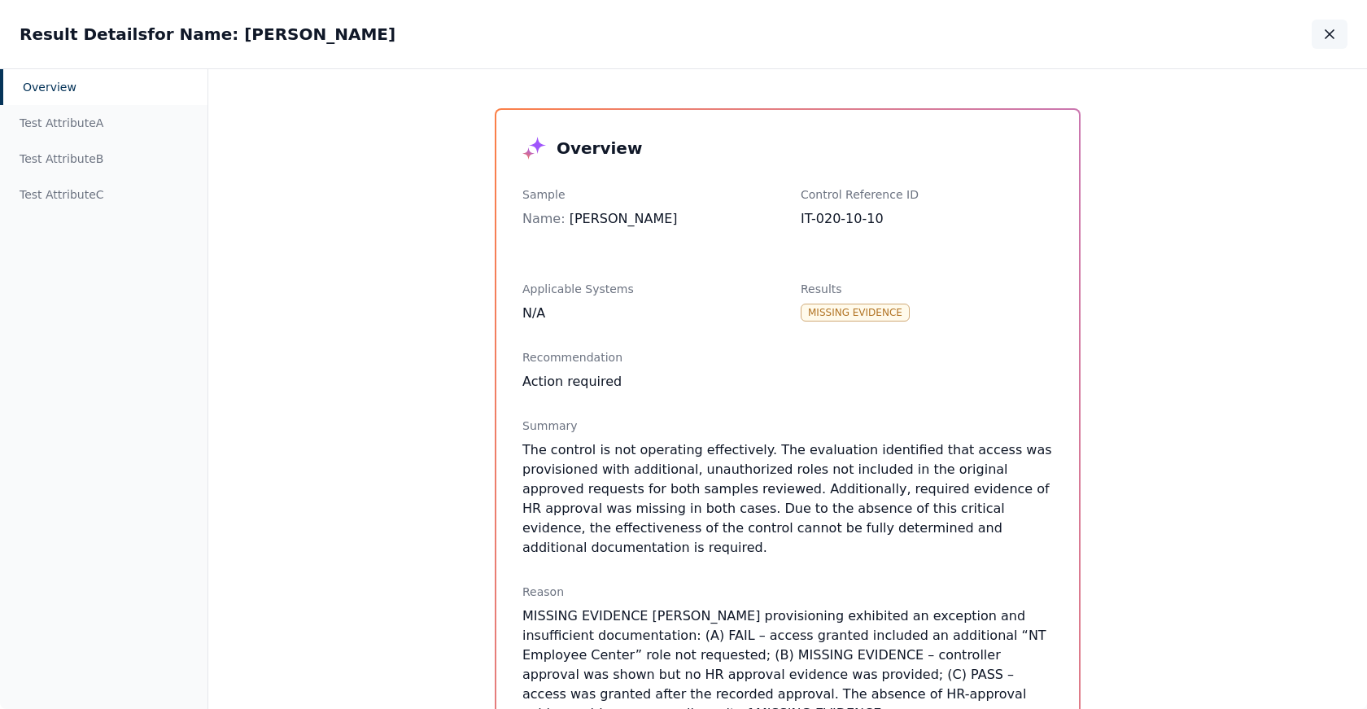
click at [1317, 41] on button "button" at bounding box center [1330, 34] width 36 height 29
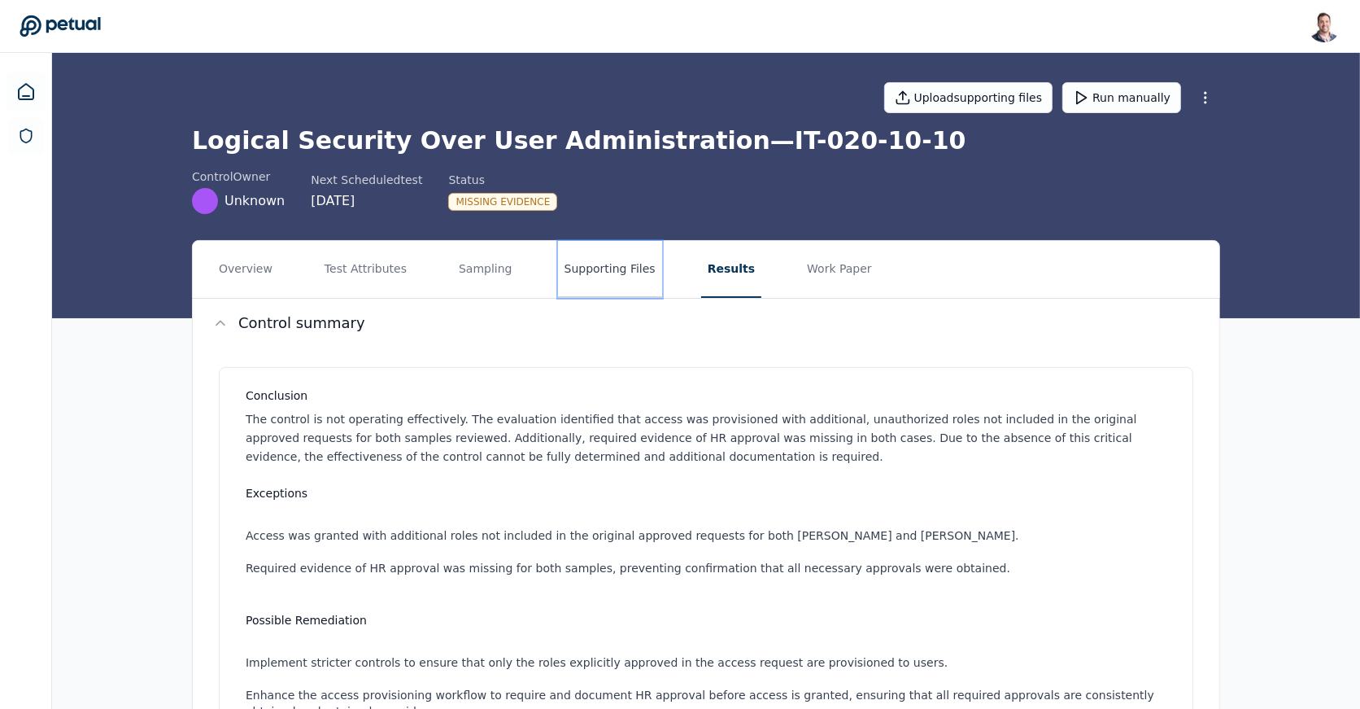
click at [567, 279] on button "Supporting Files" at bounding box center [610, 269] width 104 height 57
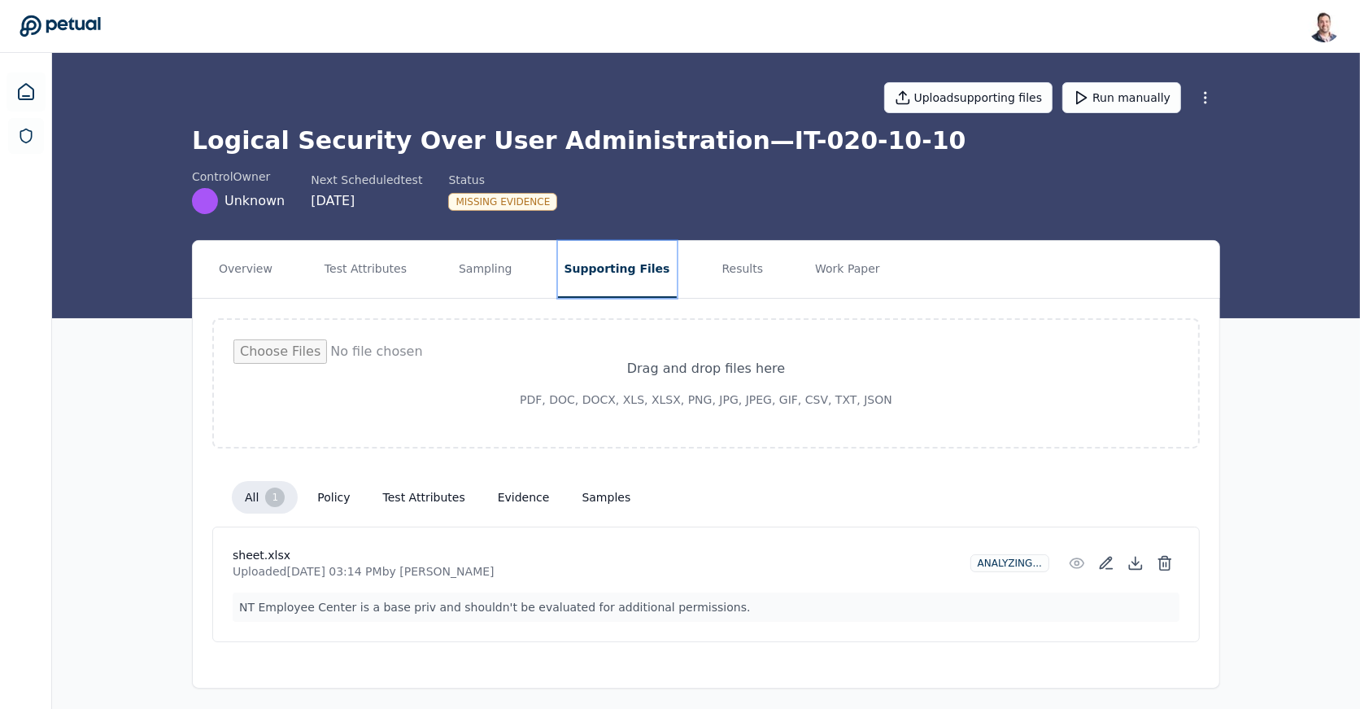
scroll to position [2, 0]
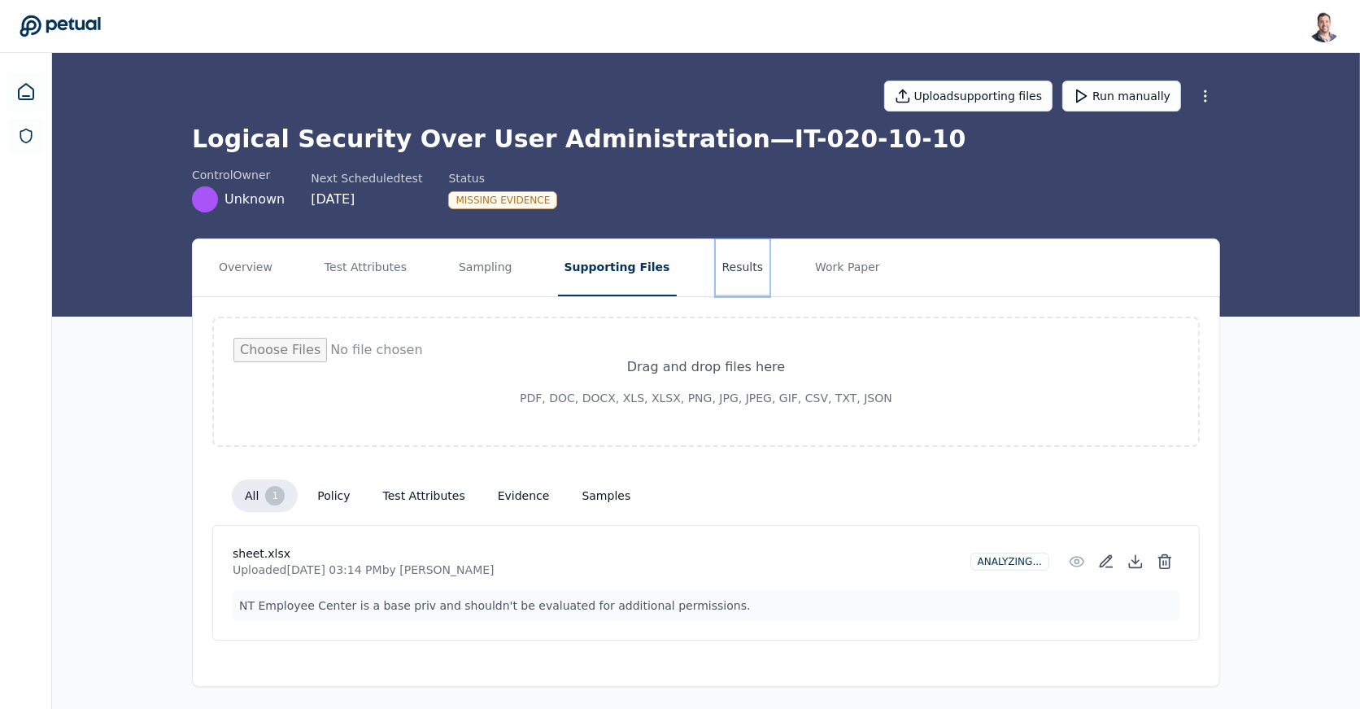
click at [735, 277] on button "Results" at bounding box center [743, 267] width 55 height 57
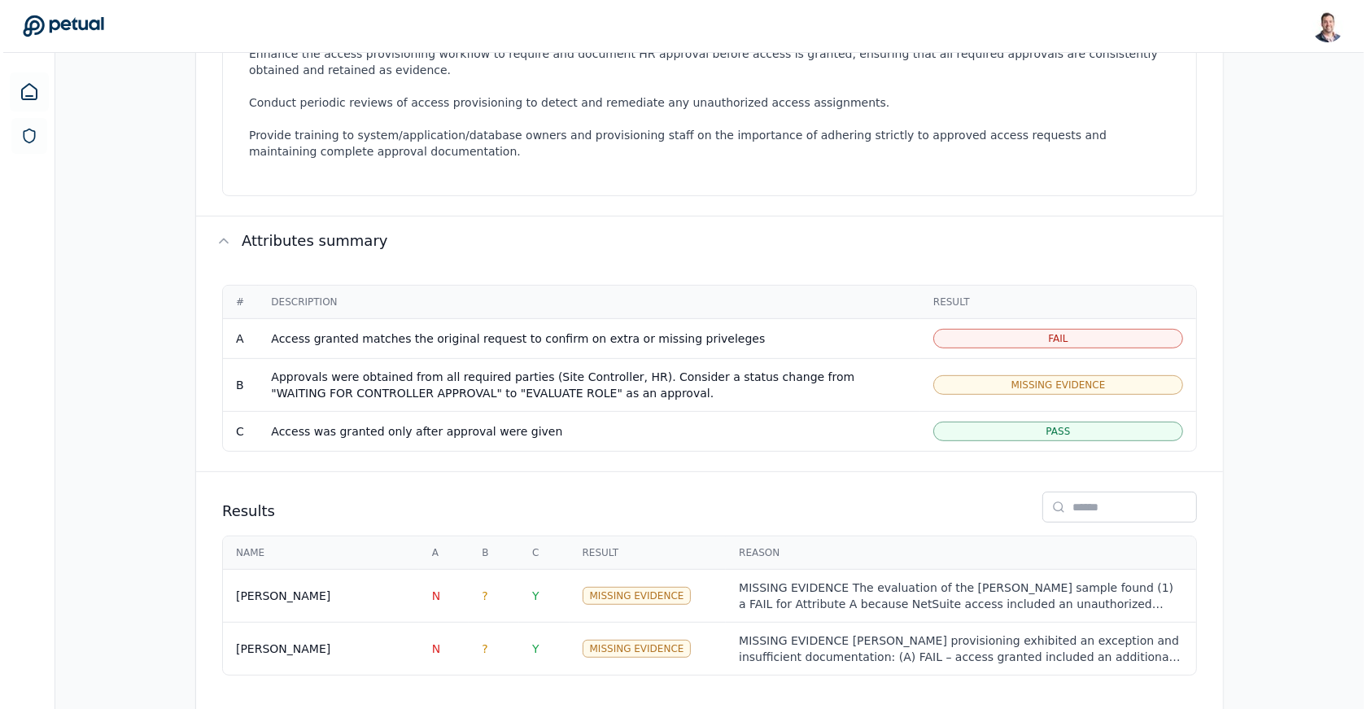
scroll to position [672, 0]
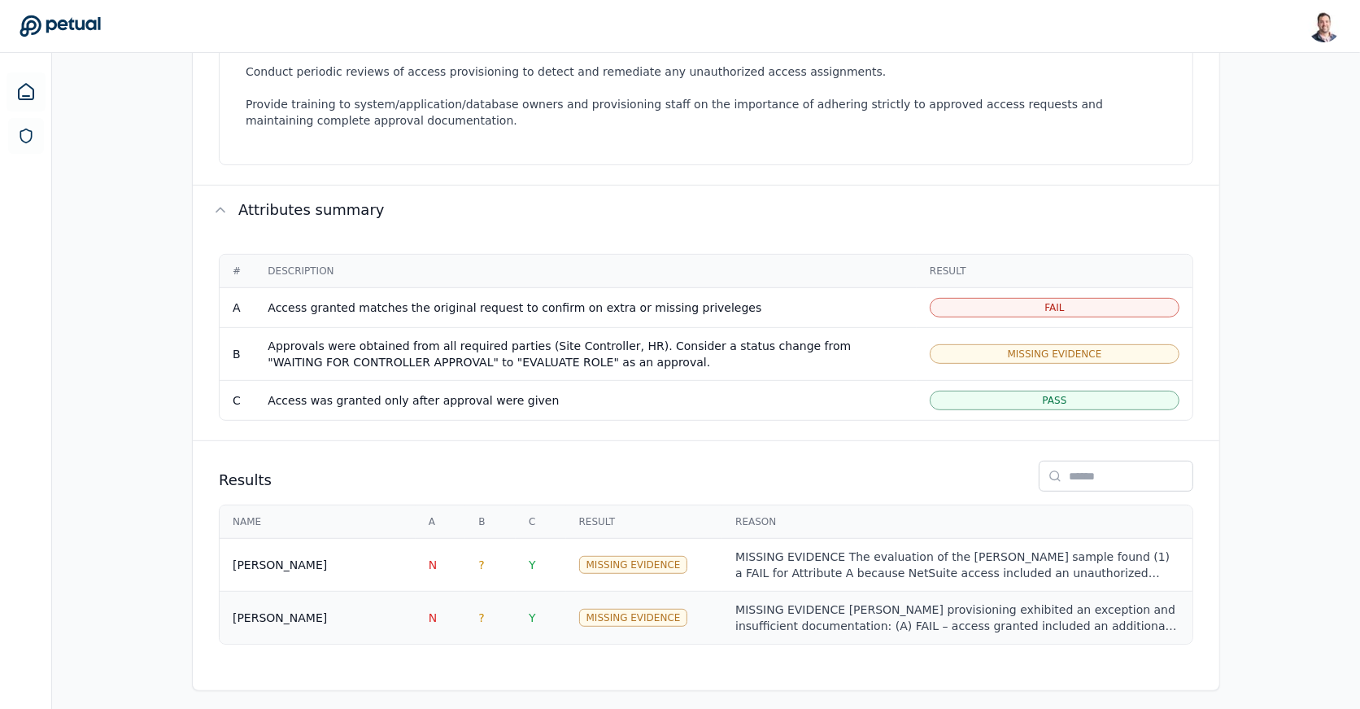
click at [519, 615] on td "Y" at bounding box center [541, 618] width 50 height 53
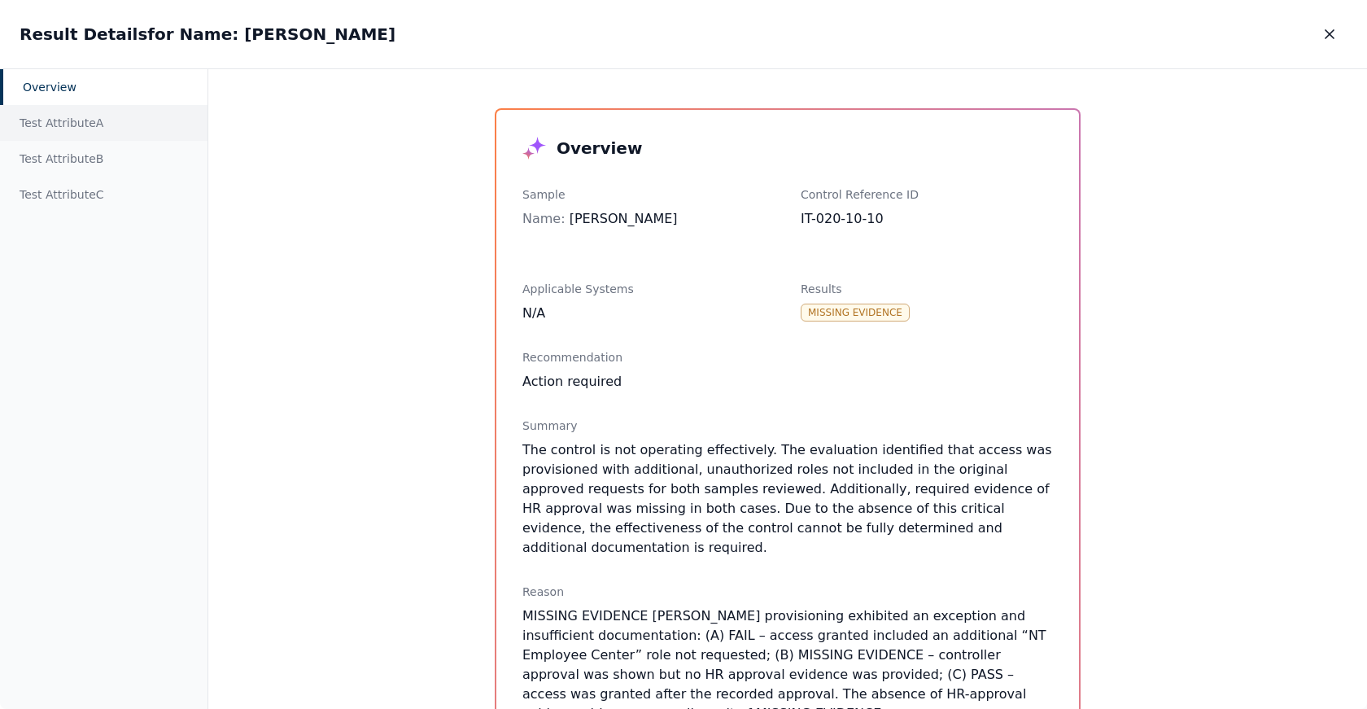
click at [116, 125] on div "Test Attribute A" at bounding box center [103, 123] width 207 height 36
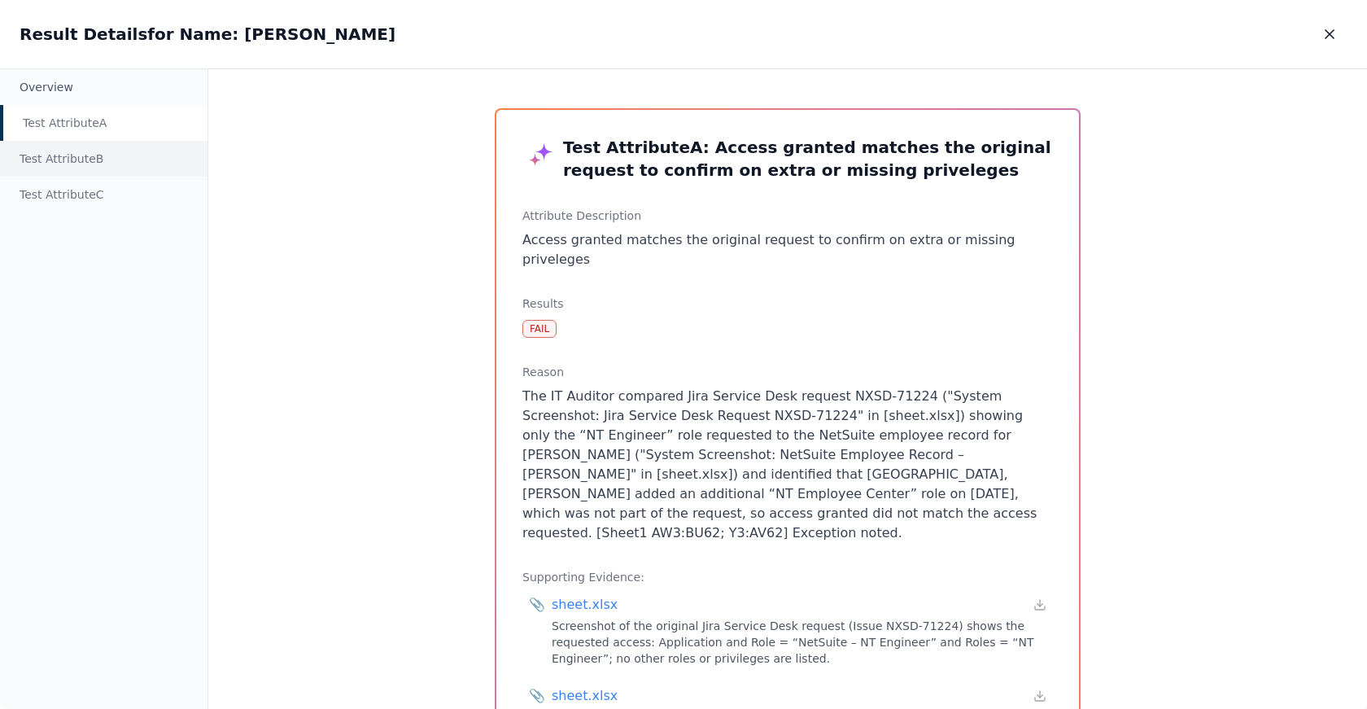
click at [149, 156] on div "Test Attribute B" at bounding box center [103, 159] width 207 height 36
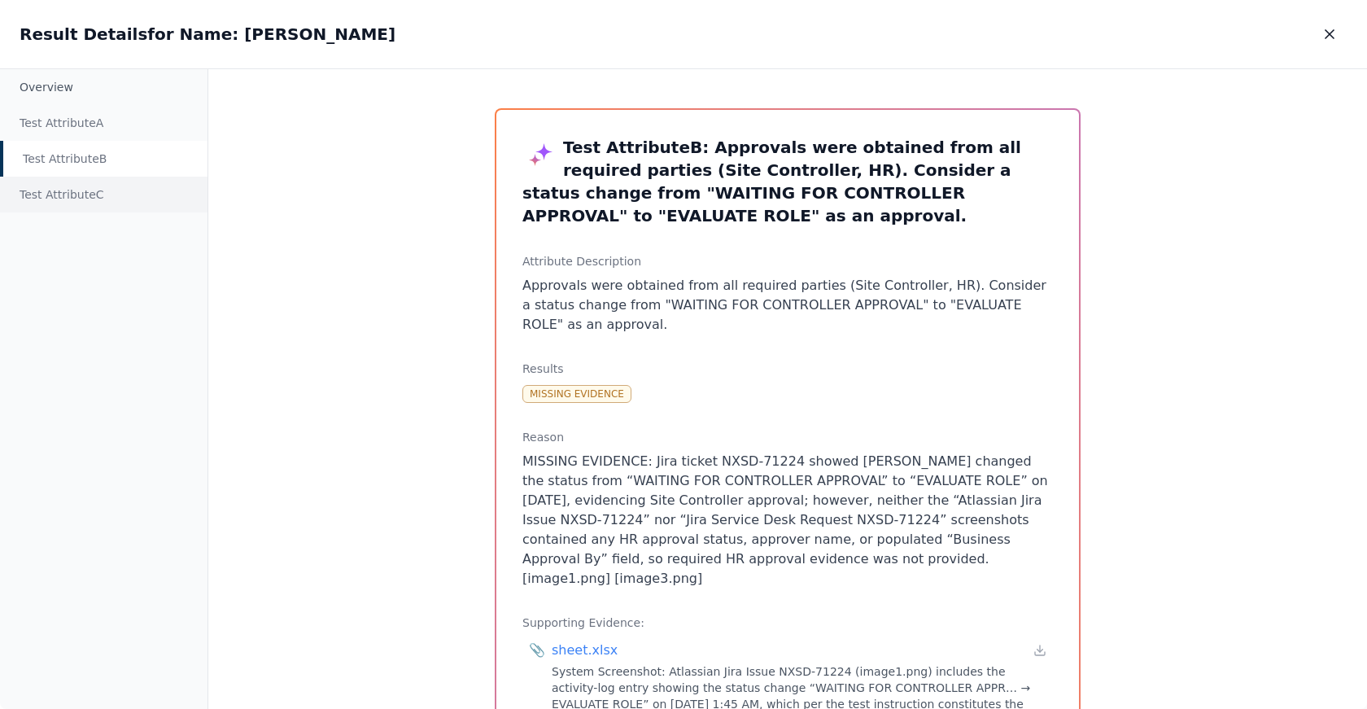
click at [90, 202] on div "Test Attribute C" at bounding box center [103, 195] width 207 height 36
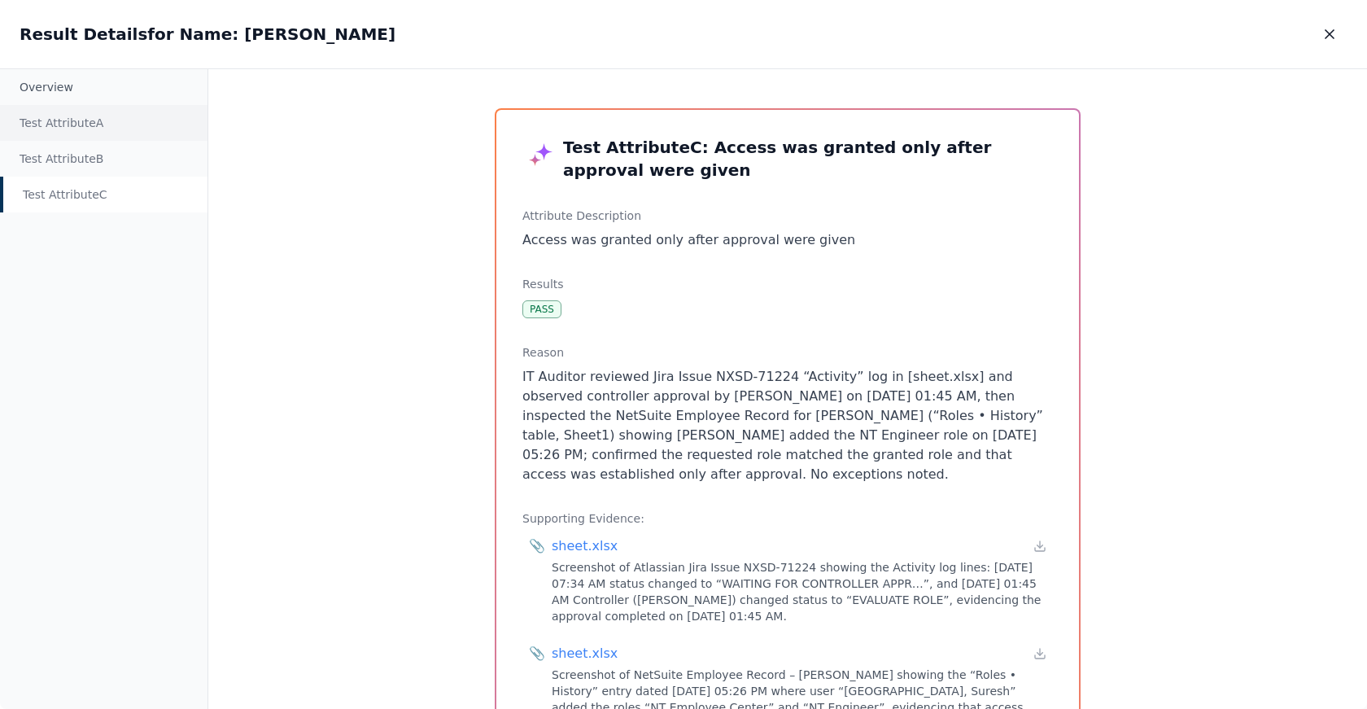
click at [149, 129] on div "Test Attribute A" at bounding box center [103, 123] width 207 height 36
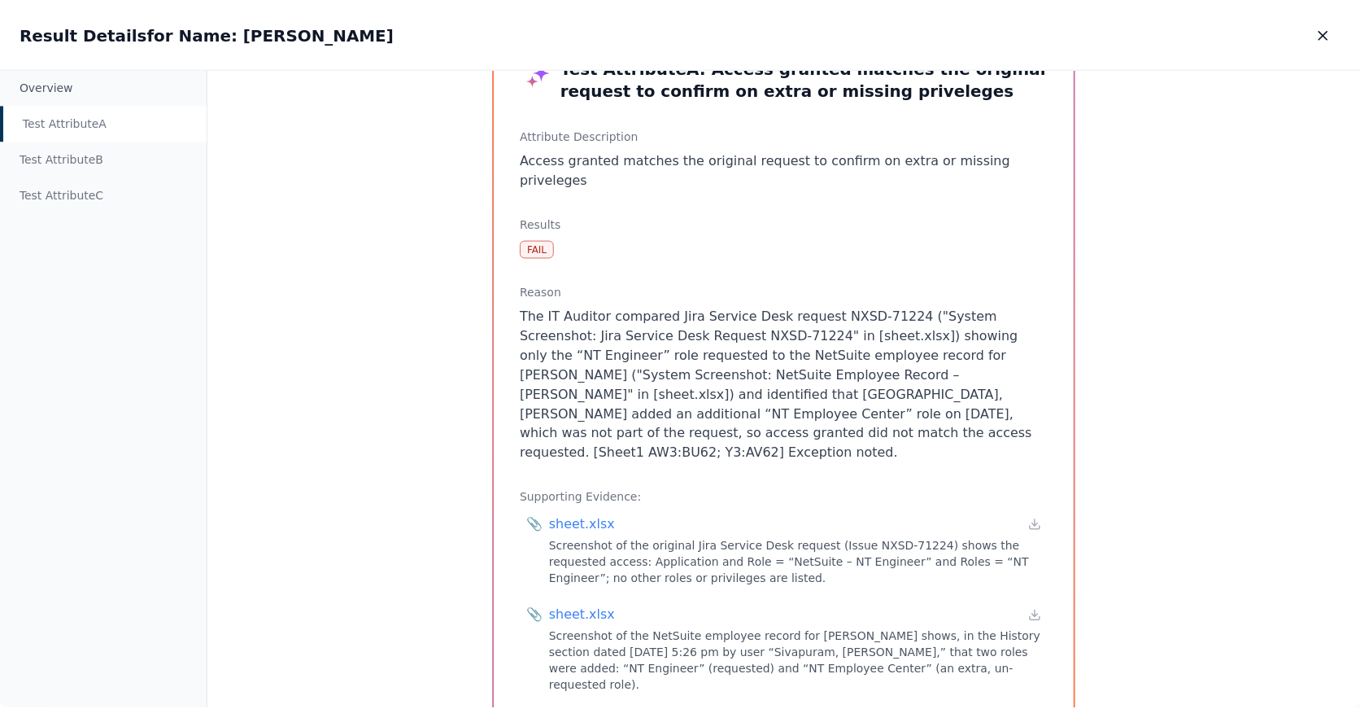
scroll to position [90, 0]
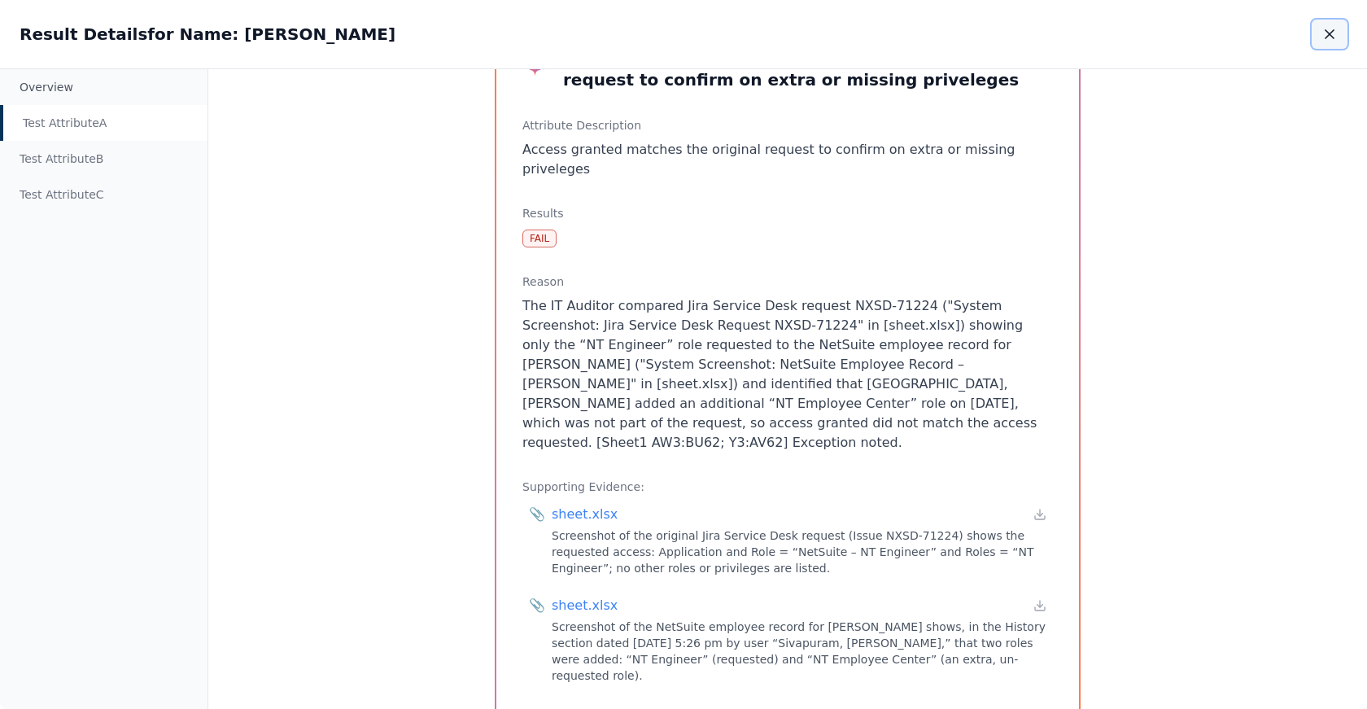
click at [1343, 39] on button "button" at bounding box center [1330, 34] width 36 height 29
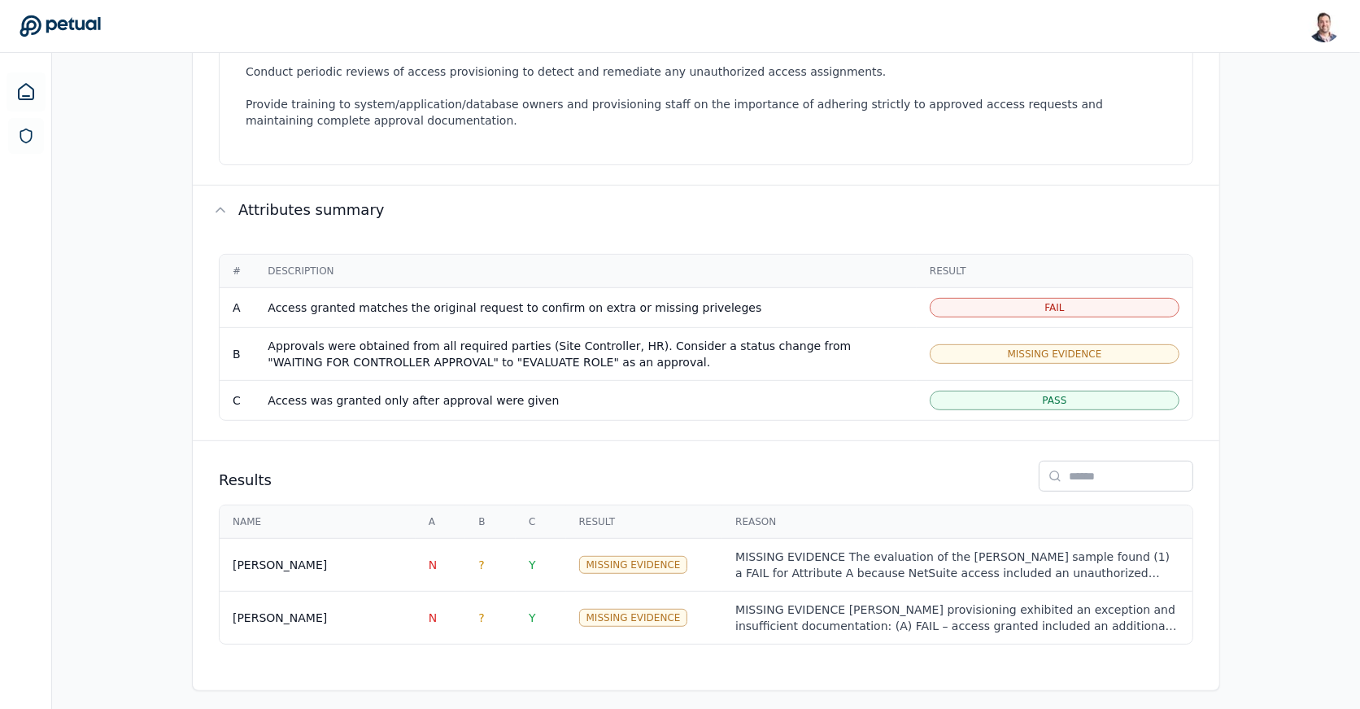
click at [1317, 461] on div "Overview Test Attributes Sampling Supporting Files Results Work Paper Control s…" at bounding box center [706, 129] width 1308 height 1123
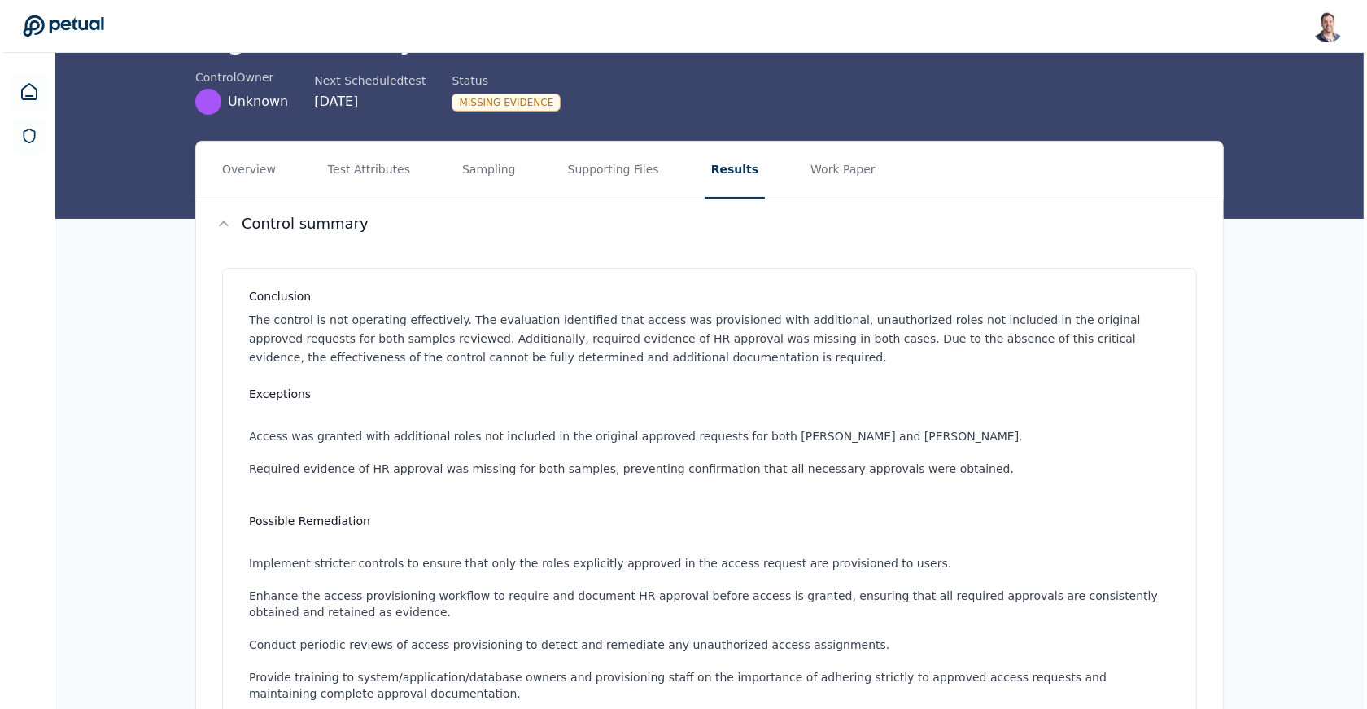
scroll to position [672, 0]
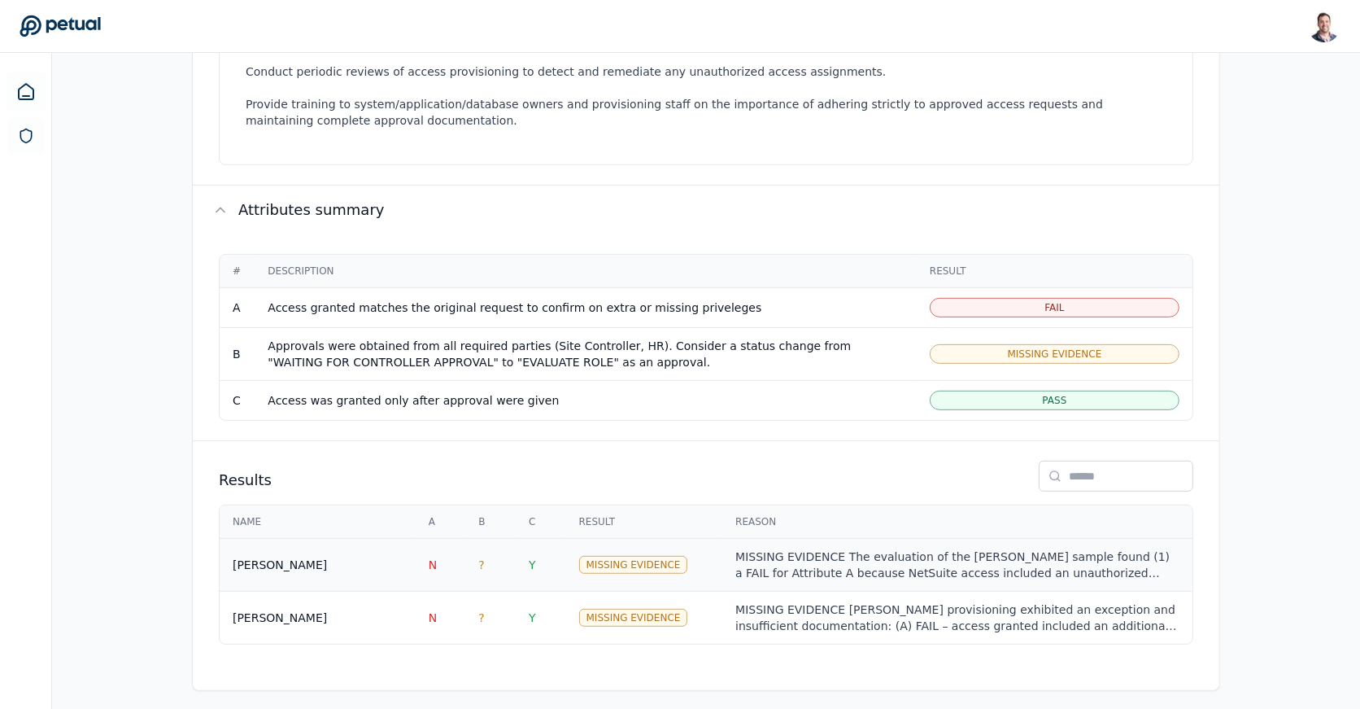
click at [710, 561] on td "Missing Evidence" at bounding box center [644, 565] width 157 height 53
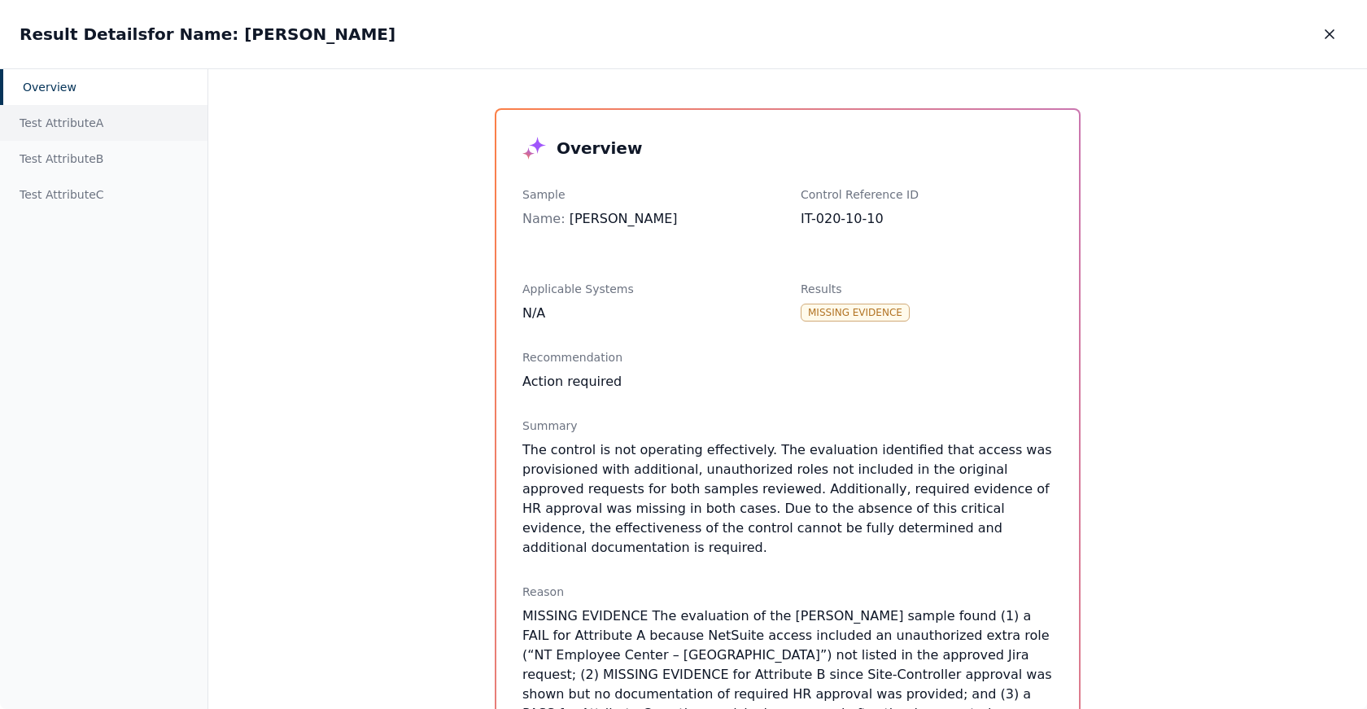
click at [123, 119] on div "Test Attribute A" at bounding box center [103, 123] width 207 height 36
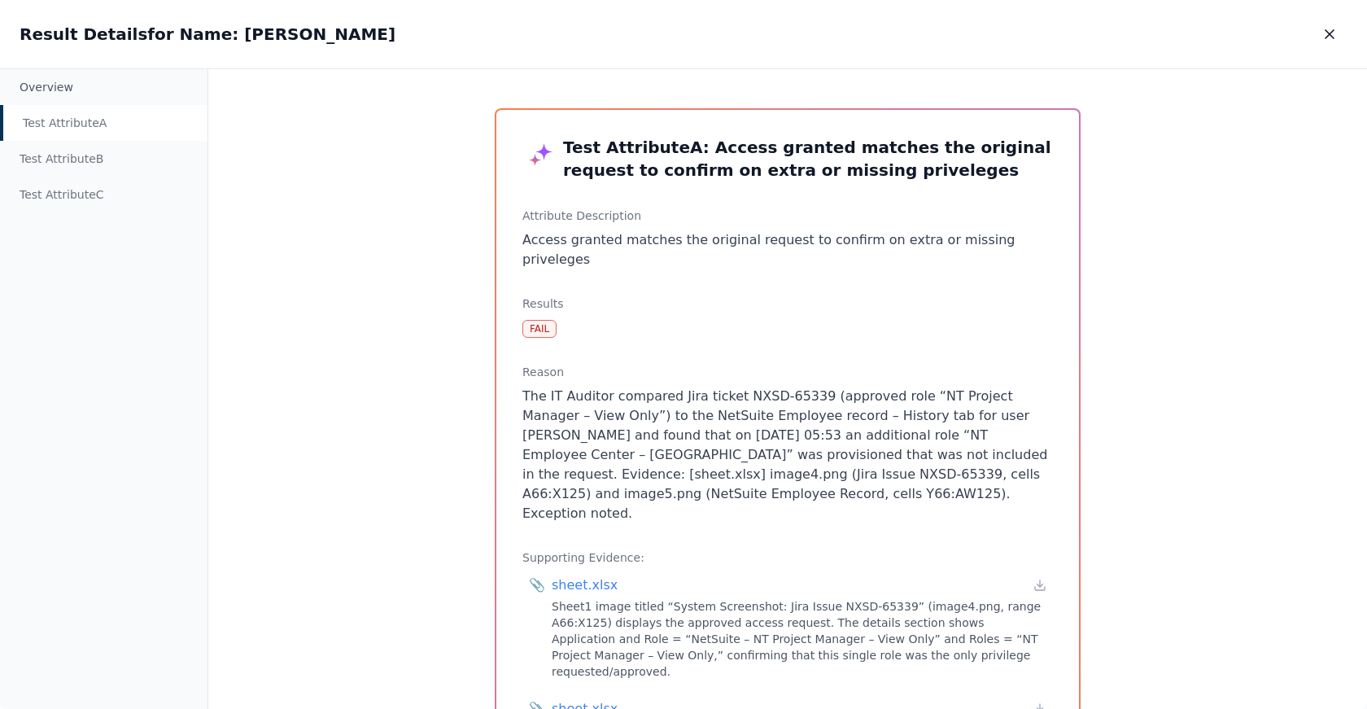
scroll to position [140, 0]
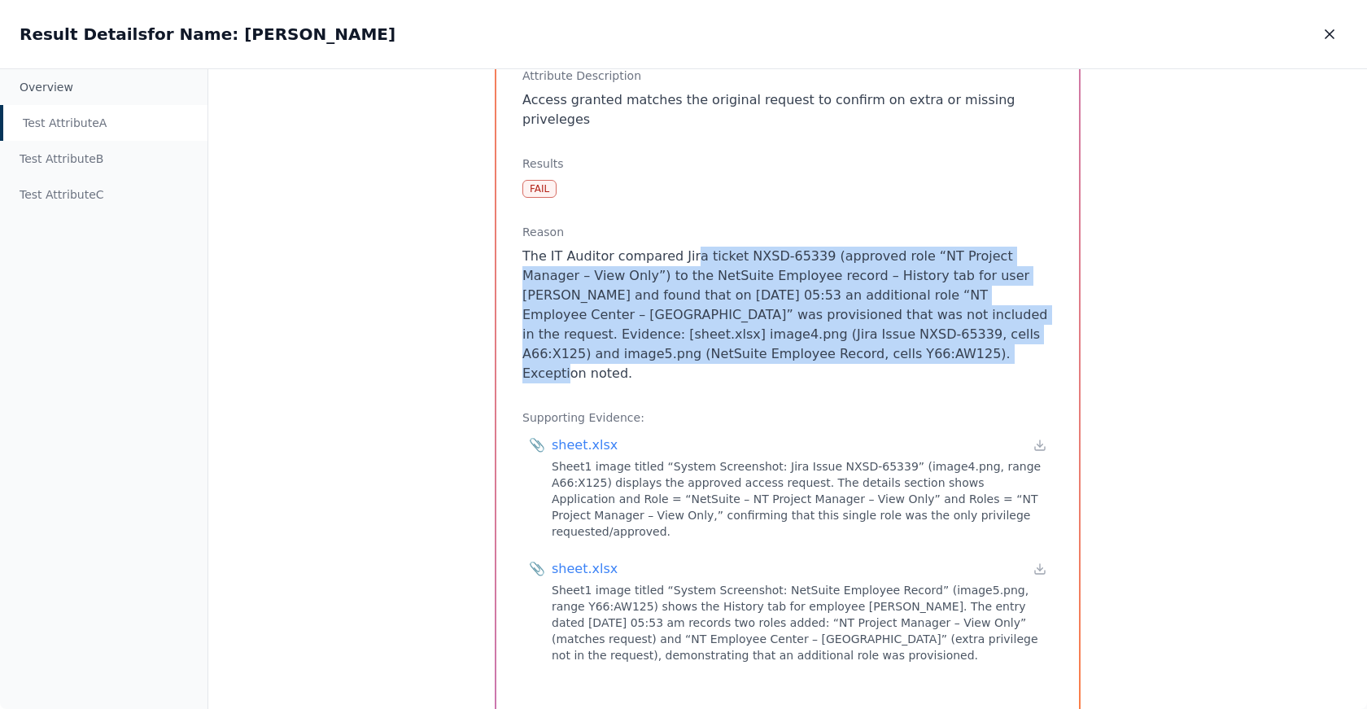
drag, startPoint x: 730, startPoint y: 325, endPoint x: 685, endPoint y: 232, distance: 103.0
click at [684, 247] on p "The IT Auditor compared Jira ticket NXSD-65339 (approved role “NT Project Manag…" at bounding box center [787, 315] width 531 height 137
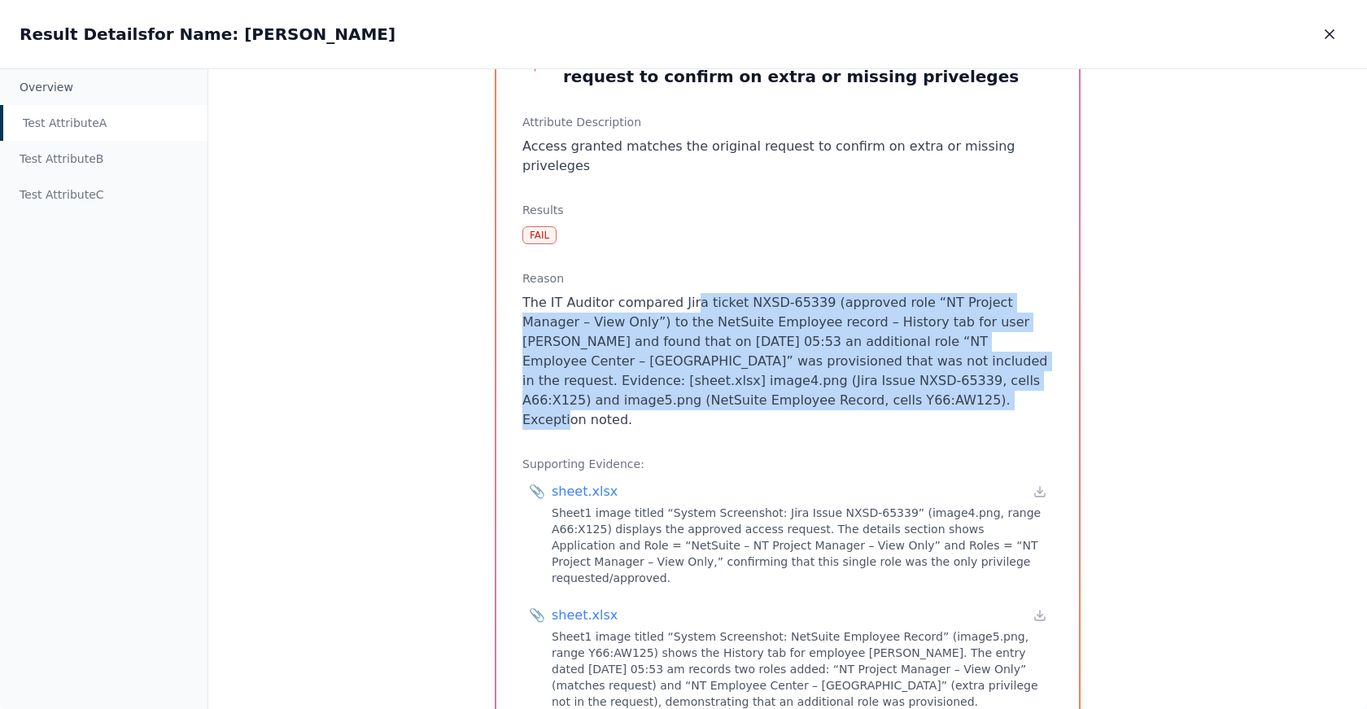
click at [707, 304] on p "The IT Auditor compared Jira ticket NXSD-65339 (approved role “NT Project Manag…" at bounding box center [787, 361] width 531 height 137
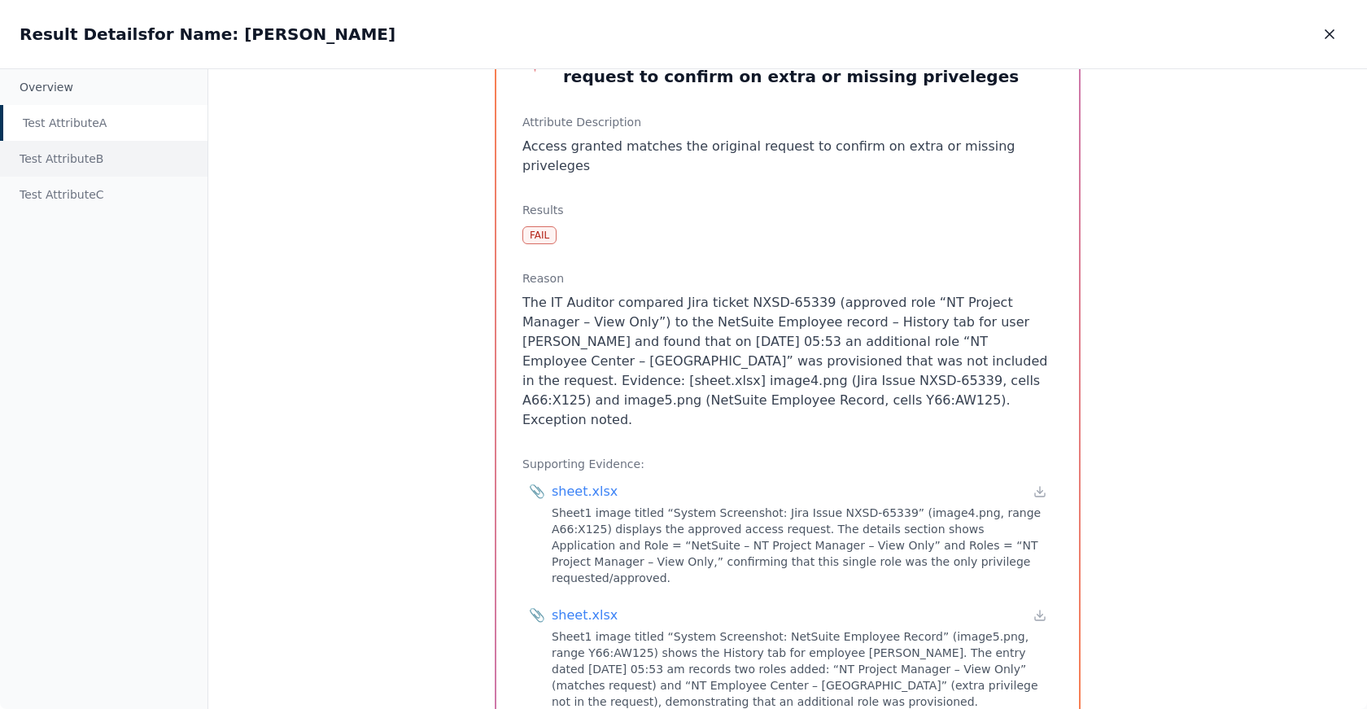
click at [103, 163] on div "Test Attribute B" at bounding box center [103, 159] width 207 height 36
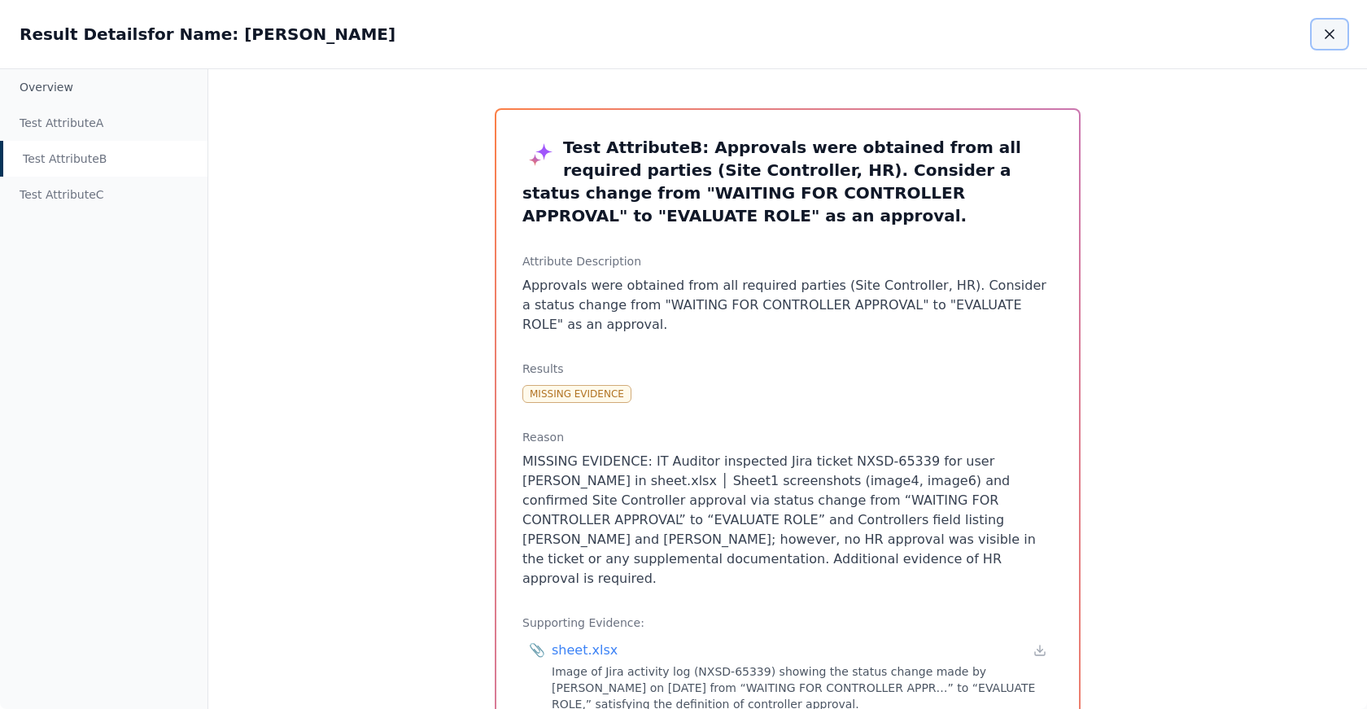
click at [1321, 39] on icon "button" at bounding box center [1329, 34] width 16 height 16
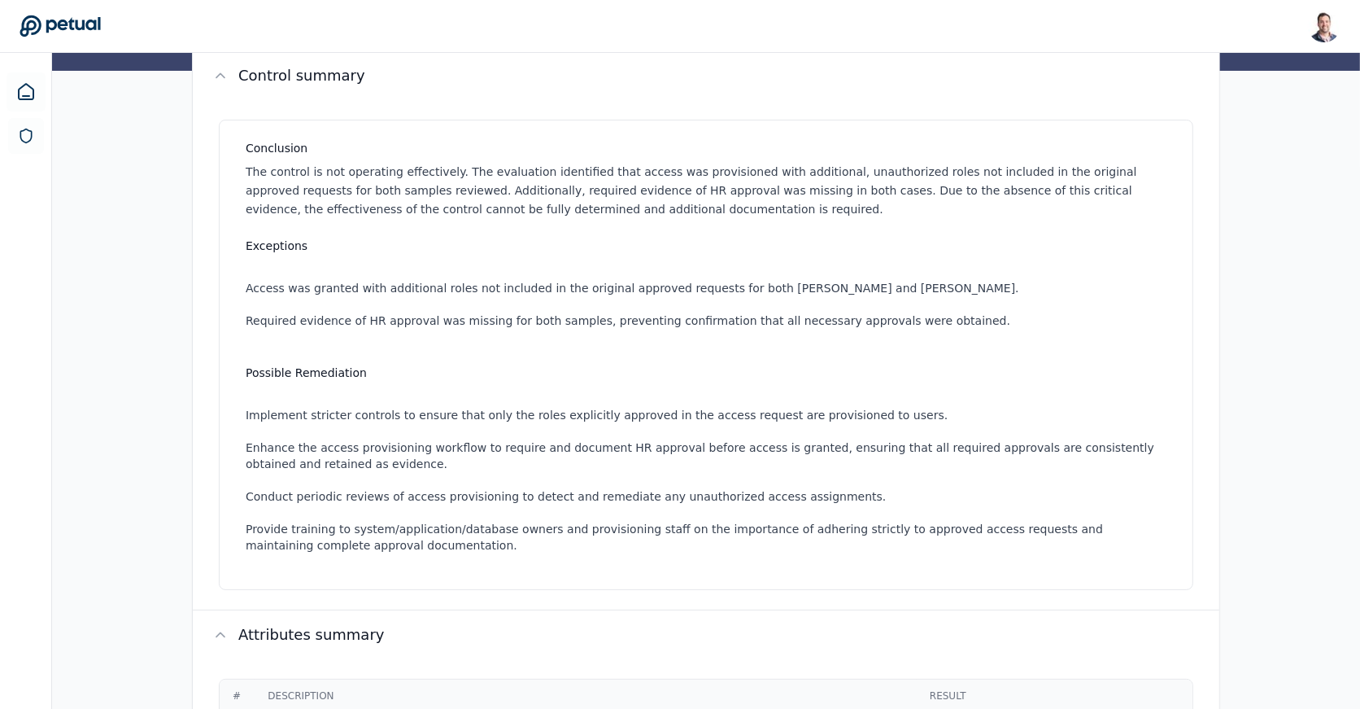
scroll to position [249, 0]
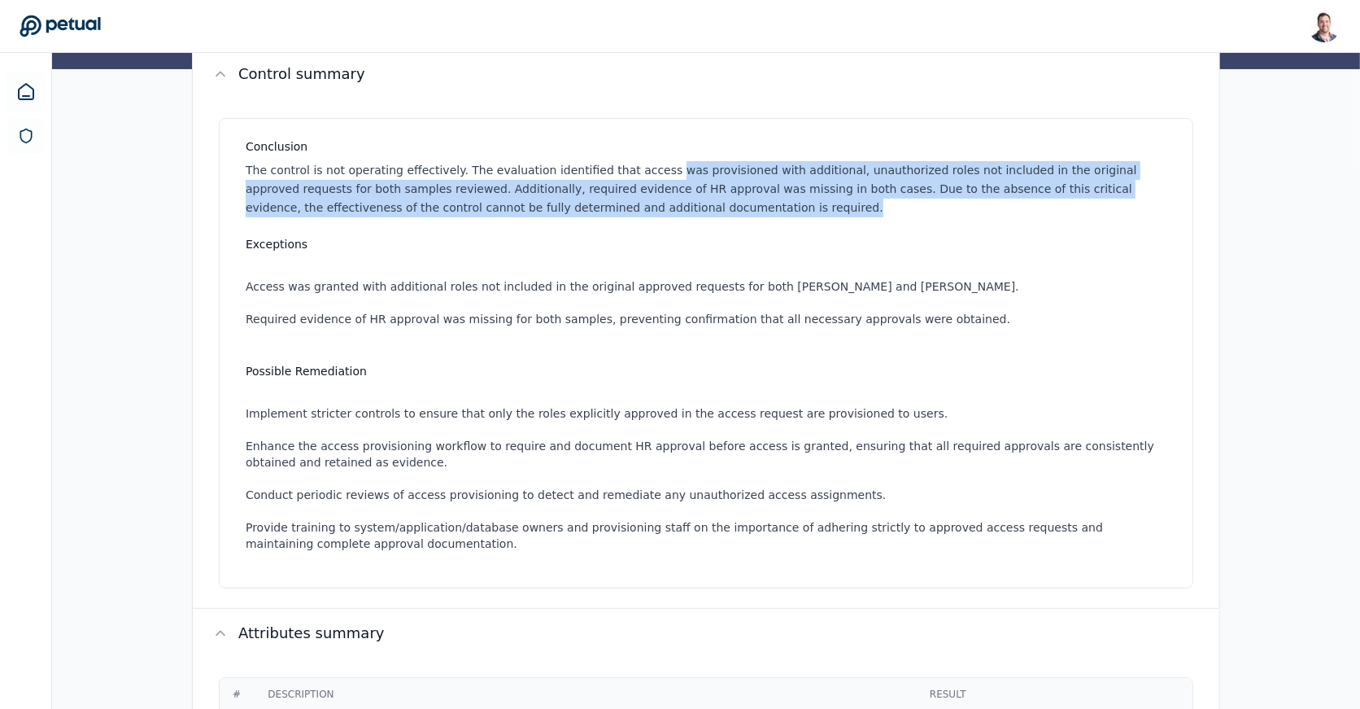
drag, startPoint x: 675, startPoint y: 199, endPoint x: 653, endPoint y: 165, distance: 40.6
click at [653, 165] on p "The control is not operating effectively. The evaluation identified that access…" at bounding box center [710, 188] width 928 height 55
click at [670, 207] on p "The control is not operating effectively. The evaluation identified that access…" at bounding box center [710, 188] width 928 height 55
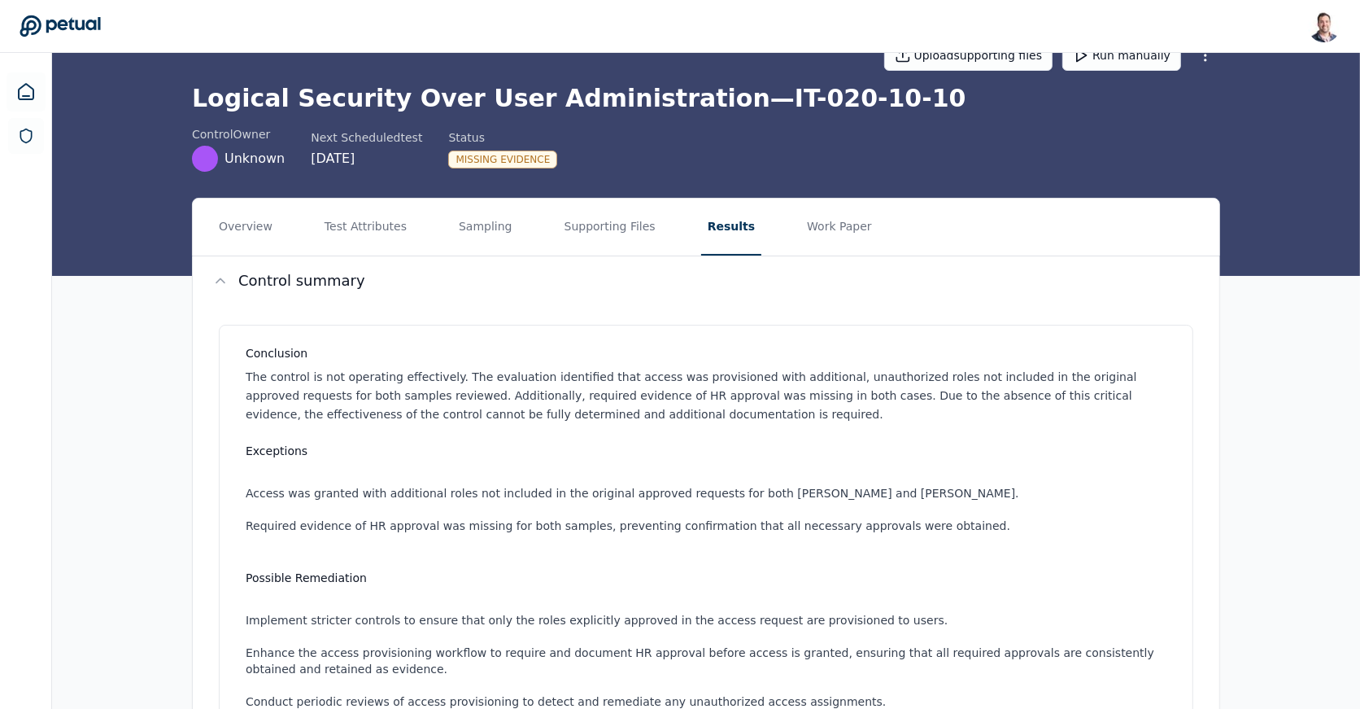
scroll to position [0, 0]
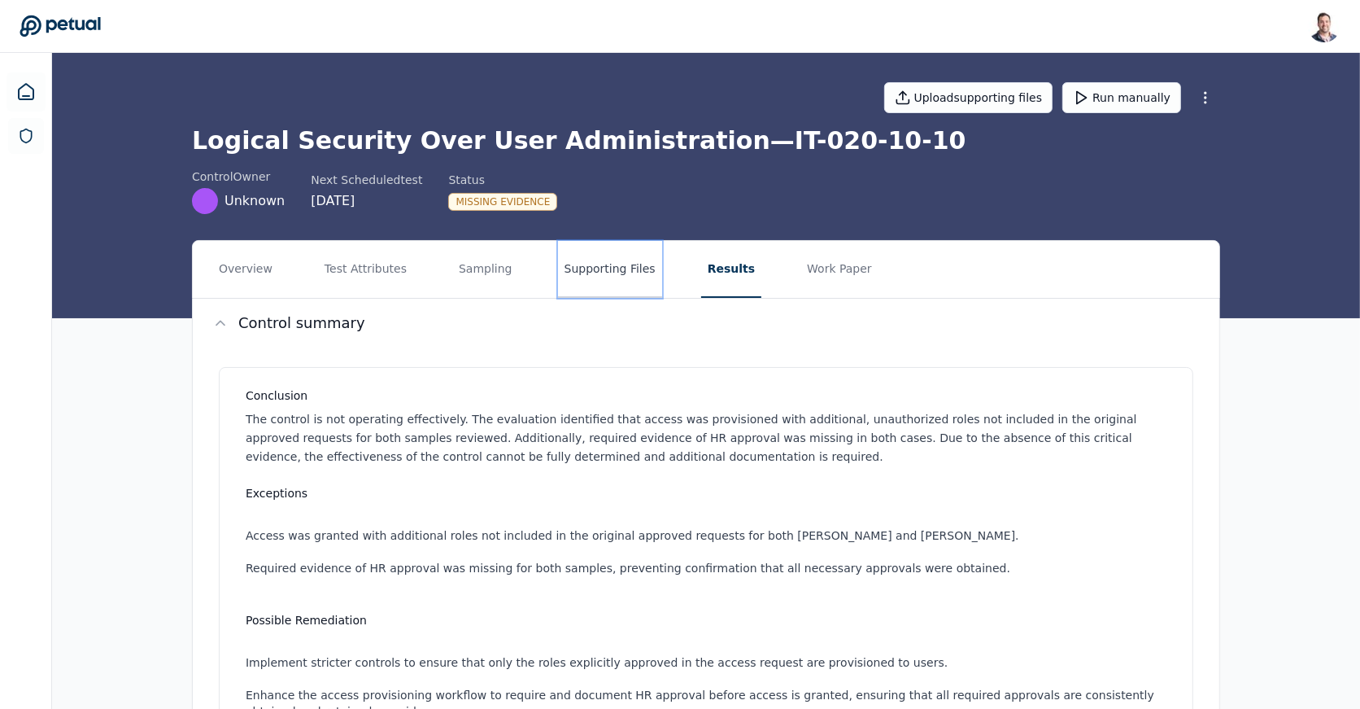
click at [610, 269] on button "Supporting Files" at bounding box center [610, 269] width 104 height 57
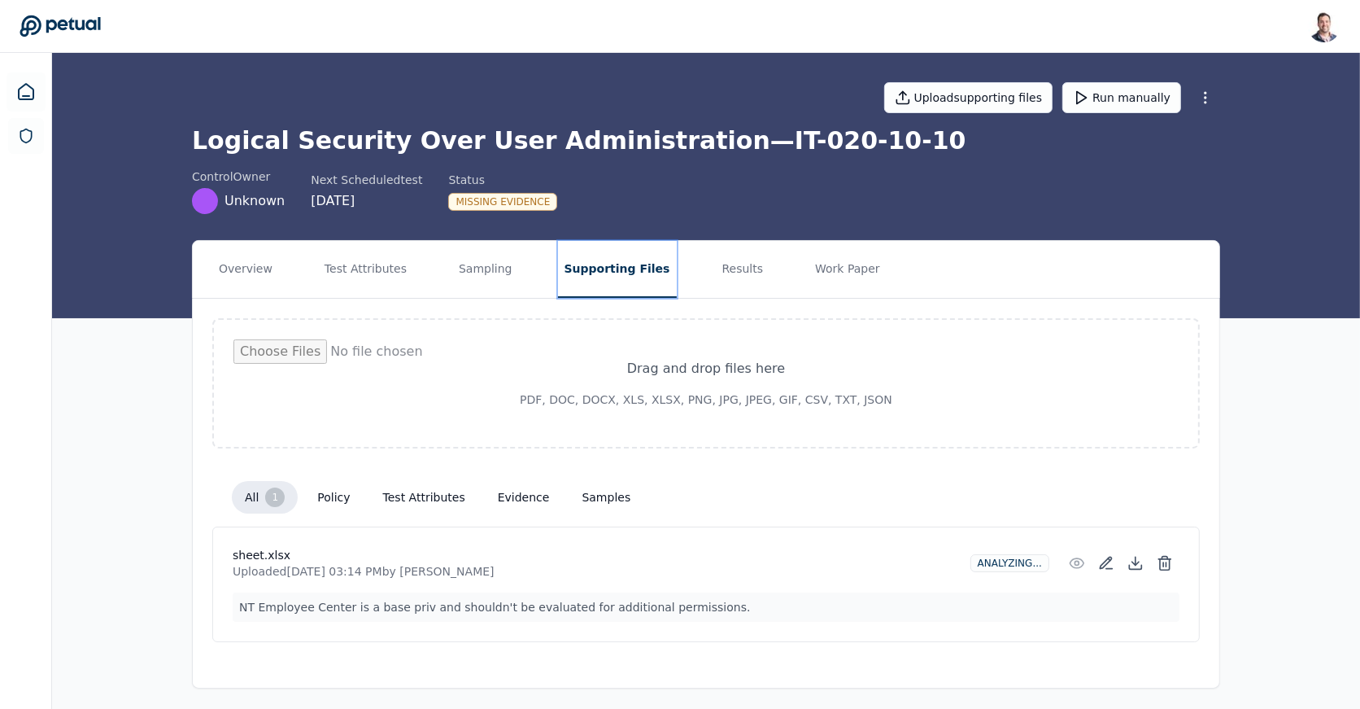
scroll to position [2, 0]
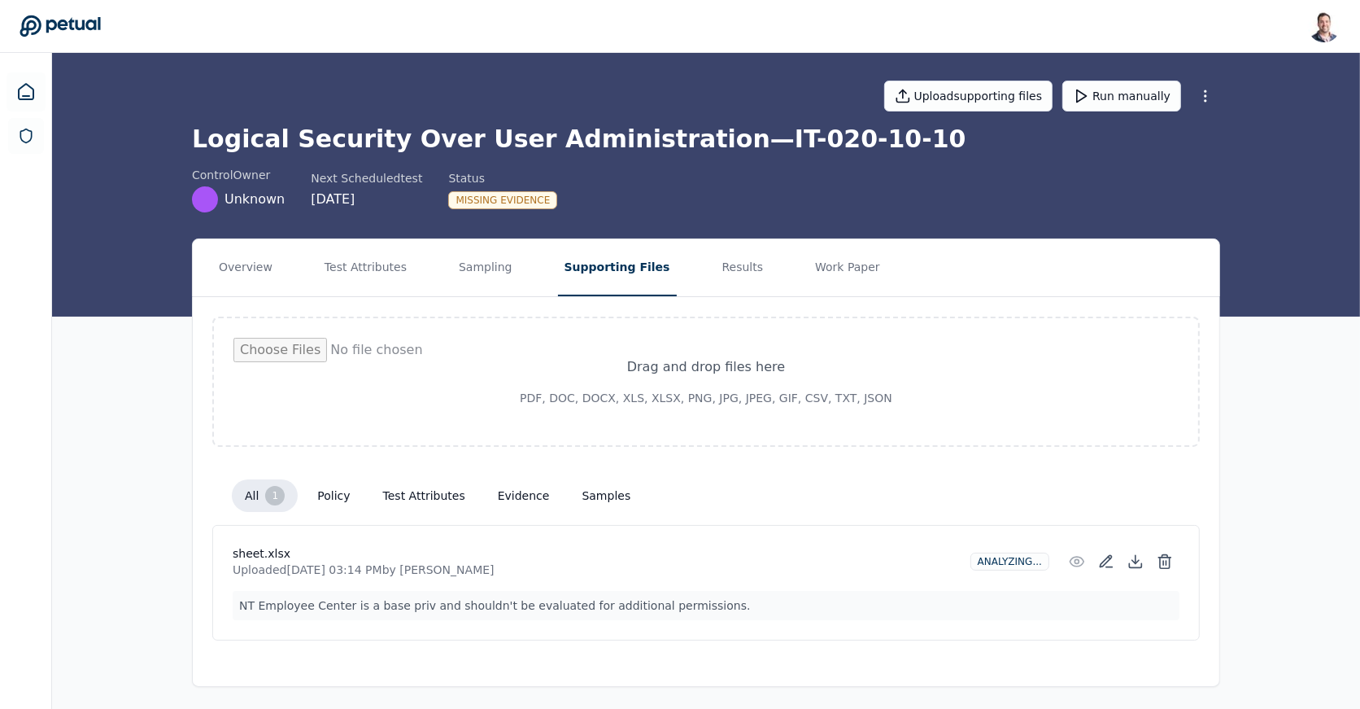
click at [604, 605] on p "NT Employee Center is a base priv and shouldn't be evaluated for additional per…" at bounding box center [706, 605] width 947 height 29
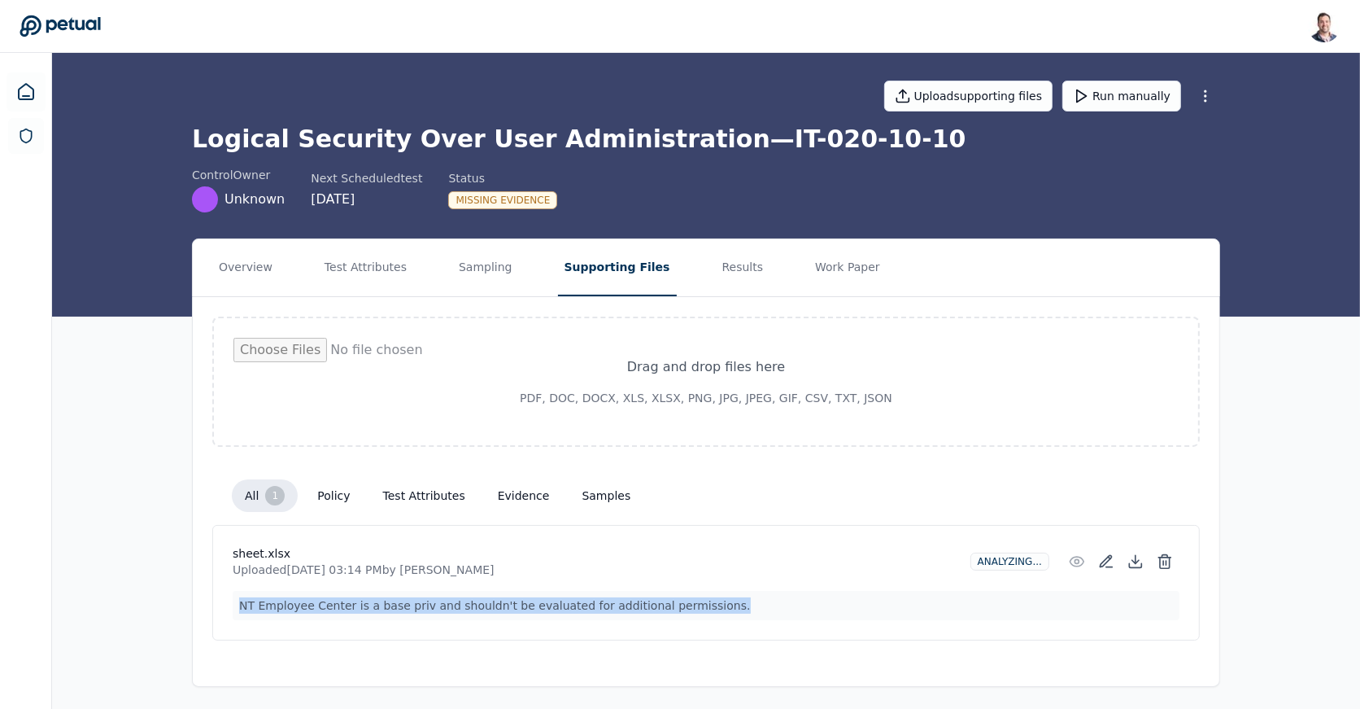
click at [657, 623] on div "sheet.xlsx Uploaded [DATE] 03:14 PM by [PERSON_NAME] Analyzing... NT [GEOGRAPHI…" at bounding box center [706, 583] width 988 height 116
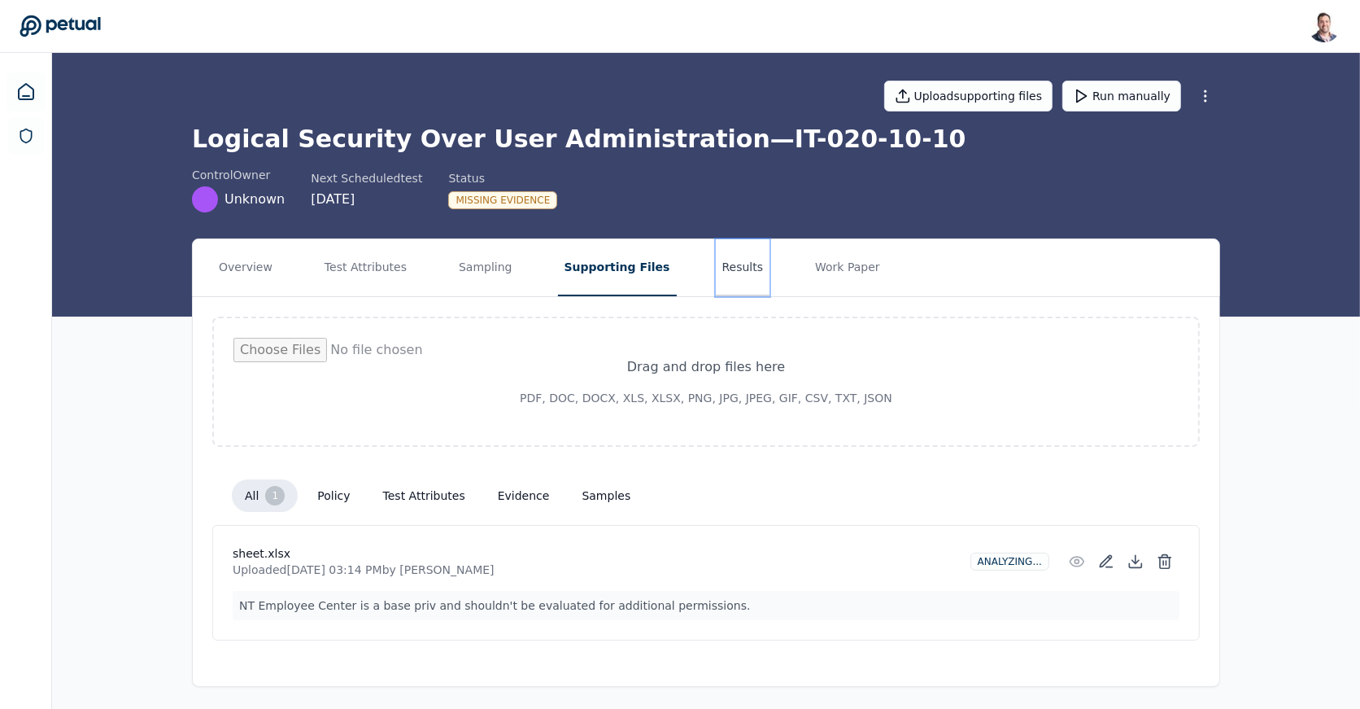
click at [716, 270] on button "Results" at bounding box center [743, 267] width 55 height 57
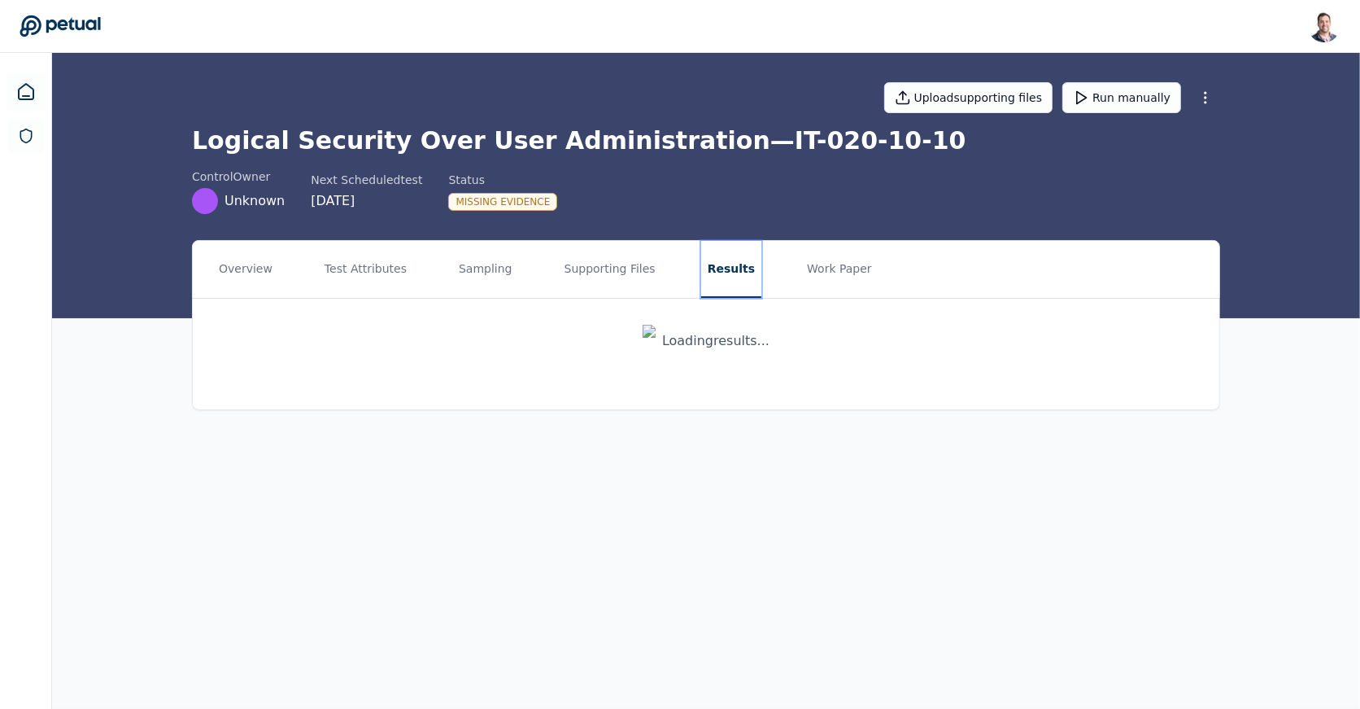
scroll to position [0, 0]
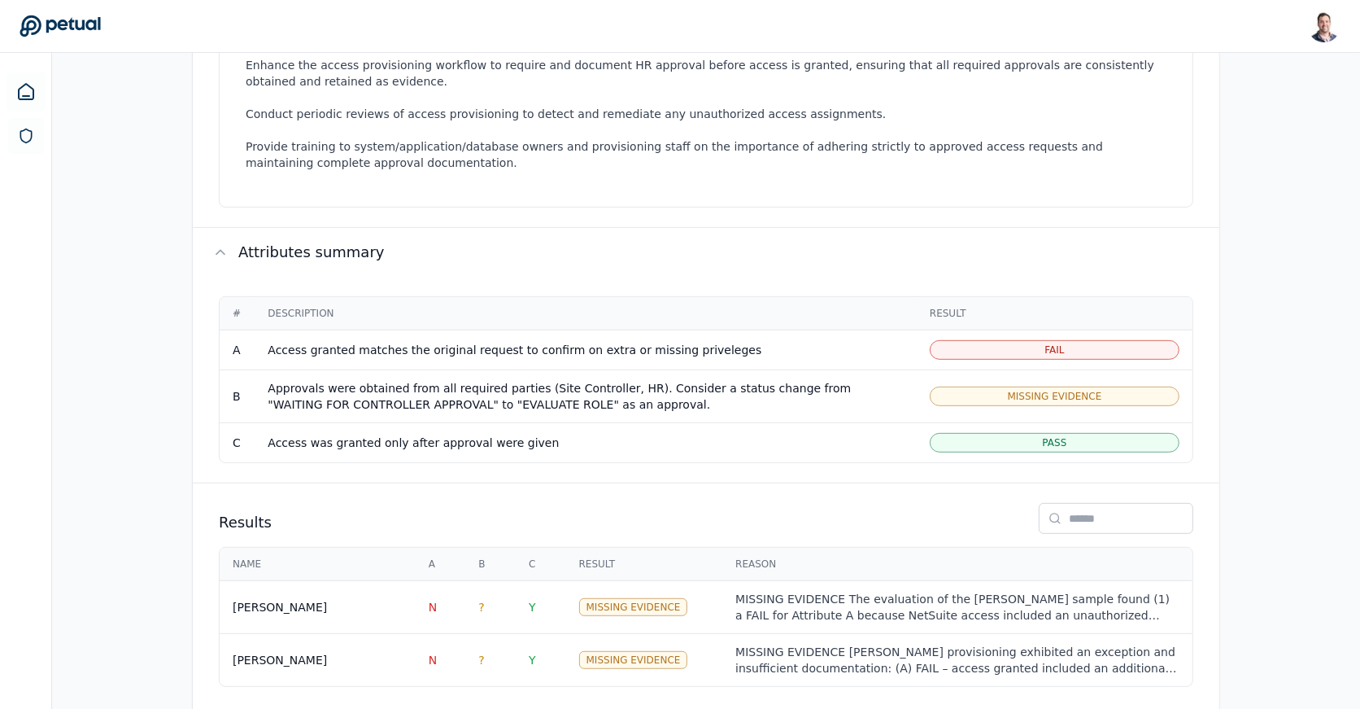
scroll to position [672, 0]
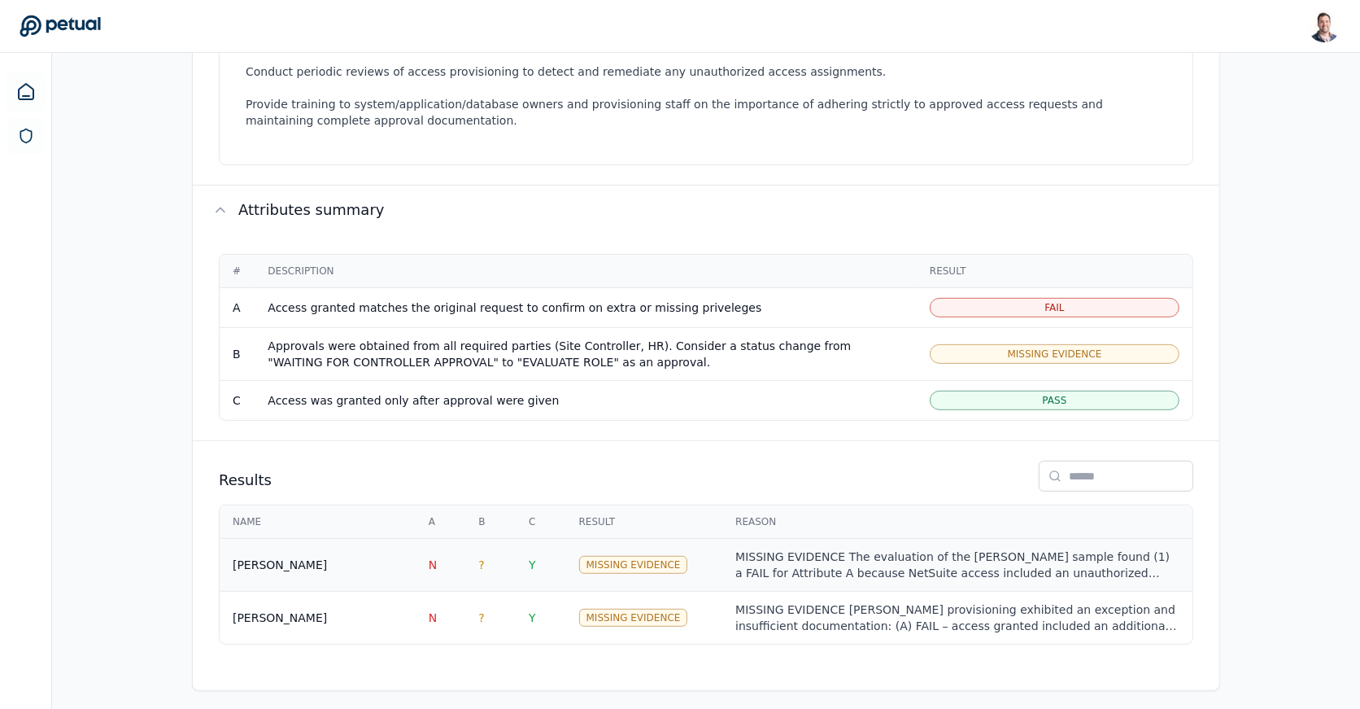
click at [461, 564] on td "N" at bounding box center [441, 565] width 50 height 53
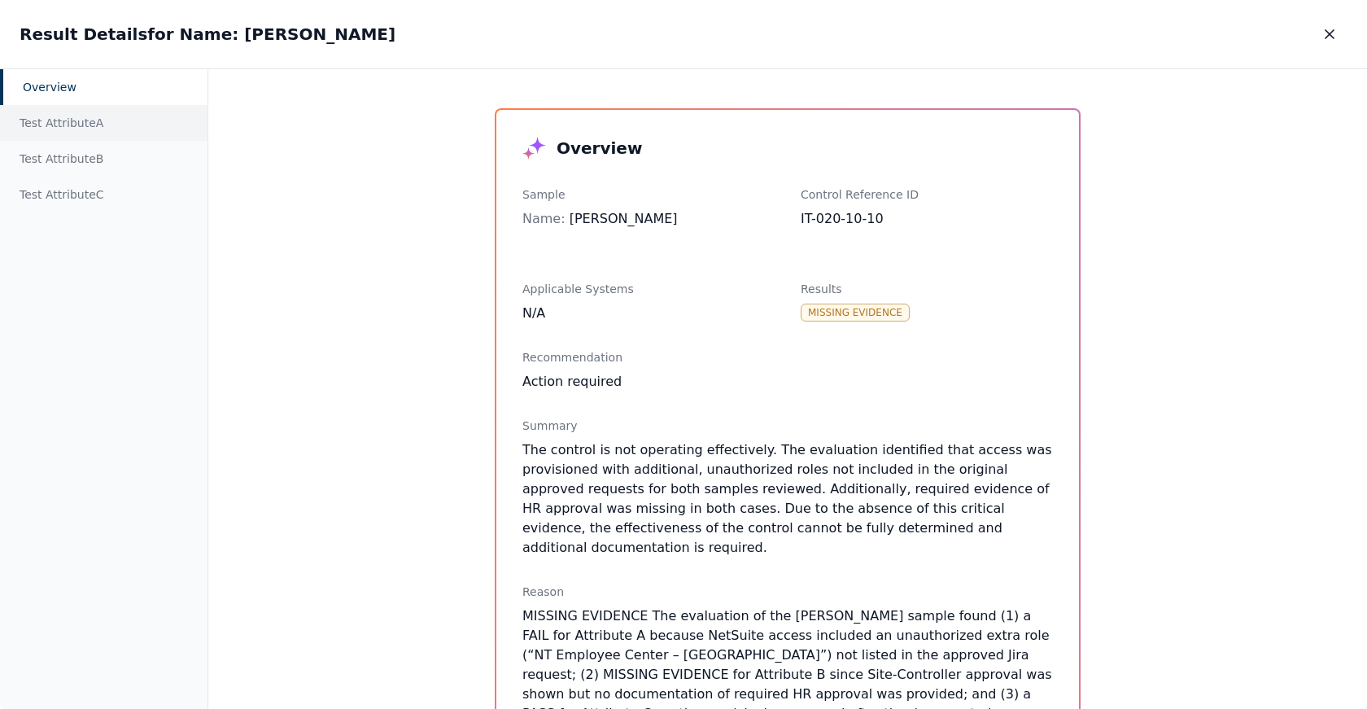
click at [130, 124] on div "Test Attribute A" at bounding box center [103, 123] width 207 height 36
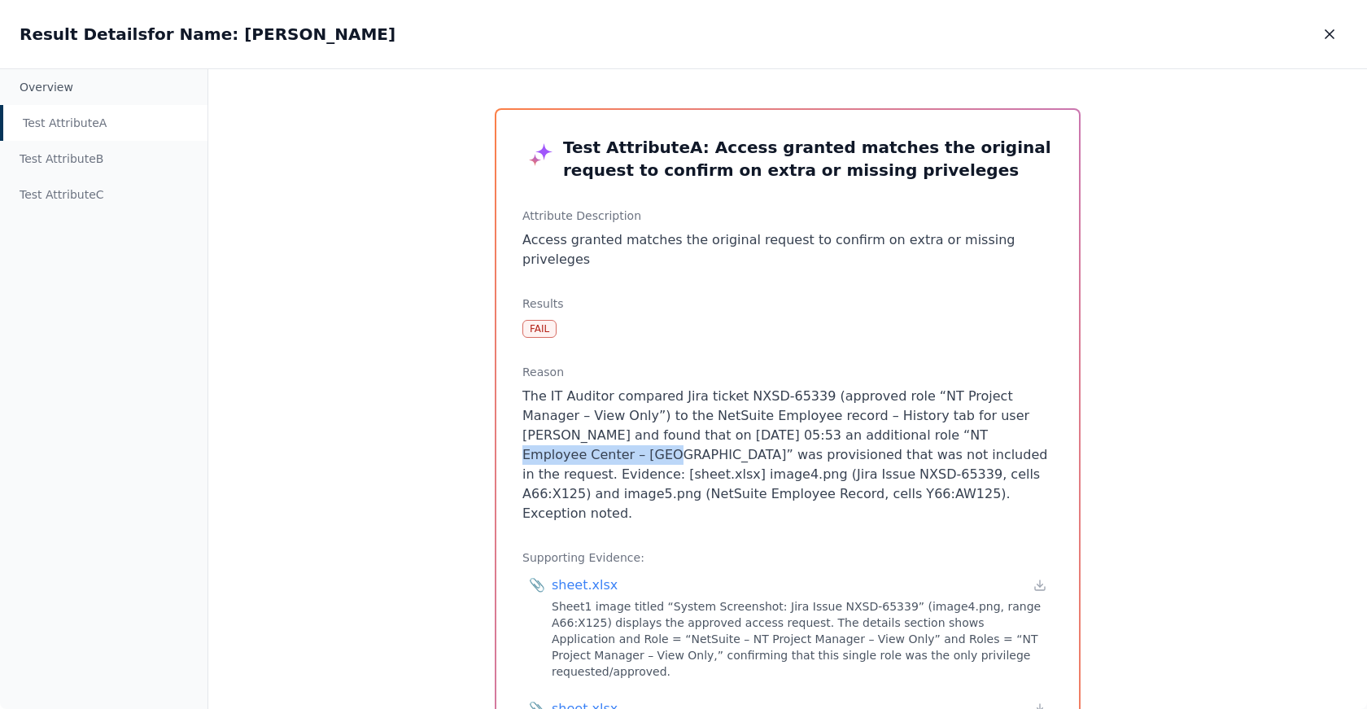
drag, startPoint x: 817, startPoint y: 417, endPoint x: 967, endPoint y: 408, distance: 150.0
click at [967, 408] on p "The IT Auditor compared Jira ticket NXSD-65339 (approved role “NT Project Manag…" at bounding box center [787, 455] width 531 height 137
click at [1332, 34] on icon "button" at bounding box center [1329, 34] width 16 height 16
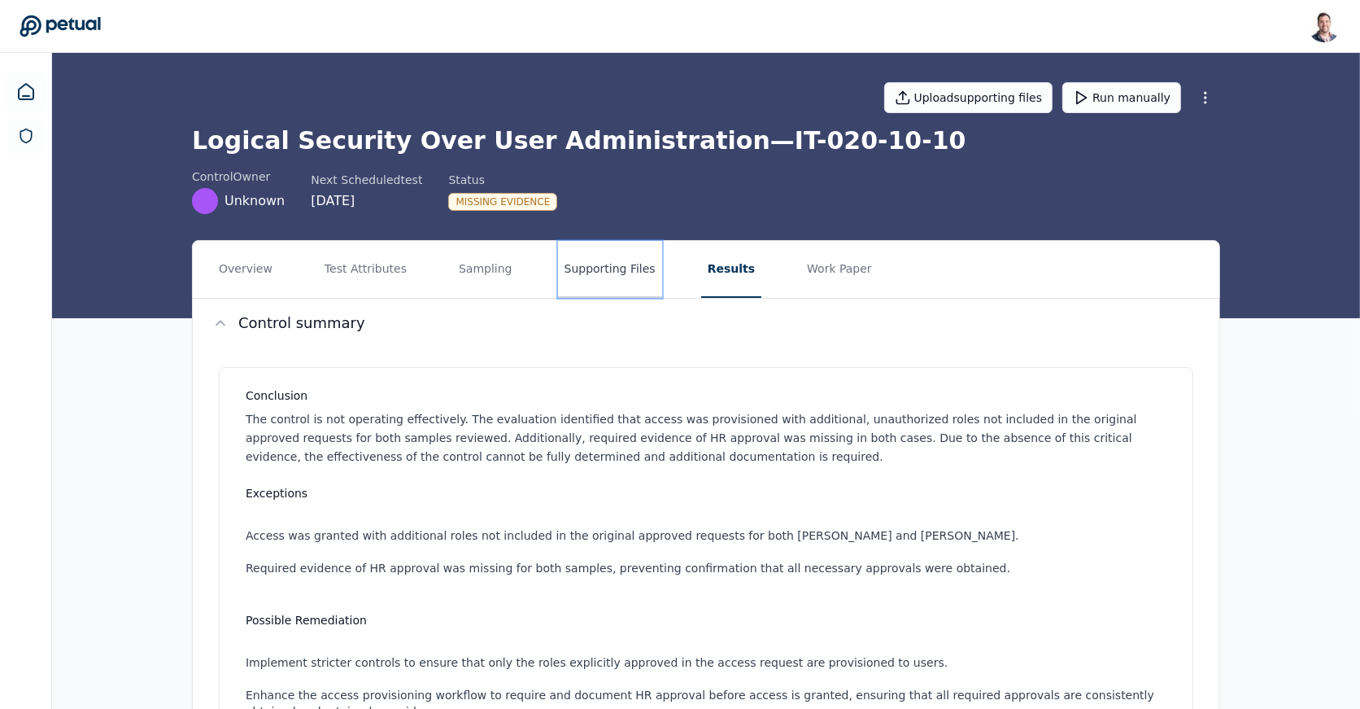
click at [614, 285] on button "Supporting Files" at bounding box center [610, 269] width 104 height 57
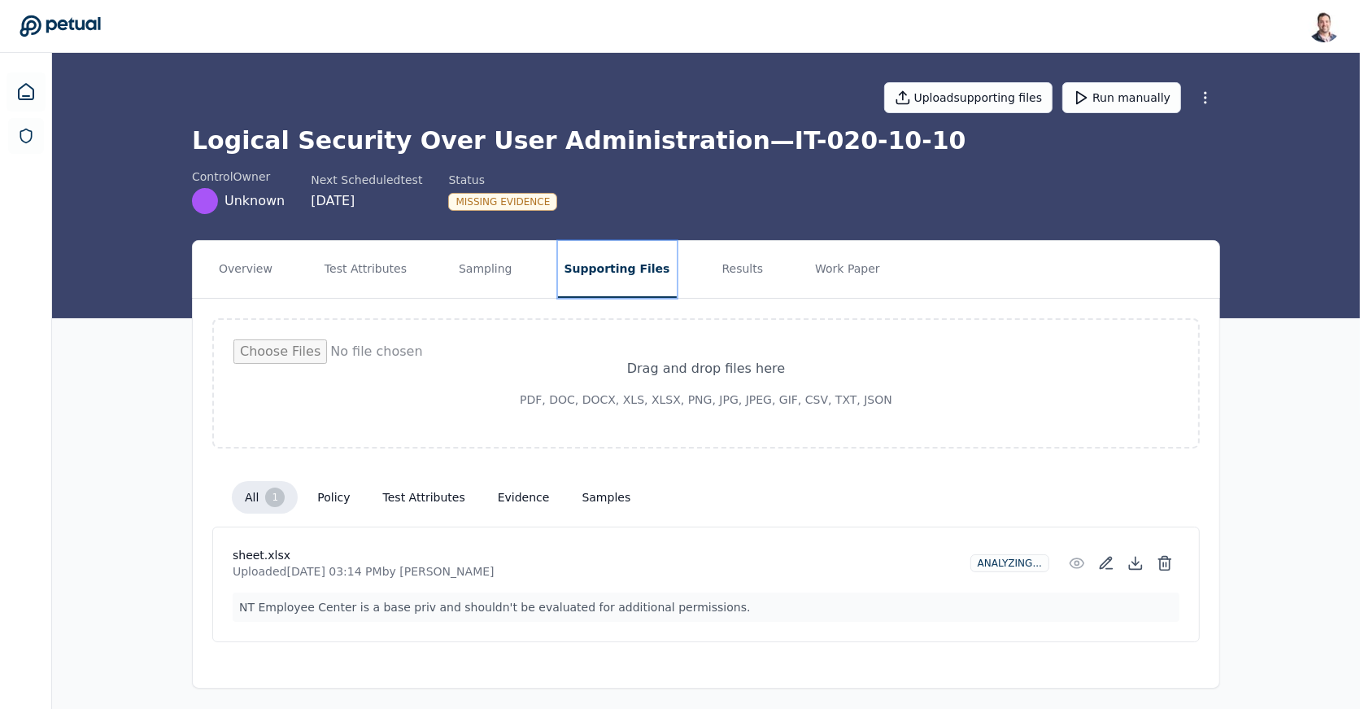
scroll to position [2, 0]
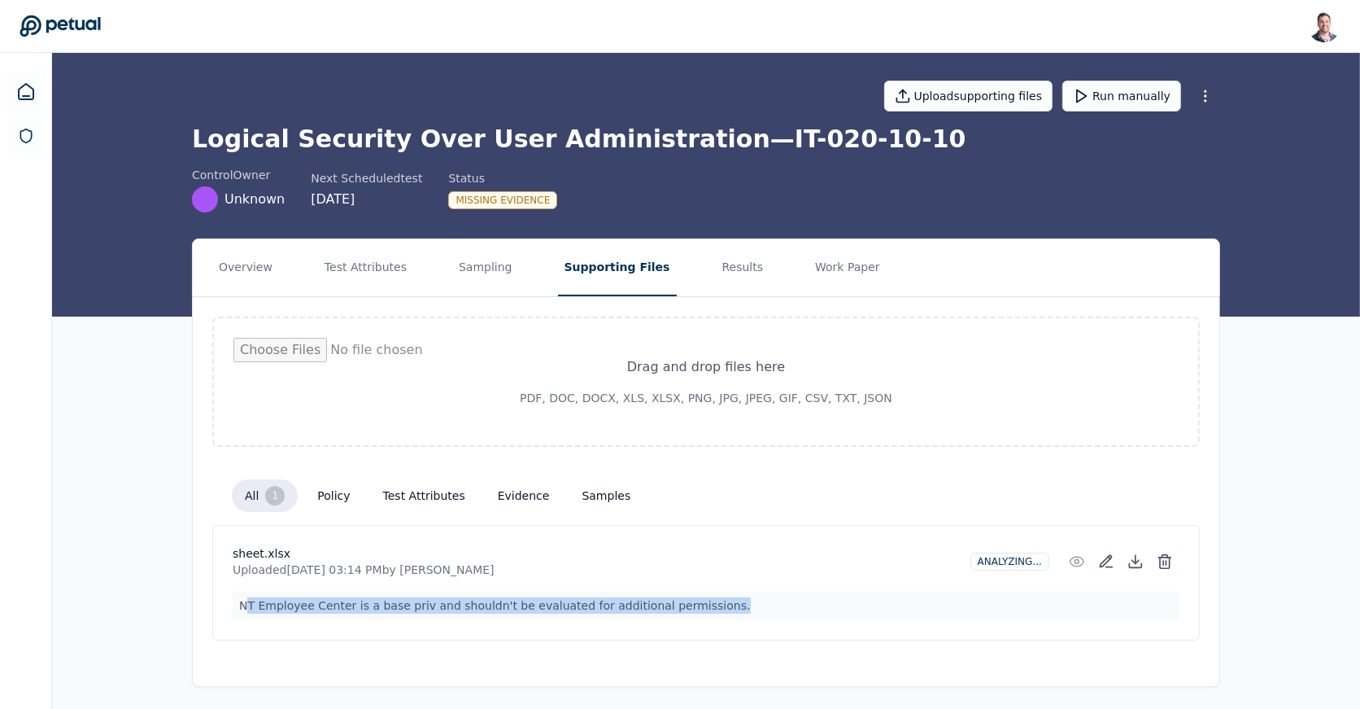
drag, startPoint x: 714, startPoint y: 599, endPoint x: 240, endPoint y: 601, distance: 474.4
click at [240, 601] on p "NT Employee Center is a base priv and shouldn't be evaluated for additional per…" at bounding box center [706, 605] width 947 height 29
click at [470, 608] on p "NT Employee Center is a base priv and shouldn't be evaluated for additional per…" at bounding box center [706, 605] width 947 height 29
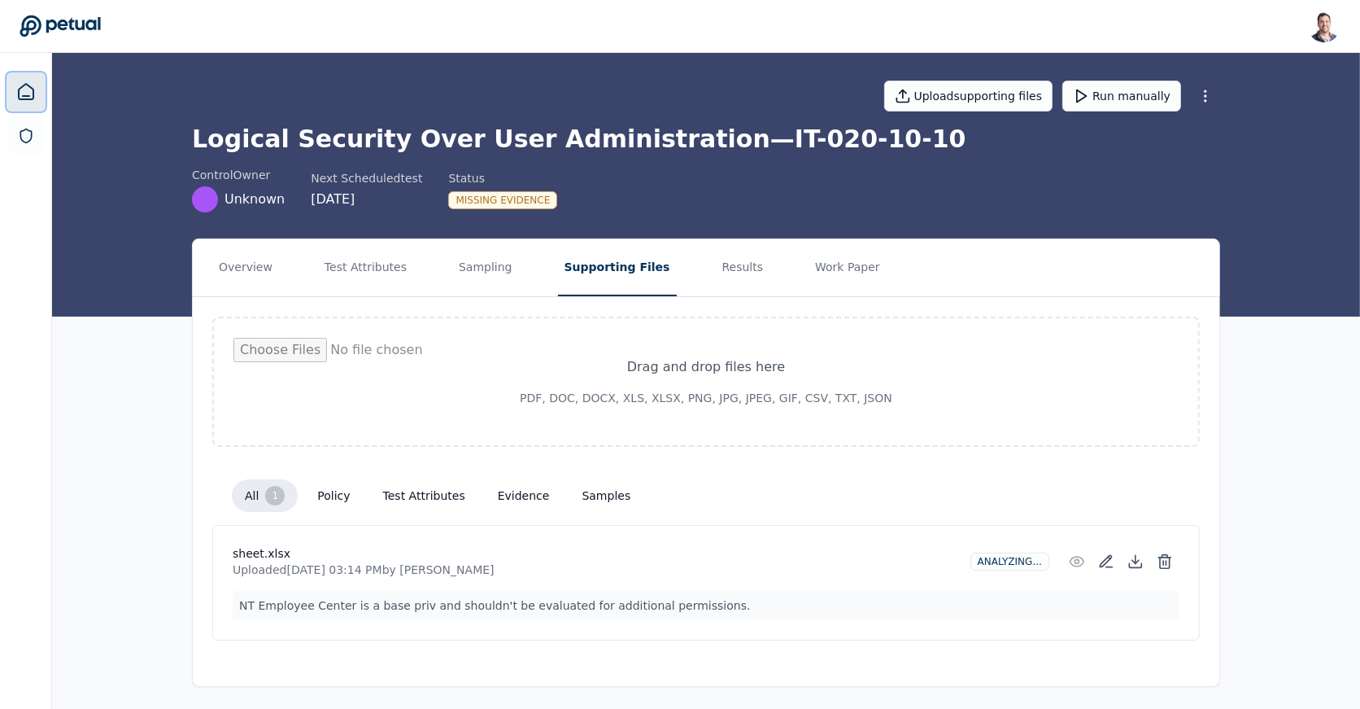
click at [37, 91] on link at bounding box center [26, 91] width 39 height 39
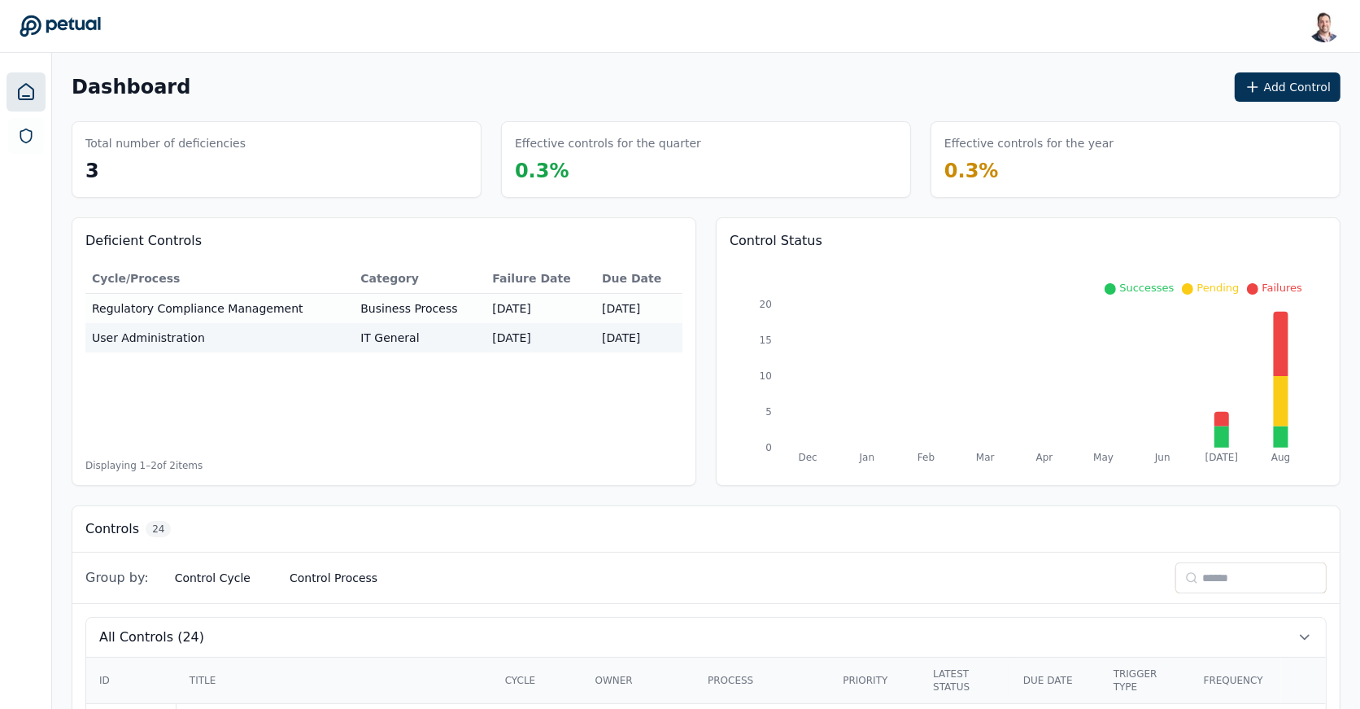
click at [31, 128] on icon at bounding box center [26, 136] width 16 height 16
